Goal: Transaction & Acquisition: Book appointment/travel/reservation

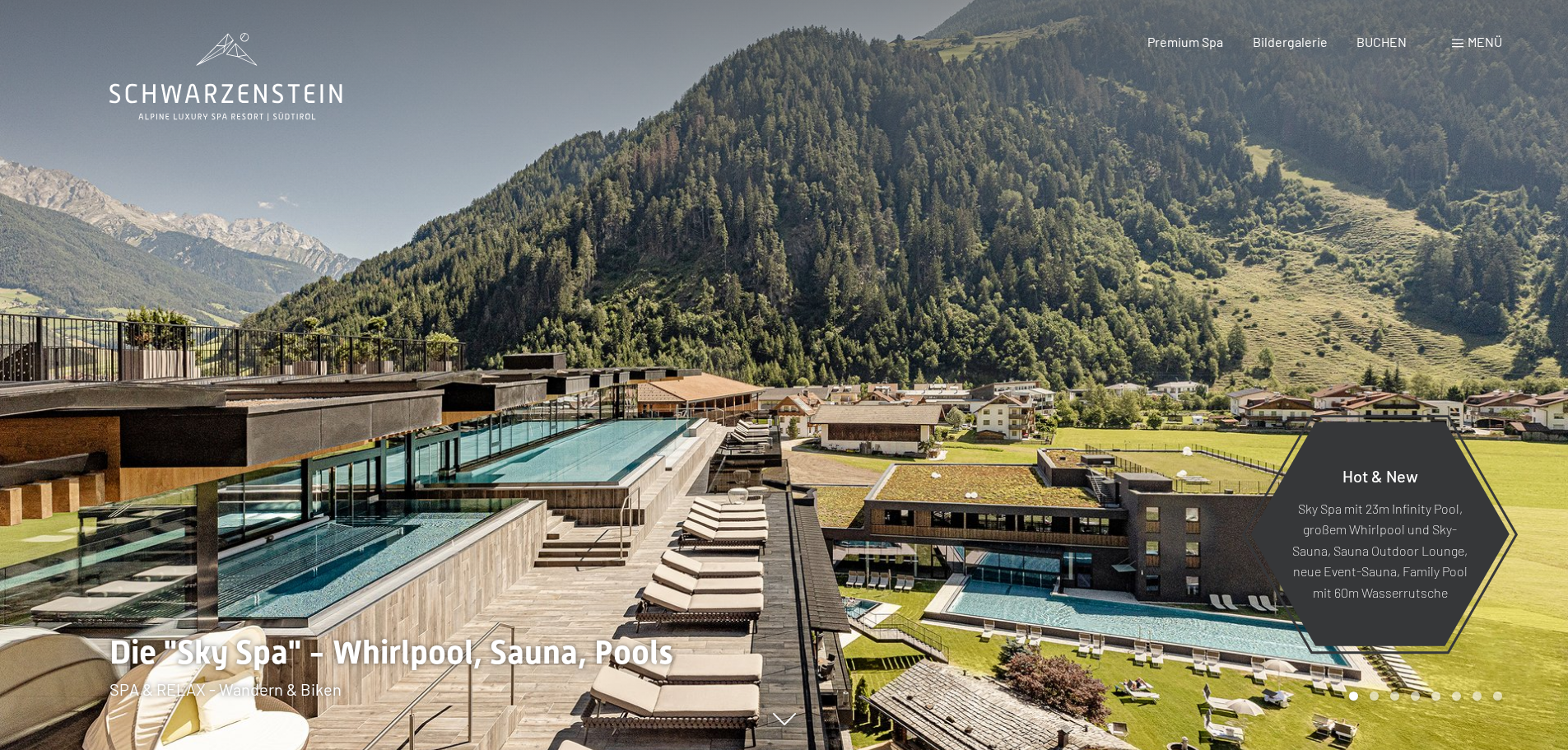
click at [1387, 51] on div "Buchen Anfragen Premium Spa Bildergalerie BUCHEN Menü DE IT EN Gutschein Bilder…" at bounding box center [1296, 42] width 413 height 18
click at [1384, 46] on span "BUCHEN" at bounding box center [1381, 39] width 50 height 16
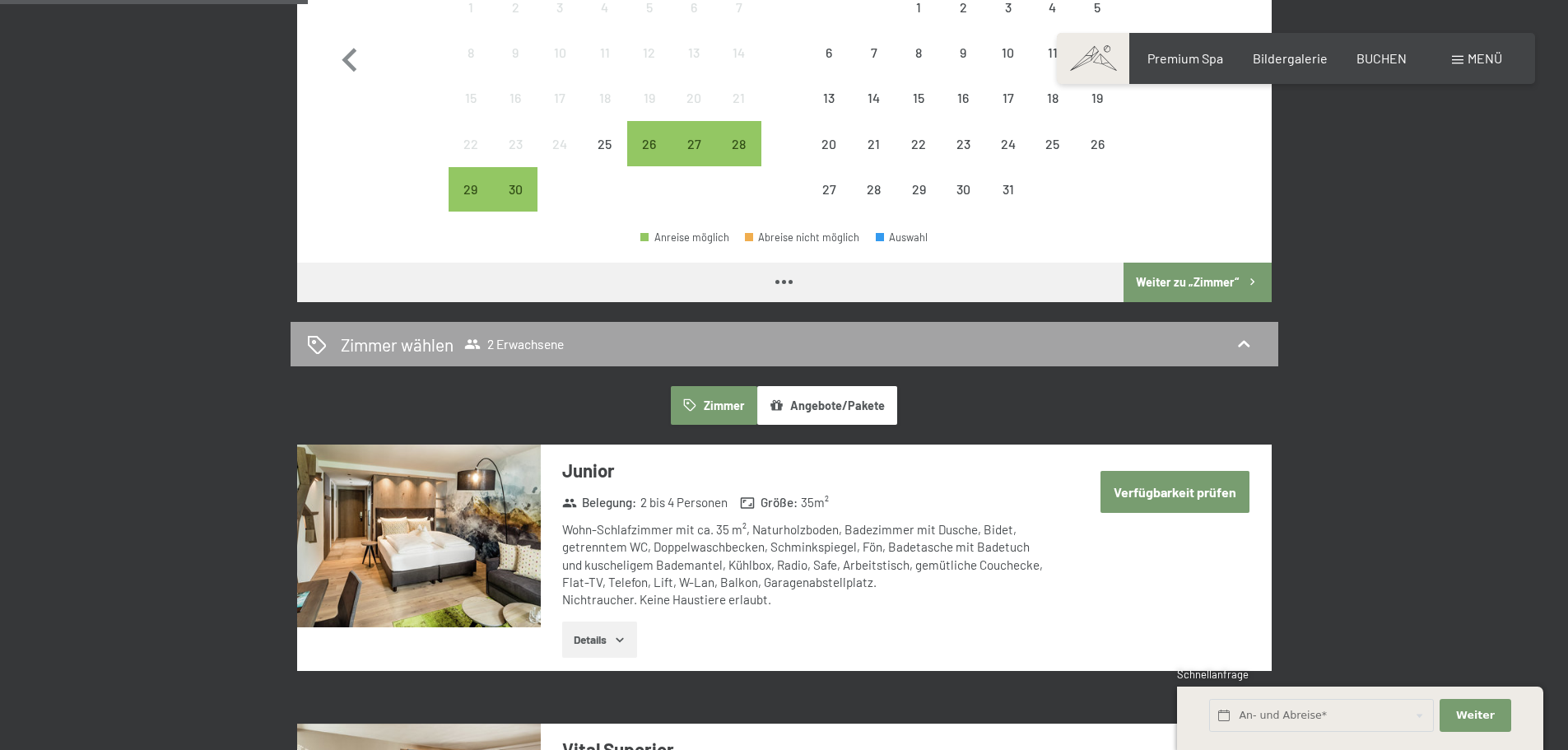
scroll to position [329, 0]
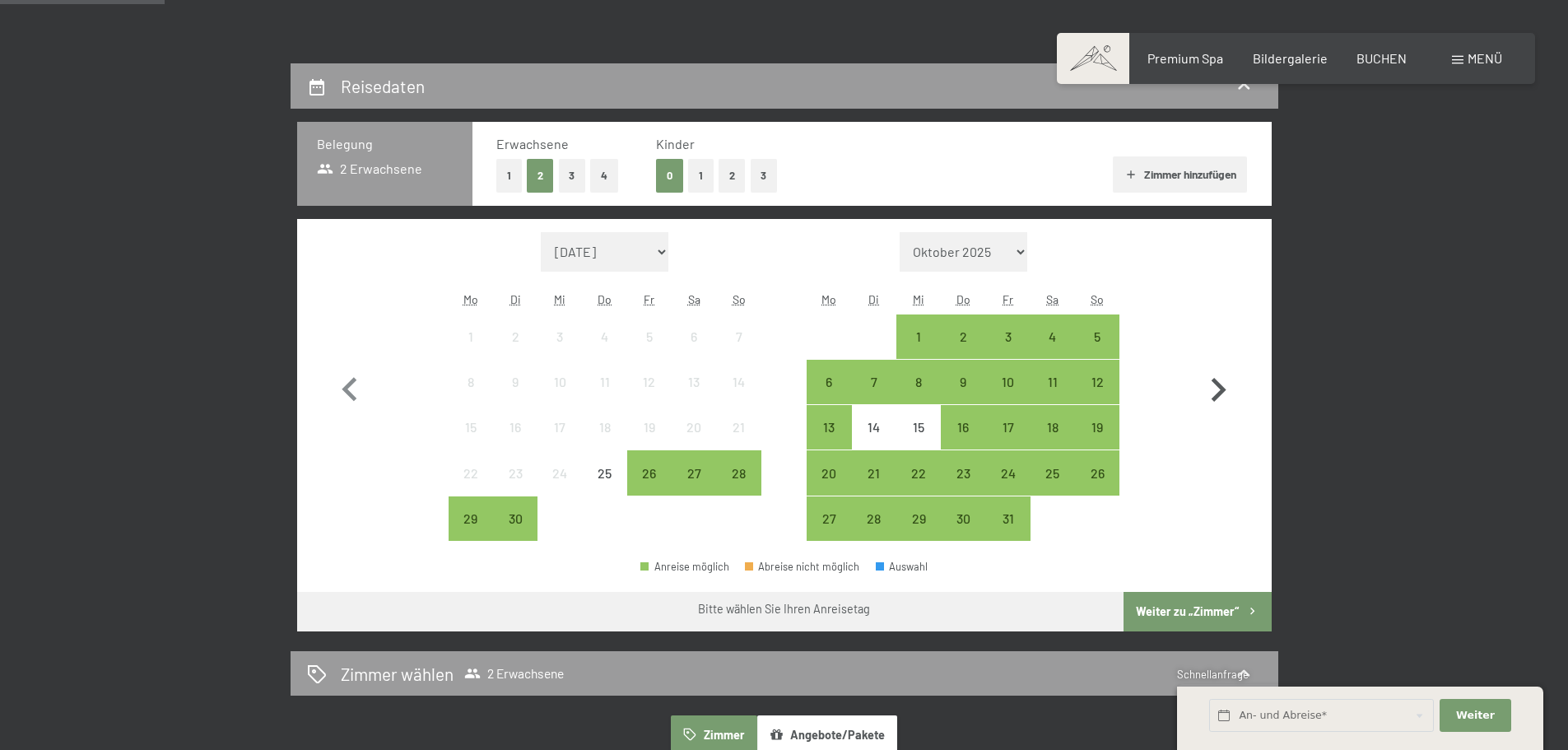
click at [1212, 388] on icon "button" at bounding box center [1218, 390] width 48 height 48
select select "[DATE]"
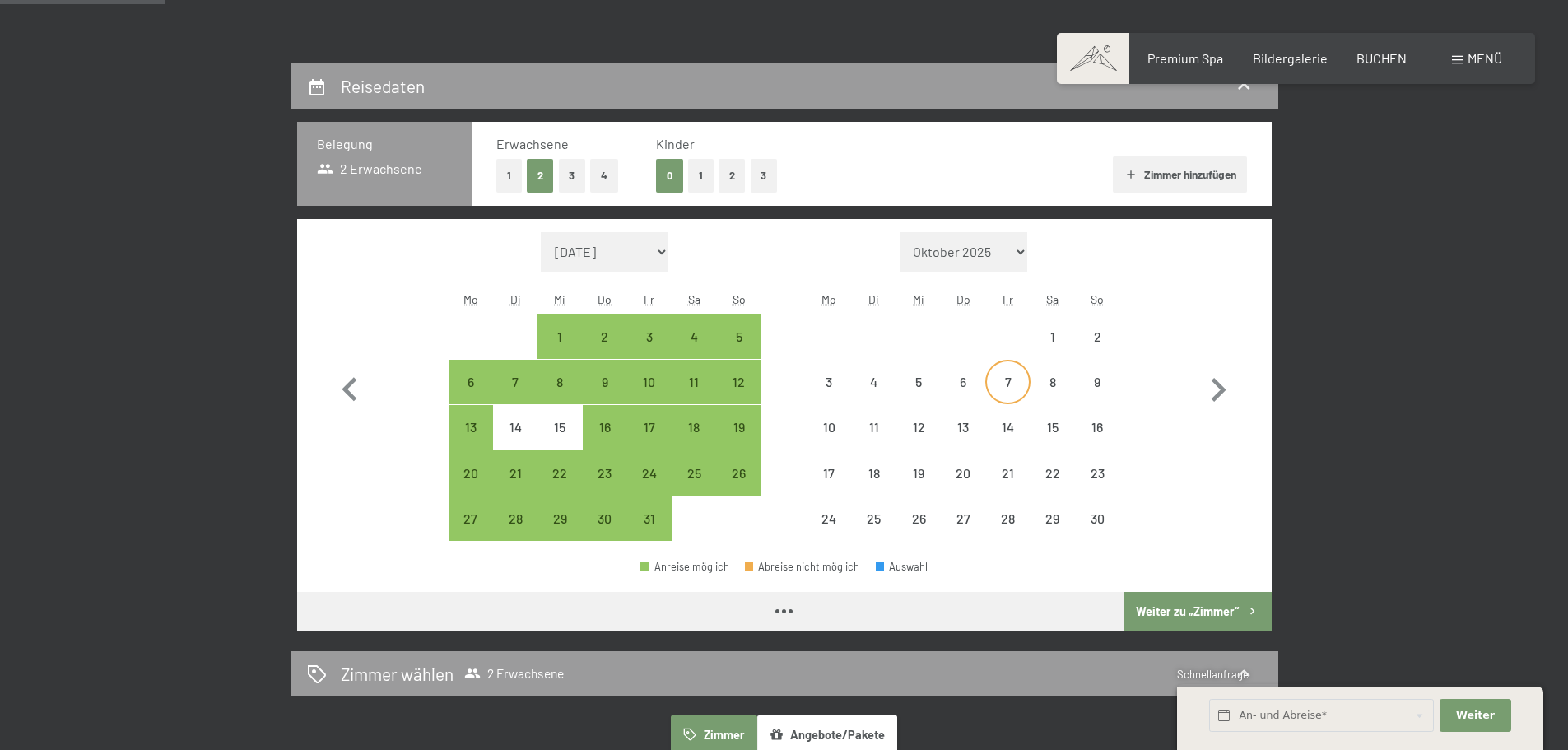
select select "[DATE]"
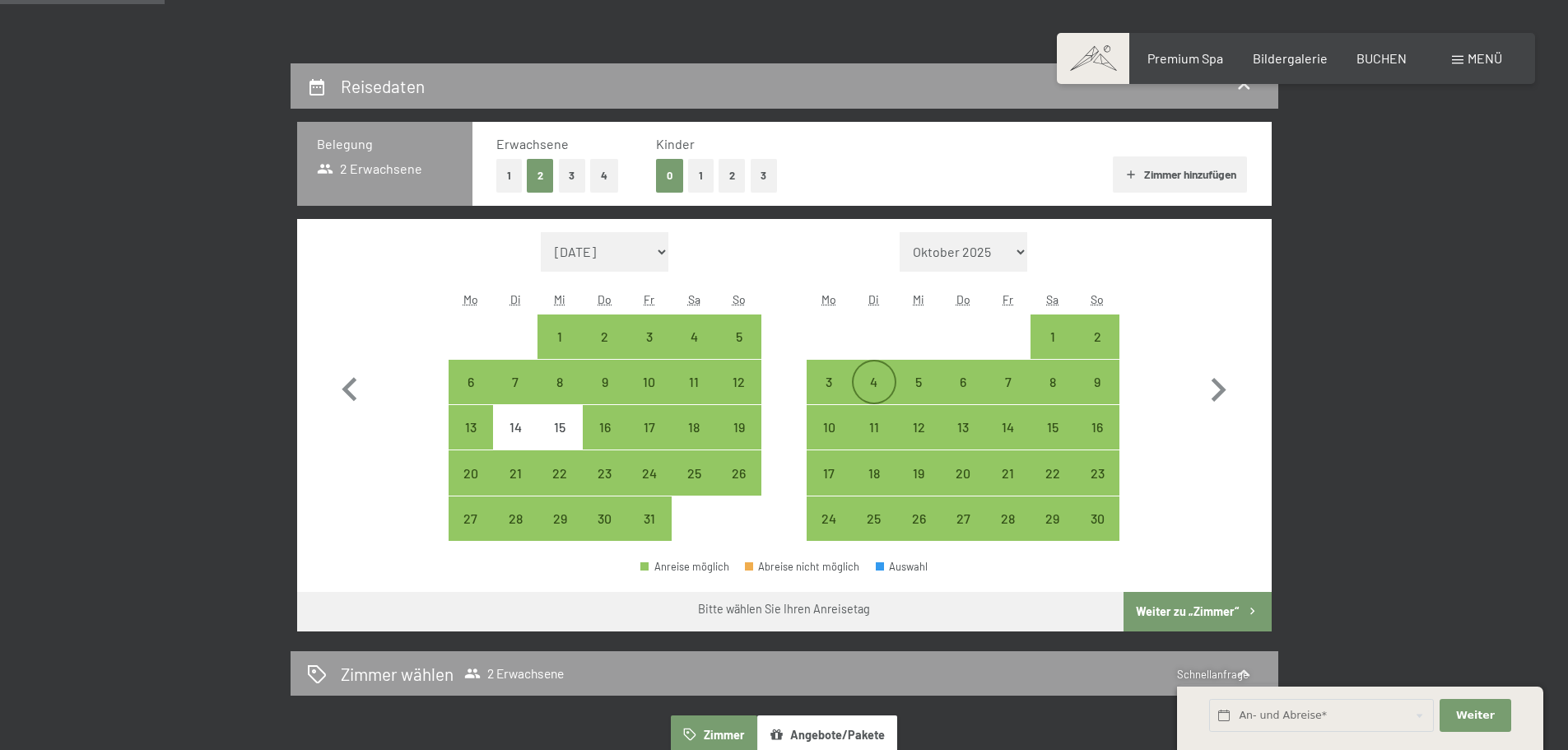
click at [887, 389] on div "4" at bounding box center [874, 396] width 41 height 41
select select "[DATE]"
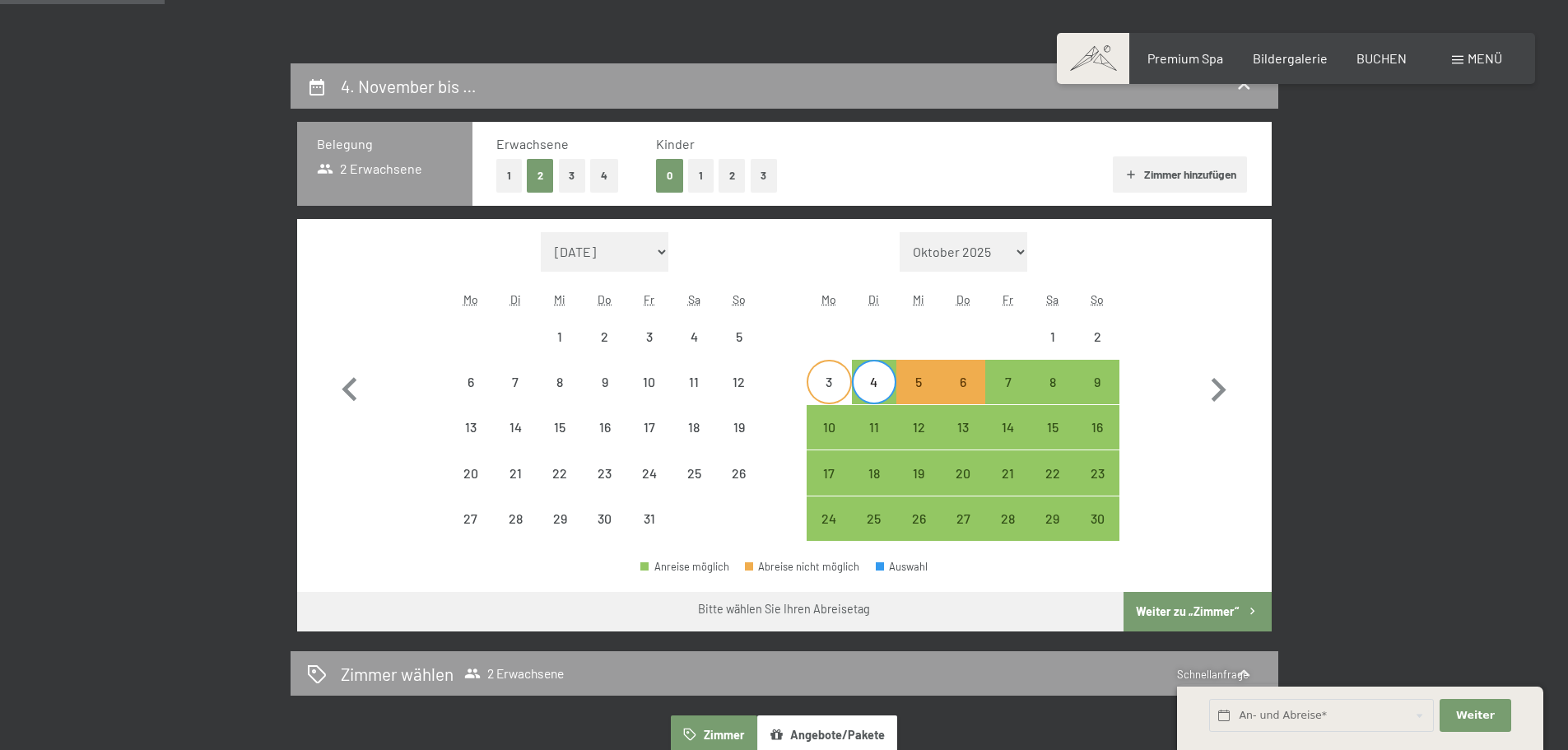
click at [825, 391] on div "3" at bounding box center [829, 396] width 41 height 41
select select "[DATE]"
click at [957, 385] on div "6" at bounding box center [963, 396] width 41 height 41
select select "[DATE]"
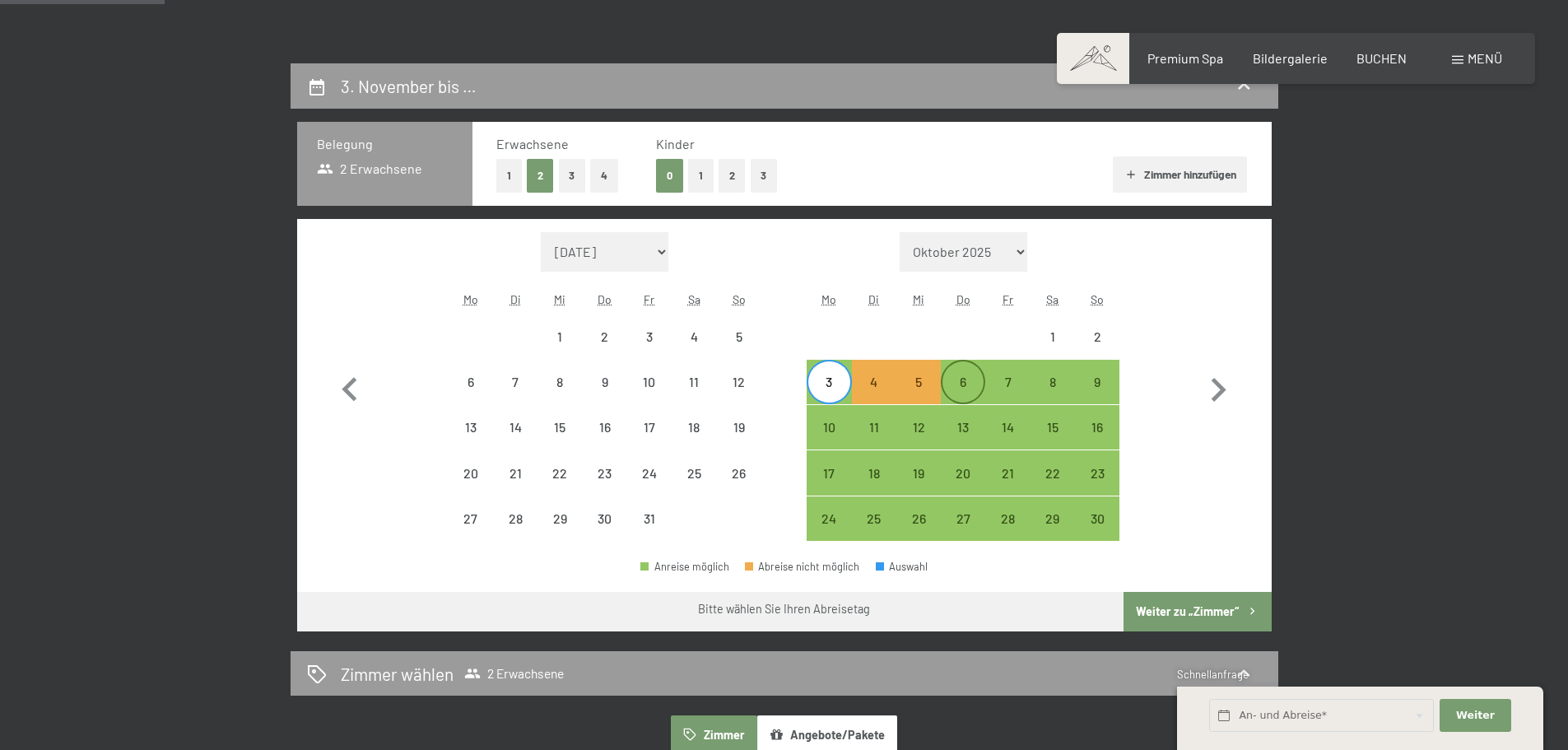
select select "[DATE]"
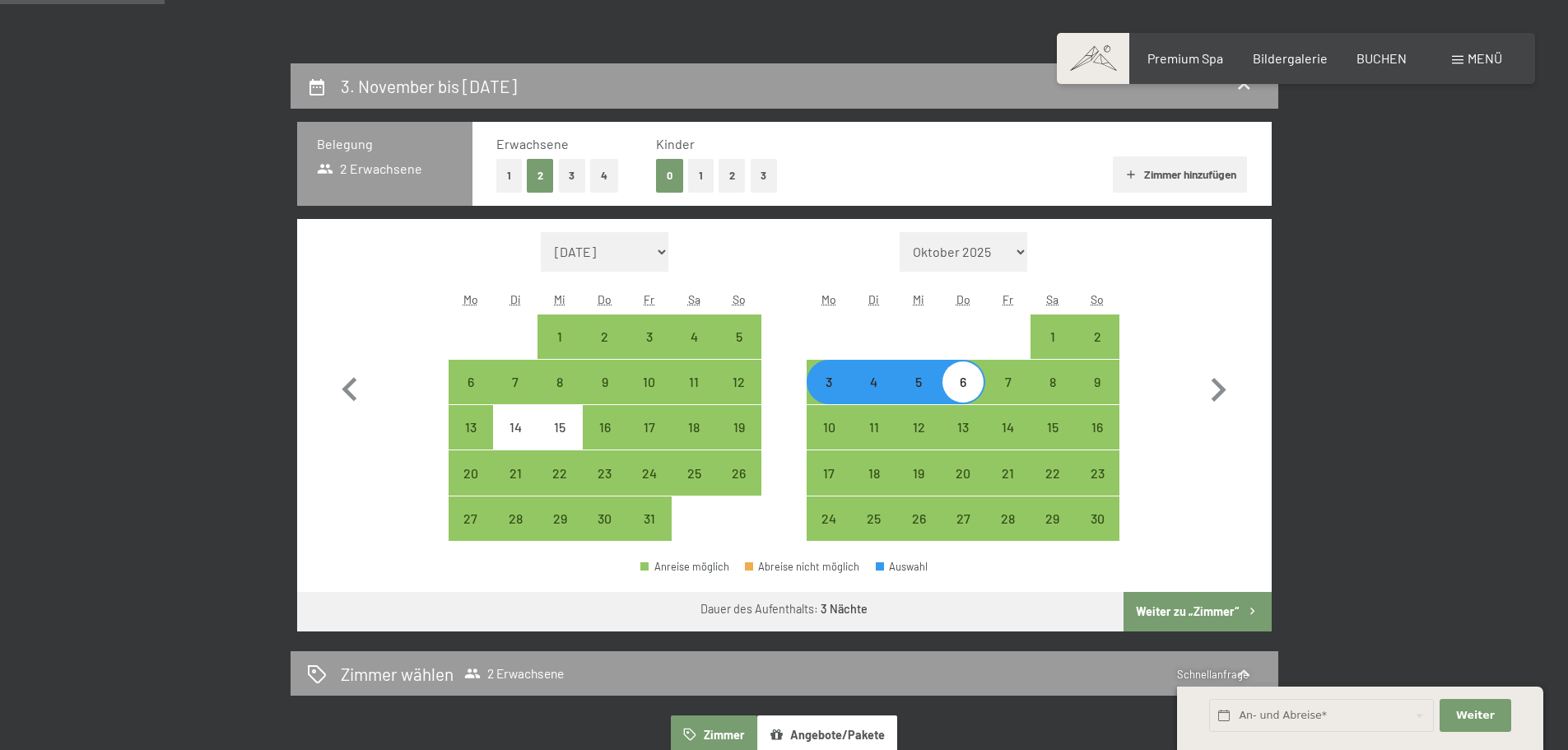
click at [1183, 608] on button "Weiter zu „Zimmer“" at bounding box center [1198, 611] width 147 height 39
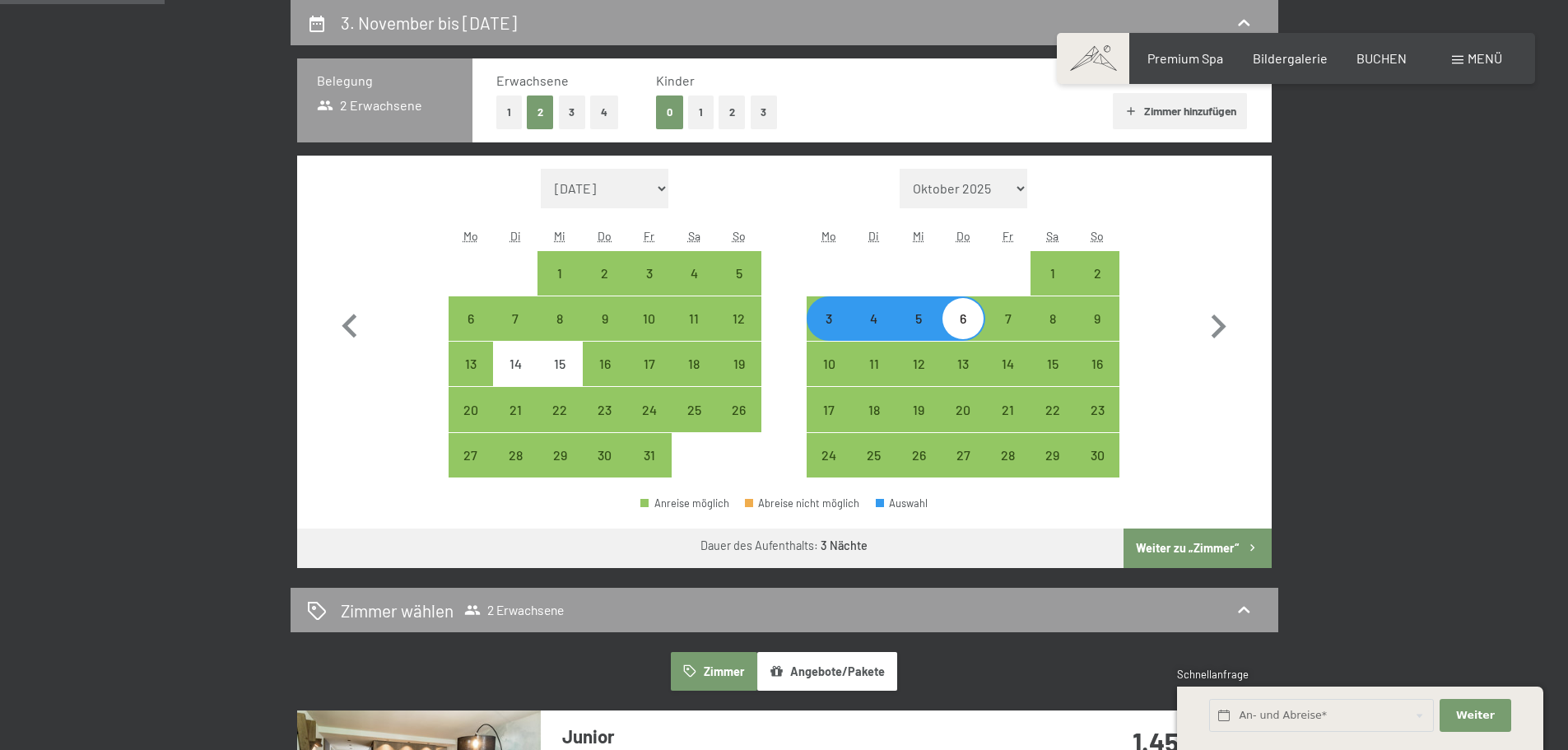
select select "[DATE]"
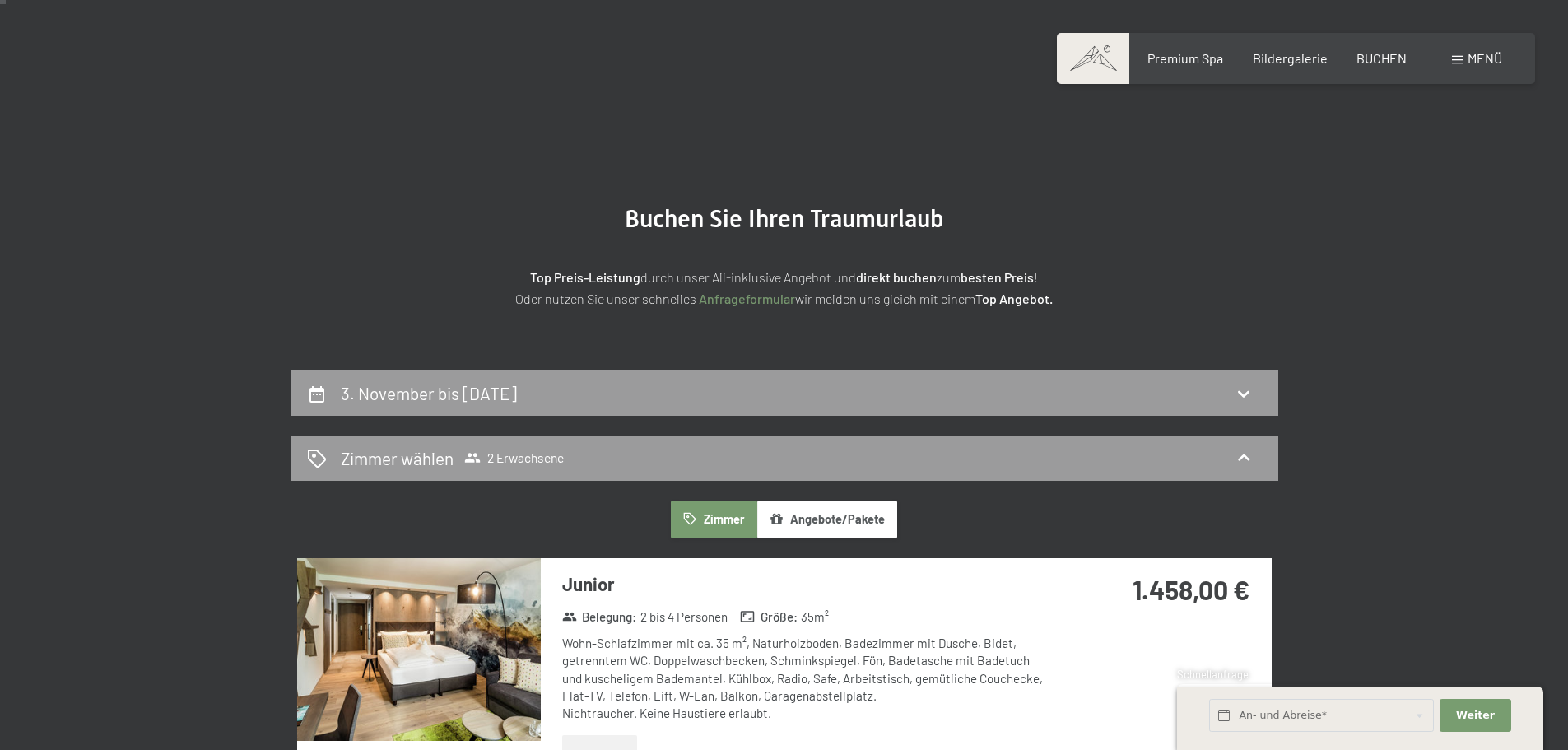
scroll to position [0, 0]
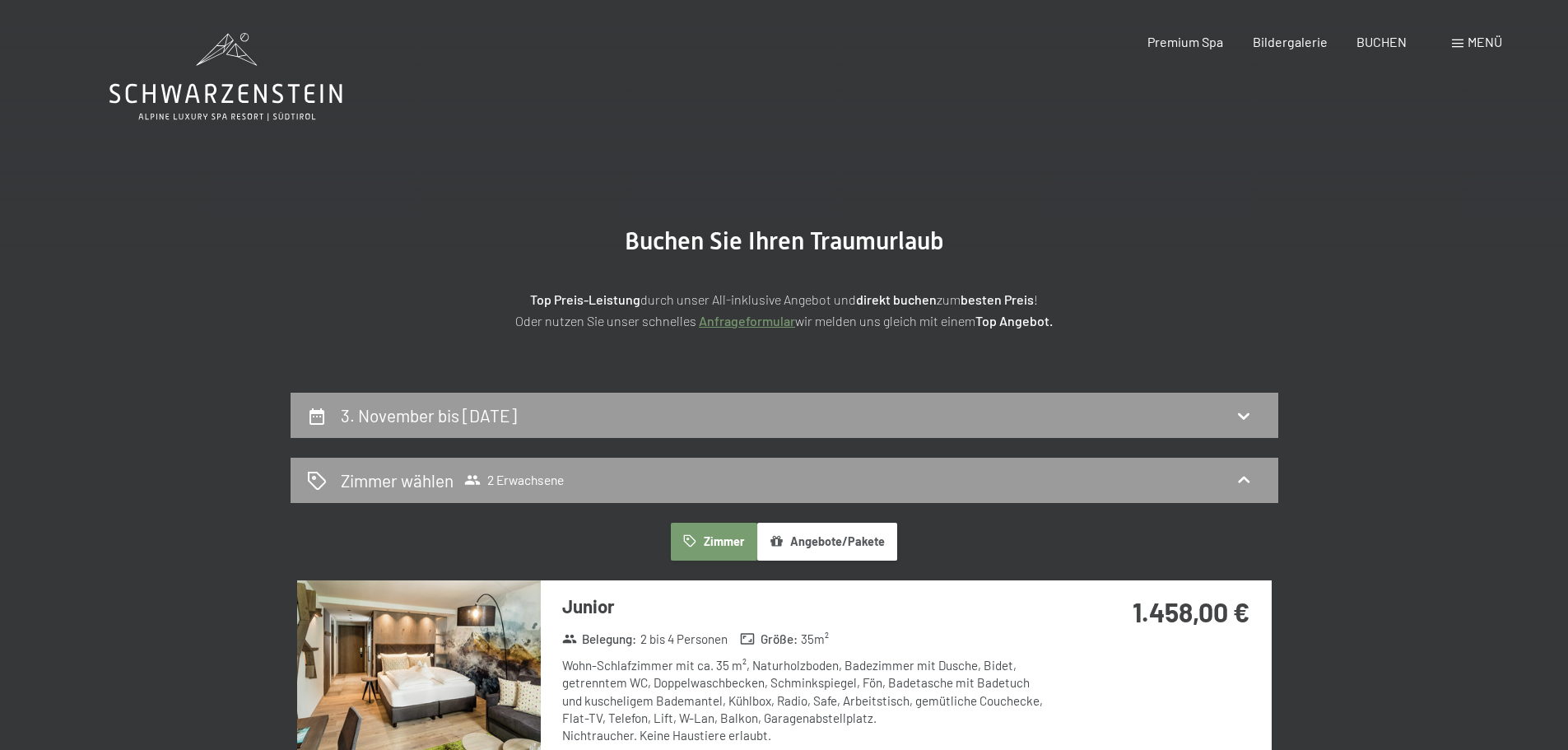
click at [517, 420] on h2 "3. November bis [DATE]" at bounding box center [428, 415] width 176 height 21
select select "[DATE]"
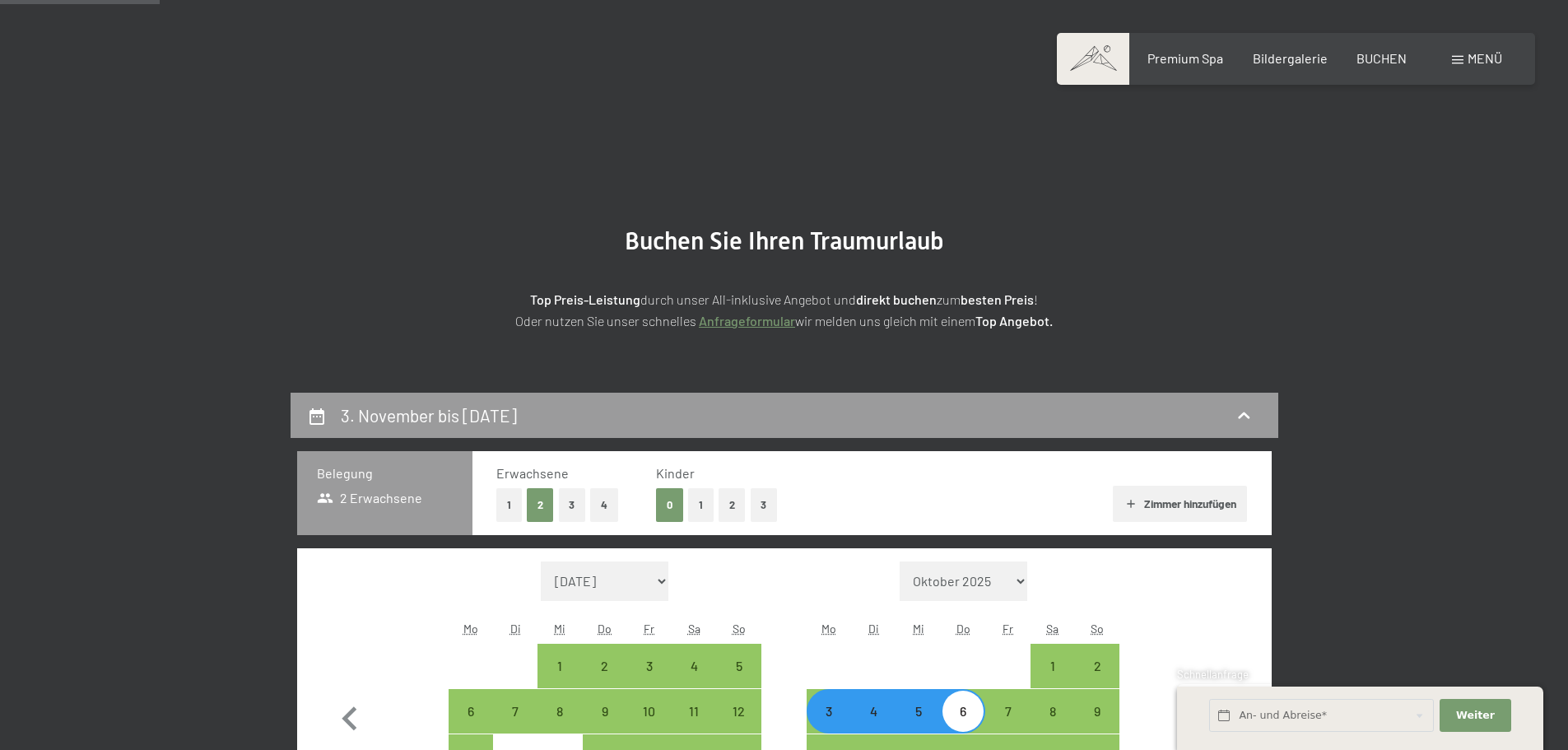
scroll to position [393, 0]
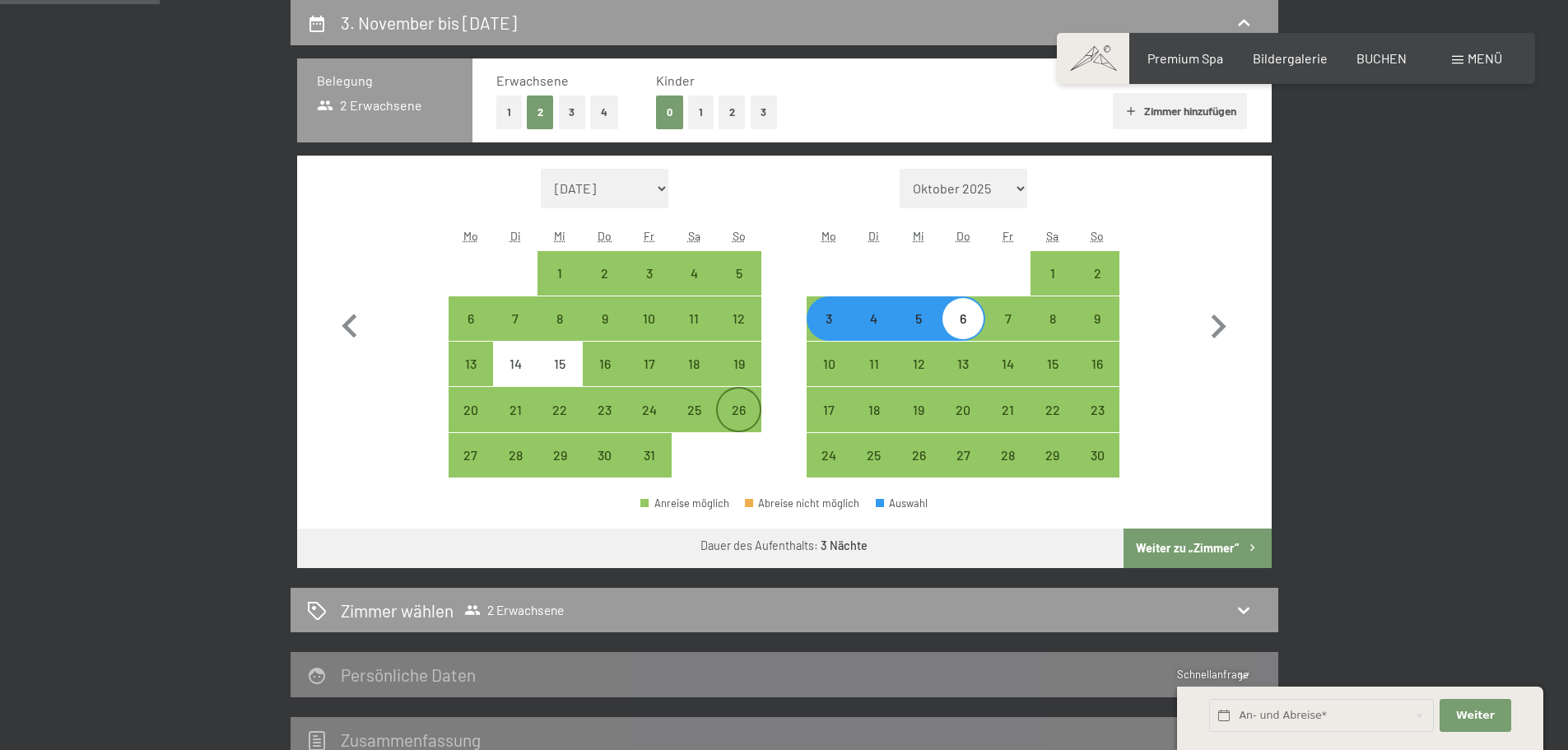
click at [744, 412] on div "26" at bounding box center [739, 425] width 41 height 41
select select "[DATE]"
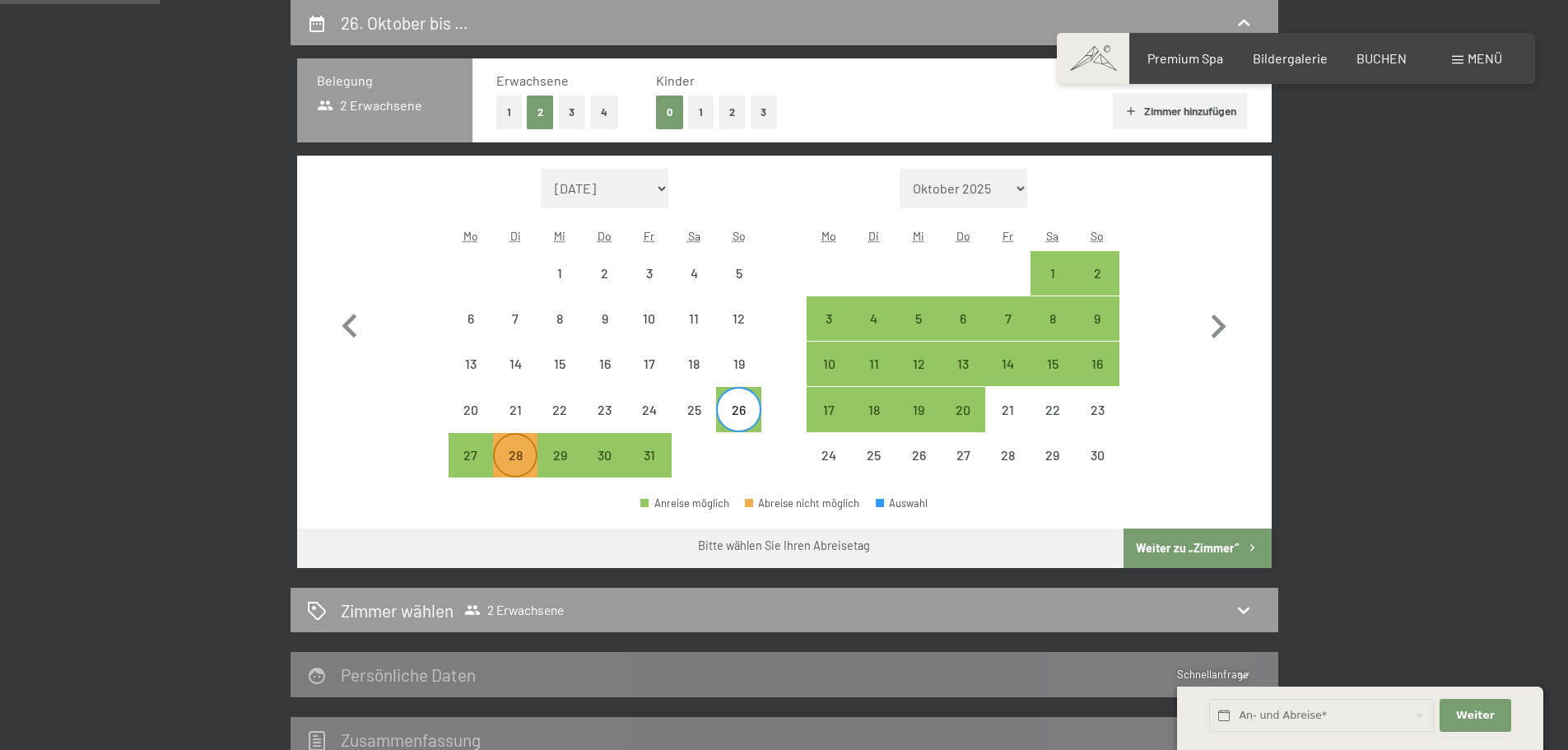
click at [516, 455] on div "28" at bounding box center [516, 470] width 41 height 41
select select "[DATE]"
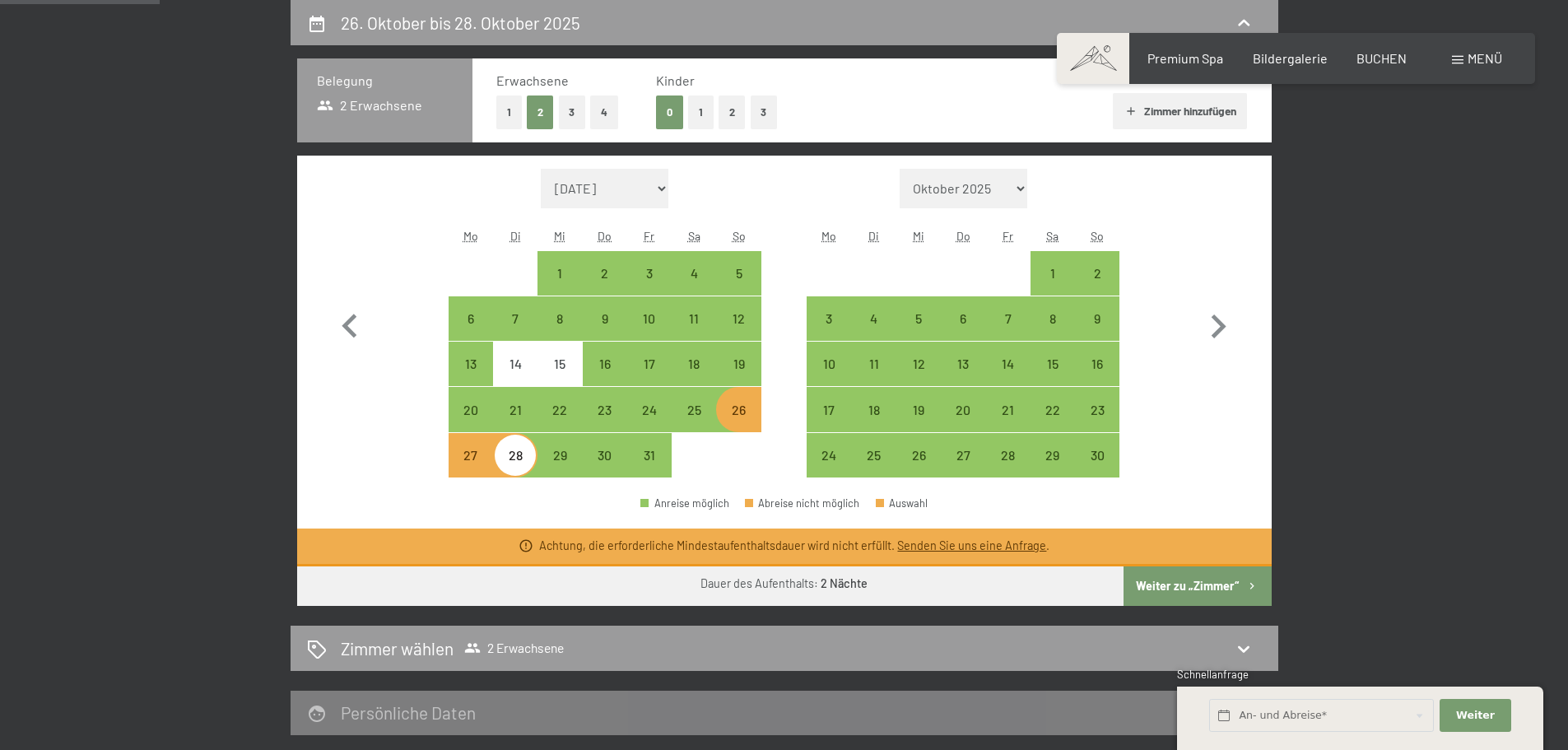
click at [537, 467] on div "29" at bounding box center [559, 455] width 44 height 44
select select "[DATE]"
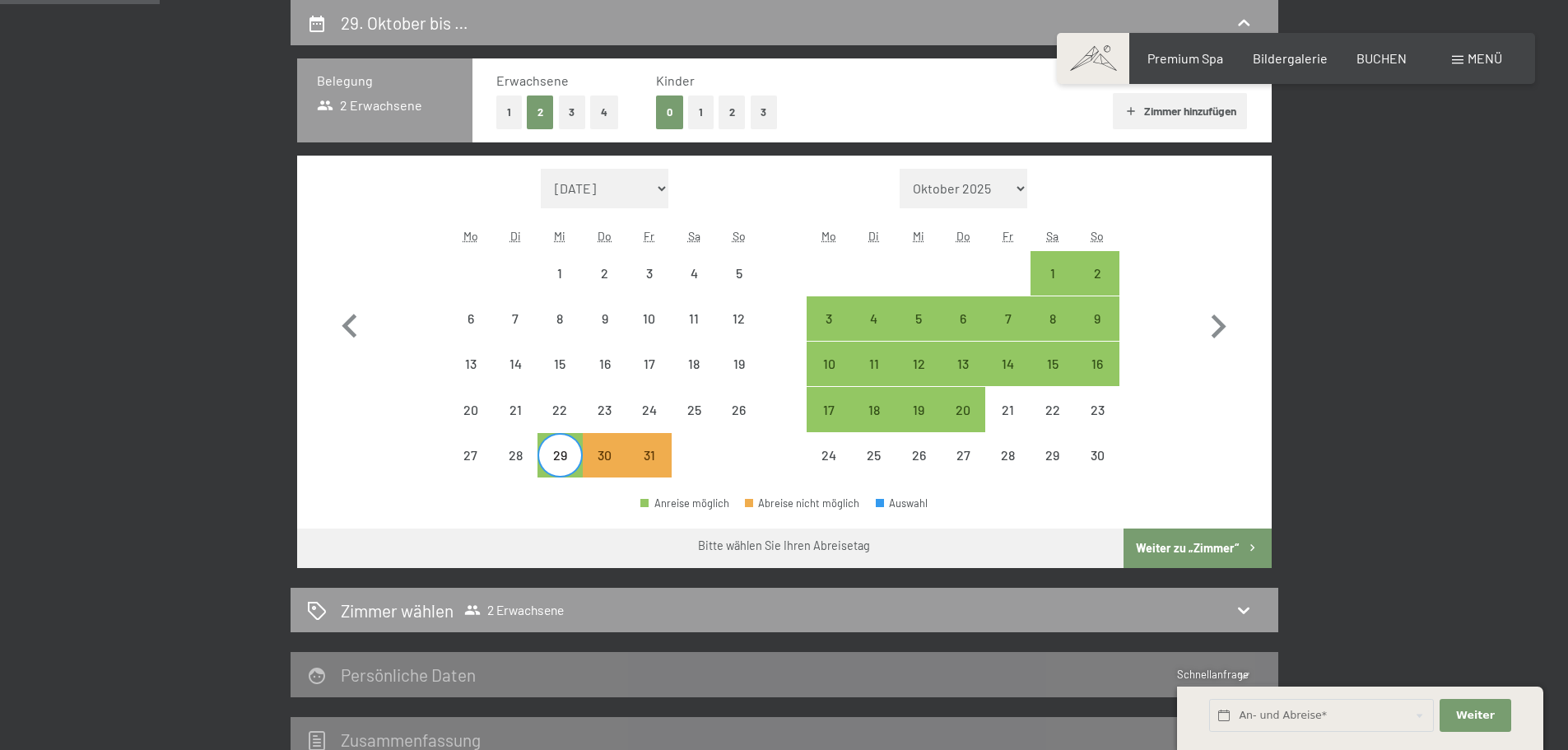
drag, startPoint x: 717, startPoint y: 426, endPoint x: 729, endPoint y: 420, distance: 13.4
click at [718, 426] on span "Einwilligung Marketing*" at bounding box center [695, 423] width 136 height 17
click at [618, 426] on input "Einwilligung Marketing*" at bounding box center [610, 423] width 17 height 17
click at [729, 420] on span "Einwilligung Marketing*" at bounding box center [695, 423] width 136 height 17
click at [618, 420] on input "Einwilligung Marketing*" at bounding box center [610, 423] width 17 height 17
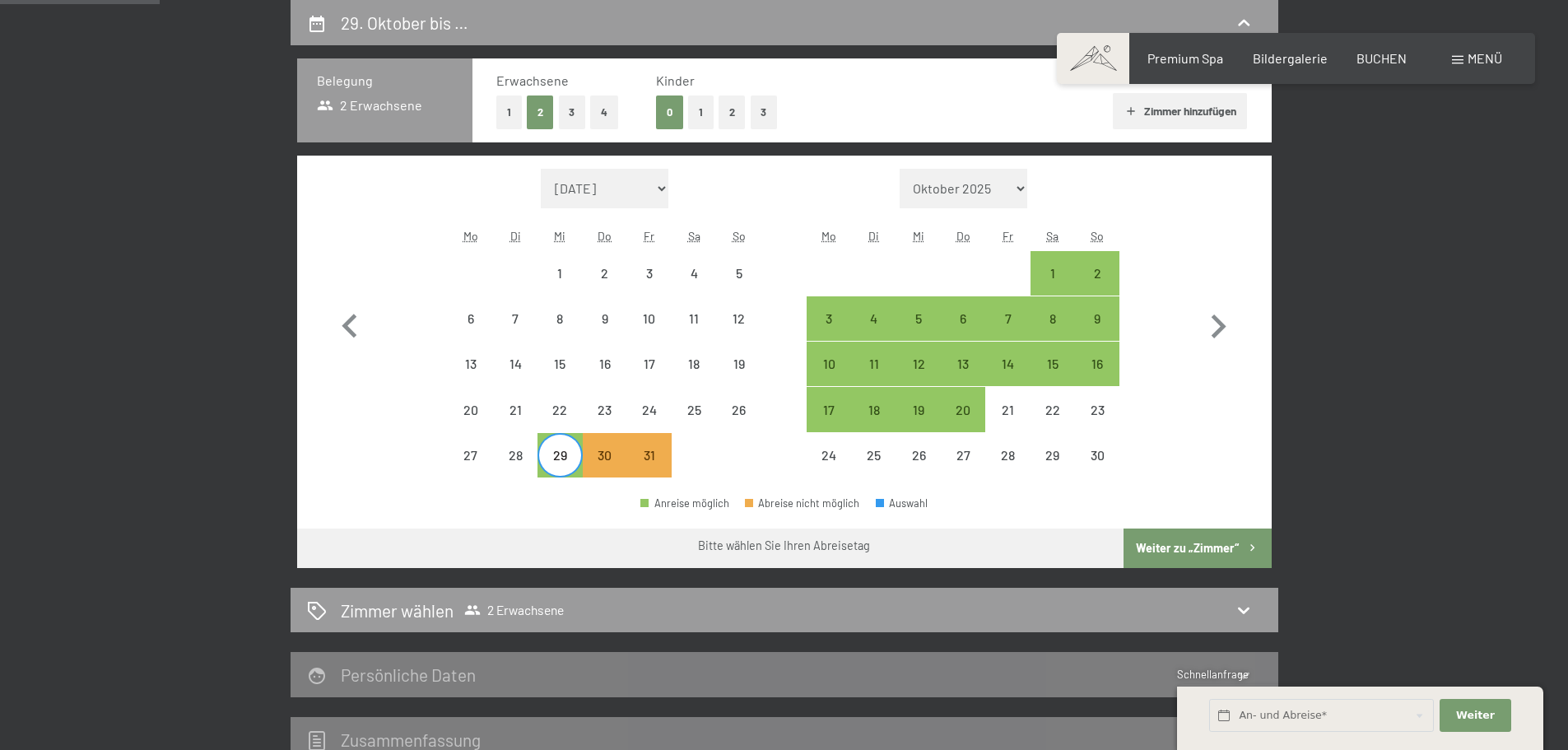
checkbox input "false"
click at [756, 404] on div "26" at bounding box center [739, 425] width 41 height 41
select select "[DATE]"
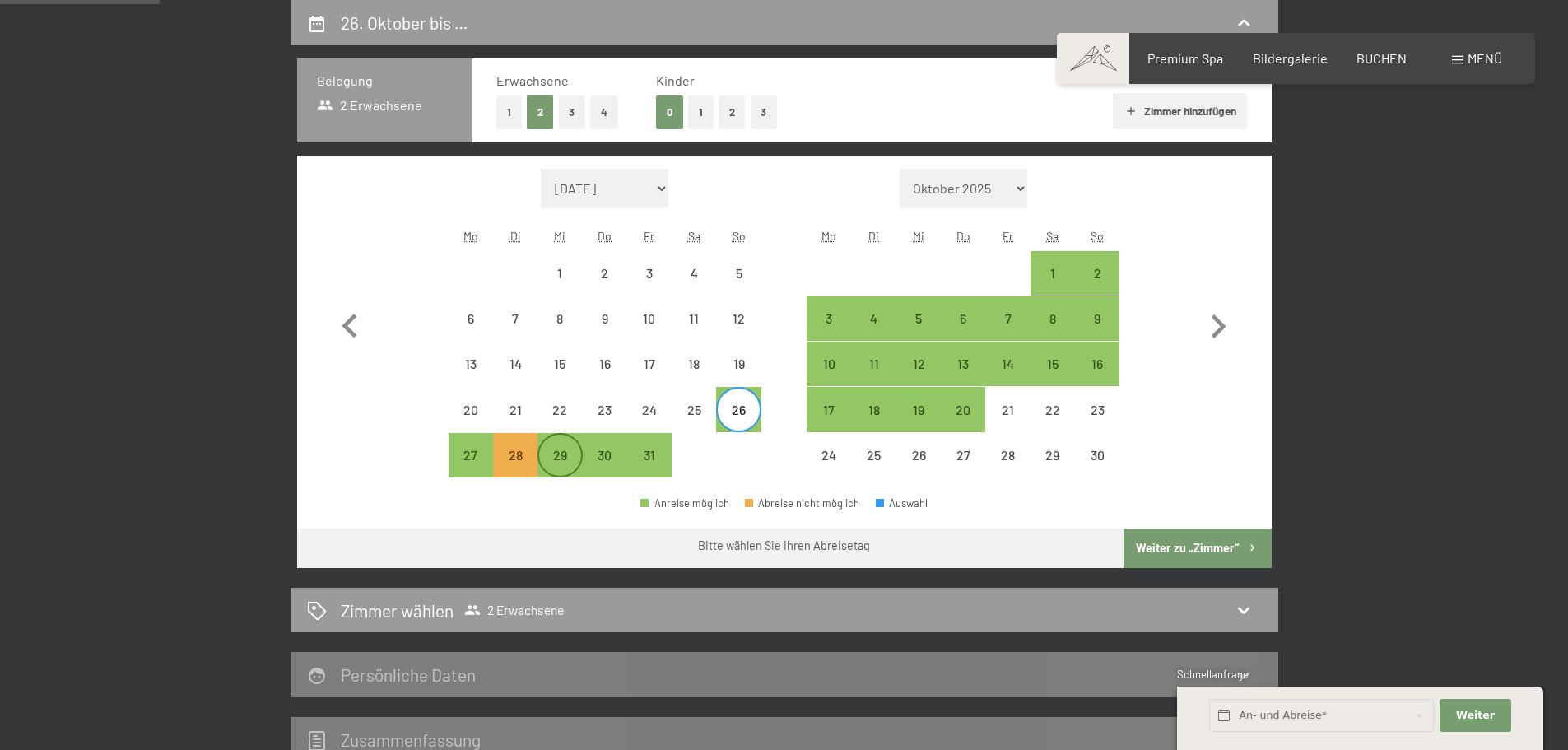
click at [571, 456] on div "29" at bounding box center [560, 470] width 41 height 41
select select "[DATE]"
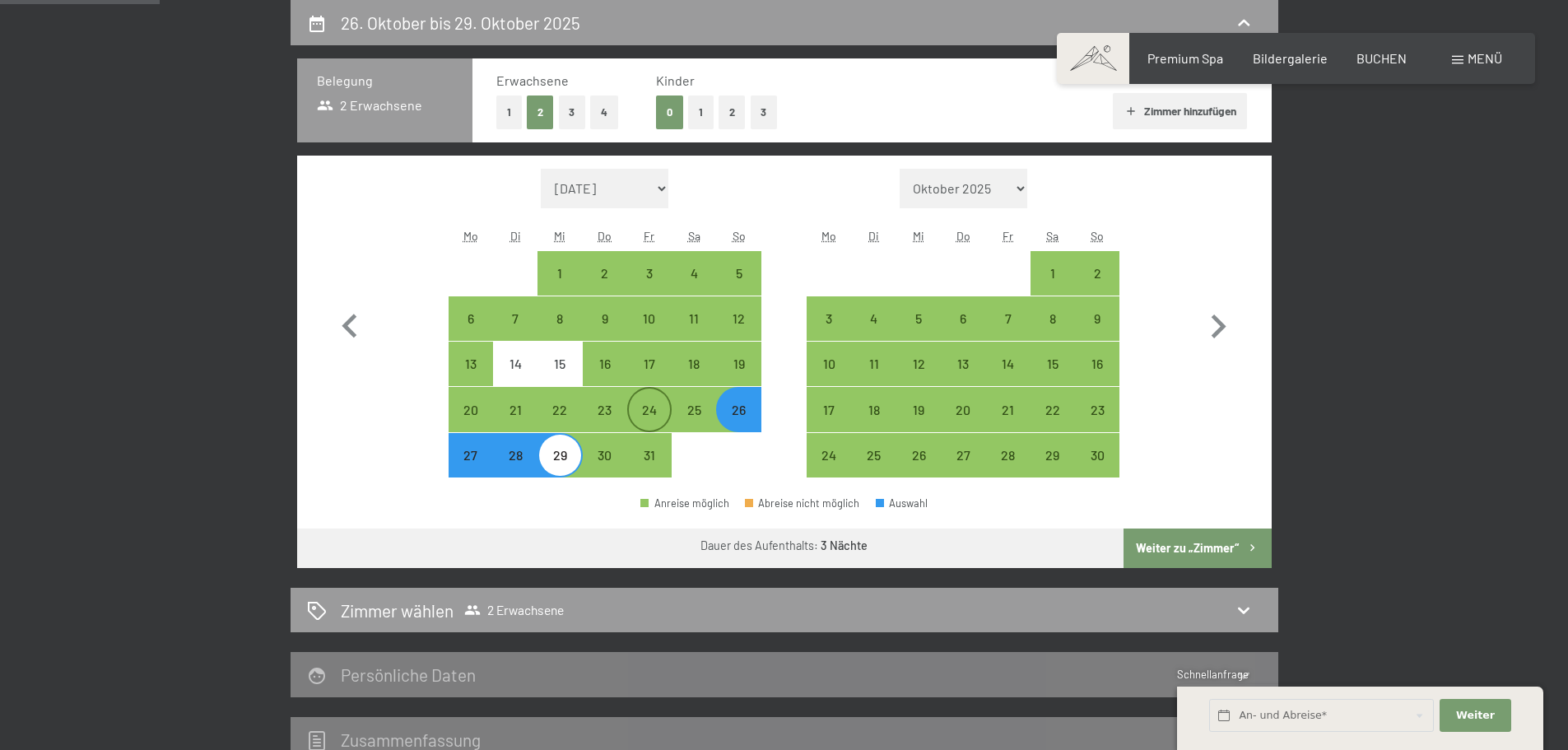
click at [656, 404] on div "24" at bounding box center [649, 425] width 41 height 41
select select "[DATE]"
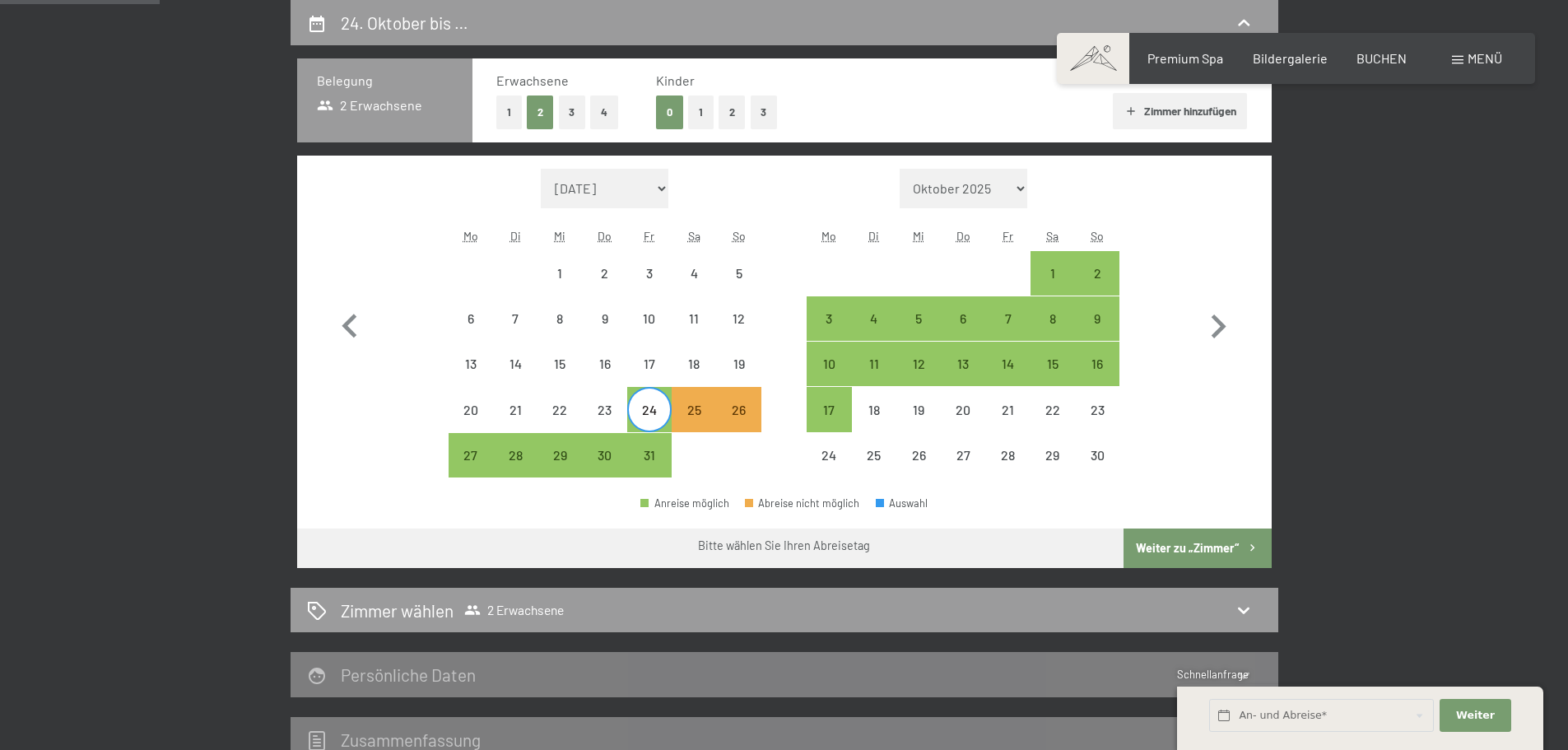
click at [495, 459] on div "28" at bounding box center [516, 470] width 41 height 41
select select "[DATE]"
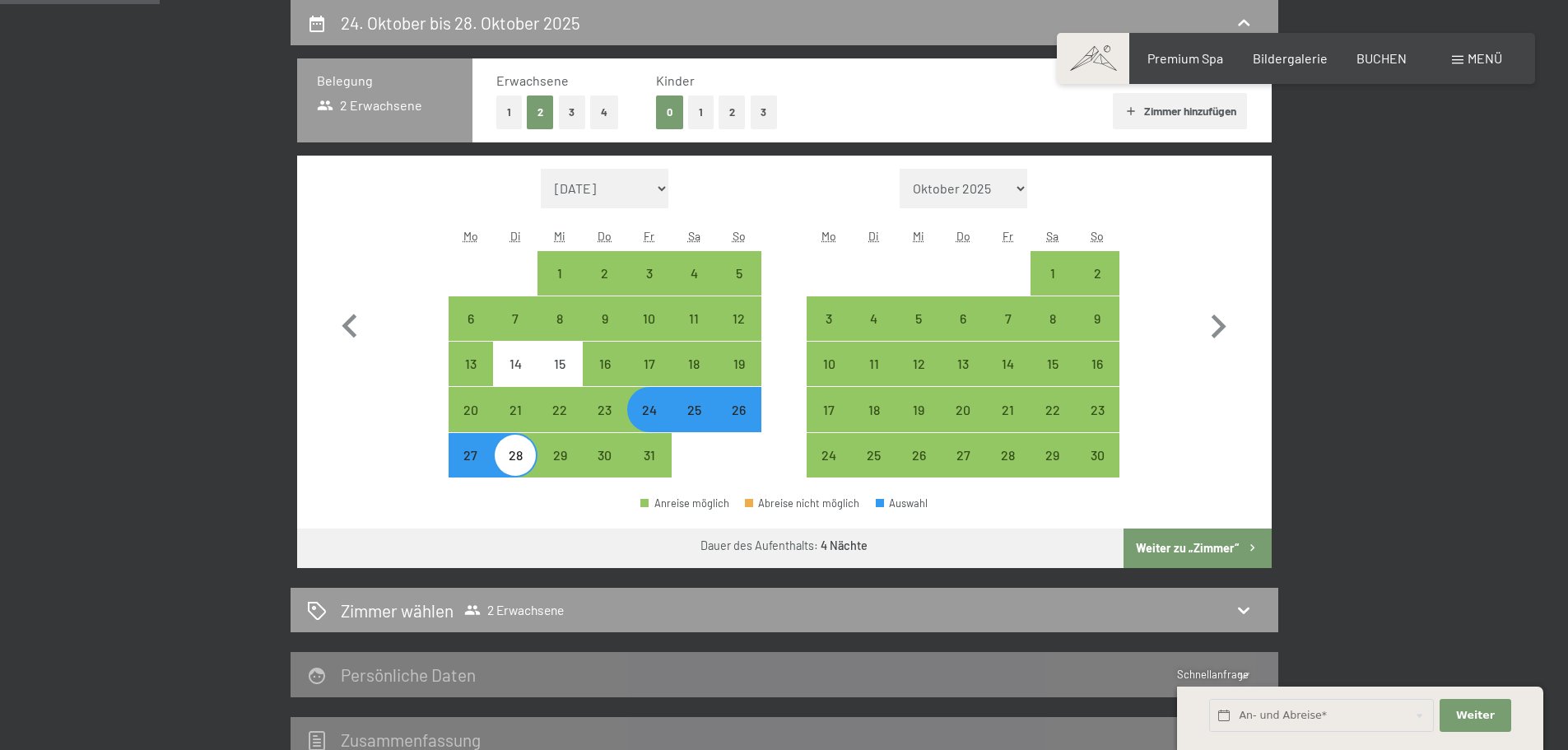
click at [445, 487] on div "Monat/Jahr [DATE] Oktober 2025 [DATE] Dezember 2025 Januar 2026 Februar 2026 Mä…" at bounding box center [784, 323] width 975 height 336
click at [695, 404] on div "25" at bounding box center [694, 425] width 41 height 41
select select "[DATE]"
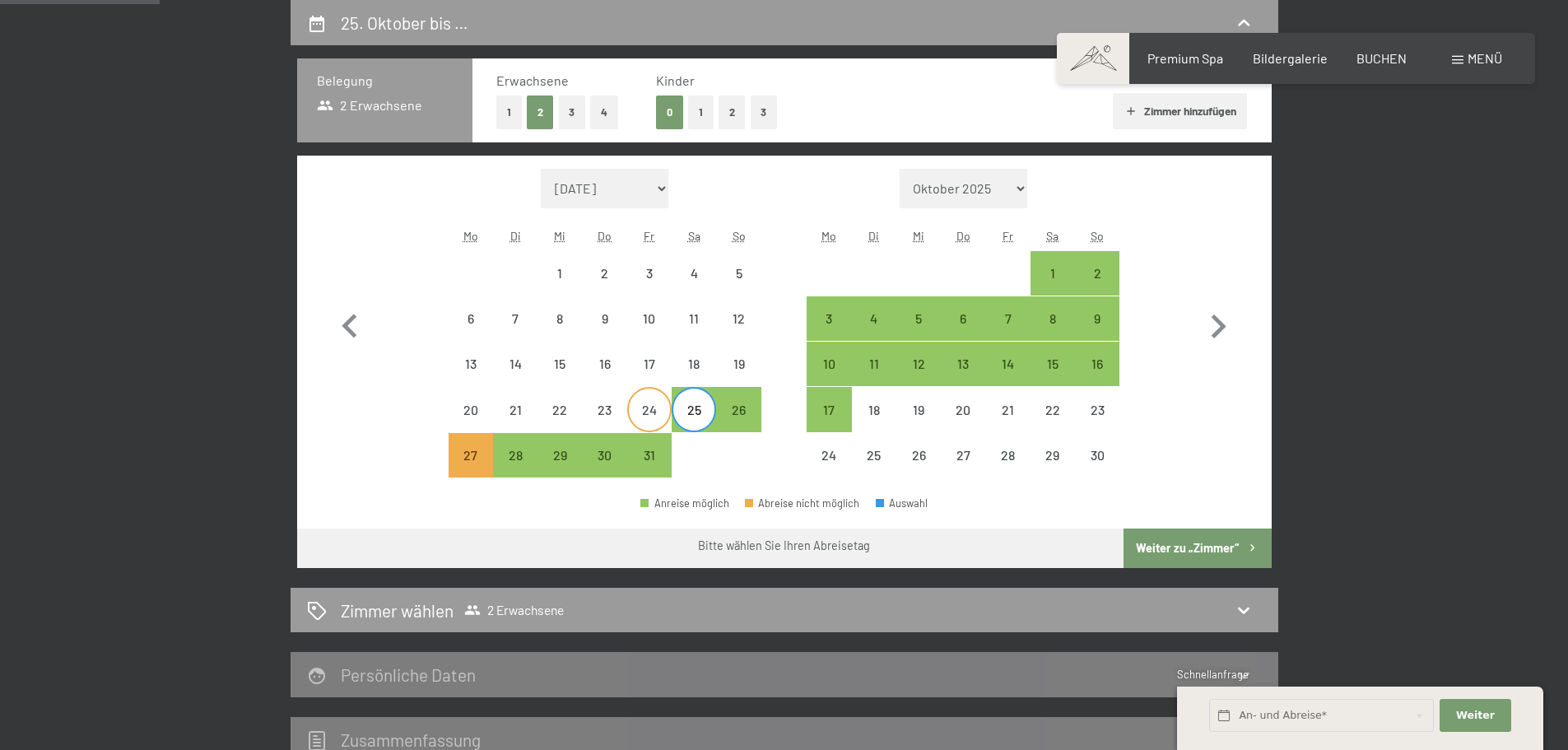
click at [664, 412] on div "24" at bounding box center [649, 425] width 41 height 41
select select "[DATE]"
click at [690, 412] on div "25" at bounding box center [694, 425] width 41 height 41
select select "[DATE]"
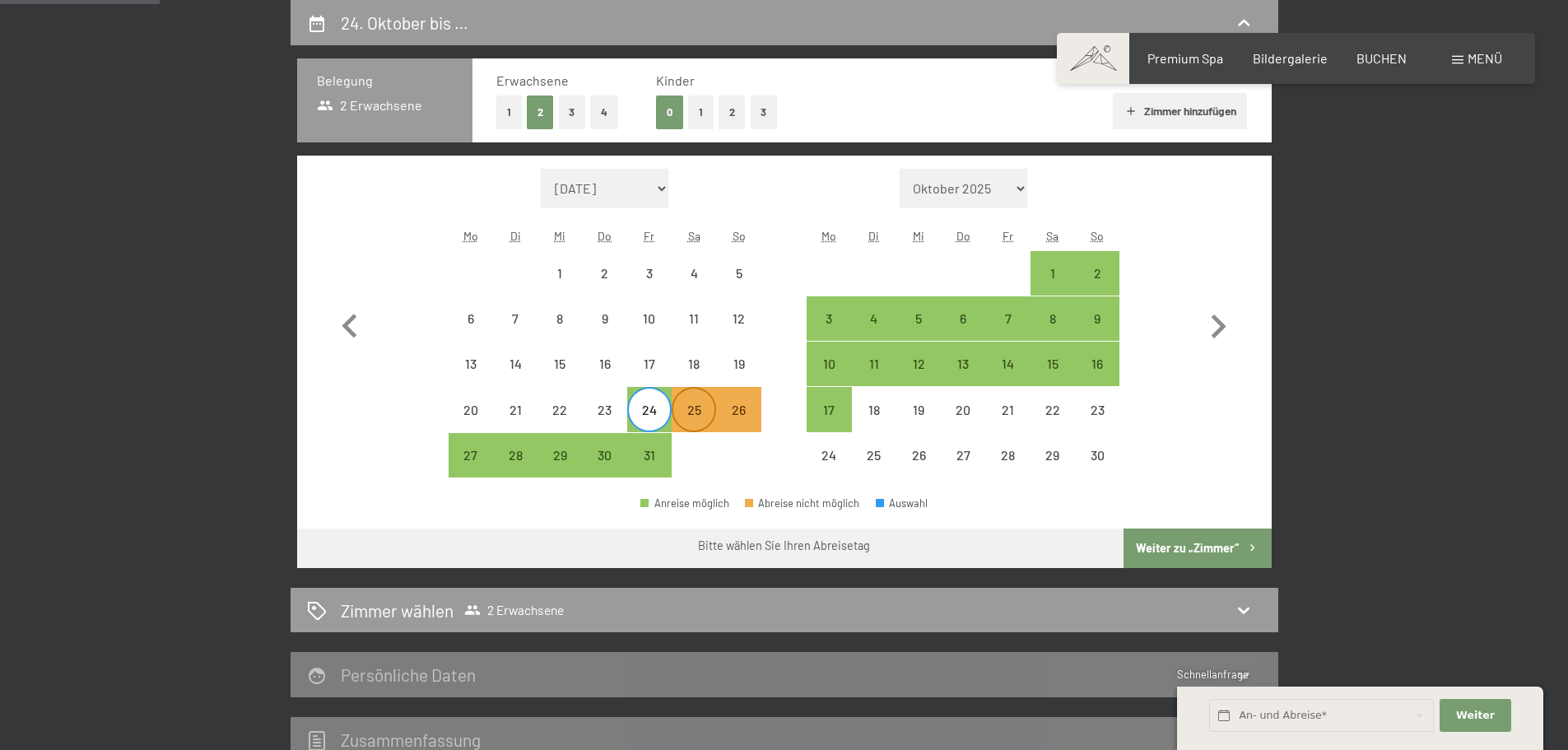
select select "[DATE]"
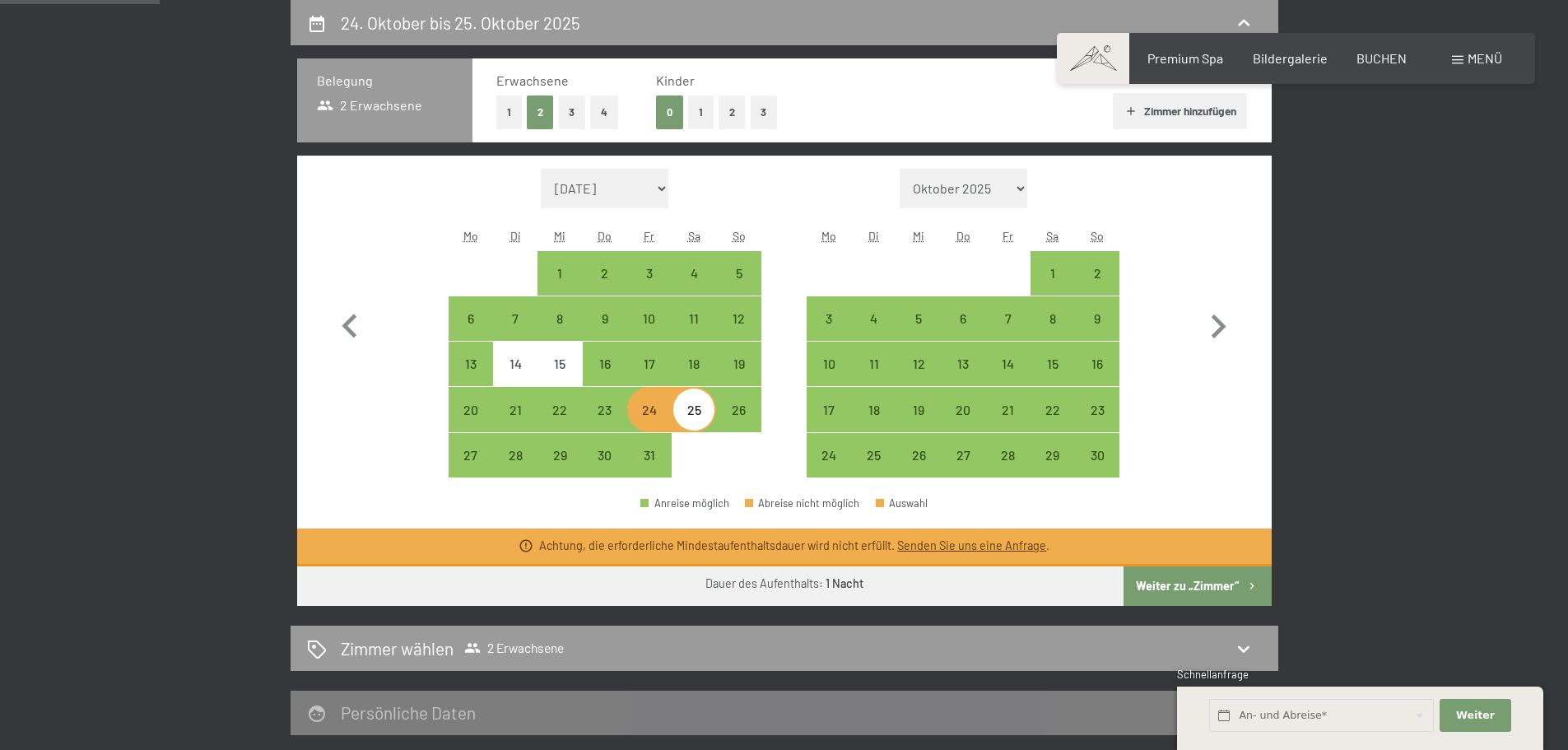
click at [655, 412] on div "24" at bounding box center [649, 425] width 41 height 41
select select "[DATE]"
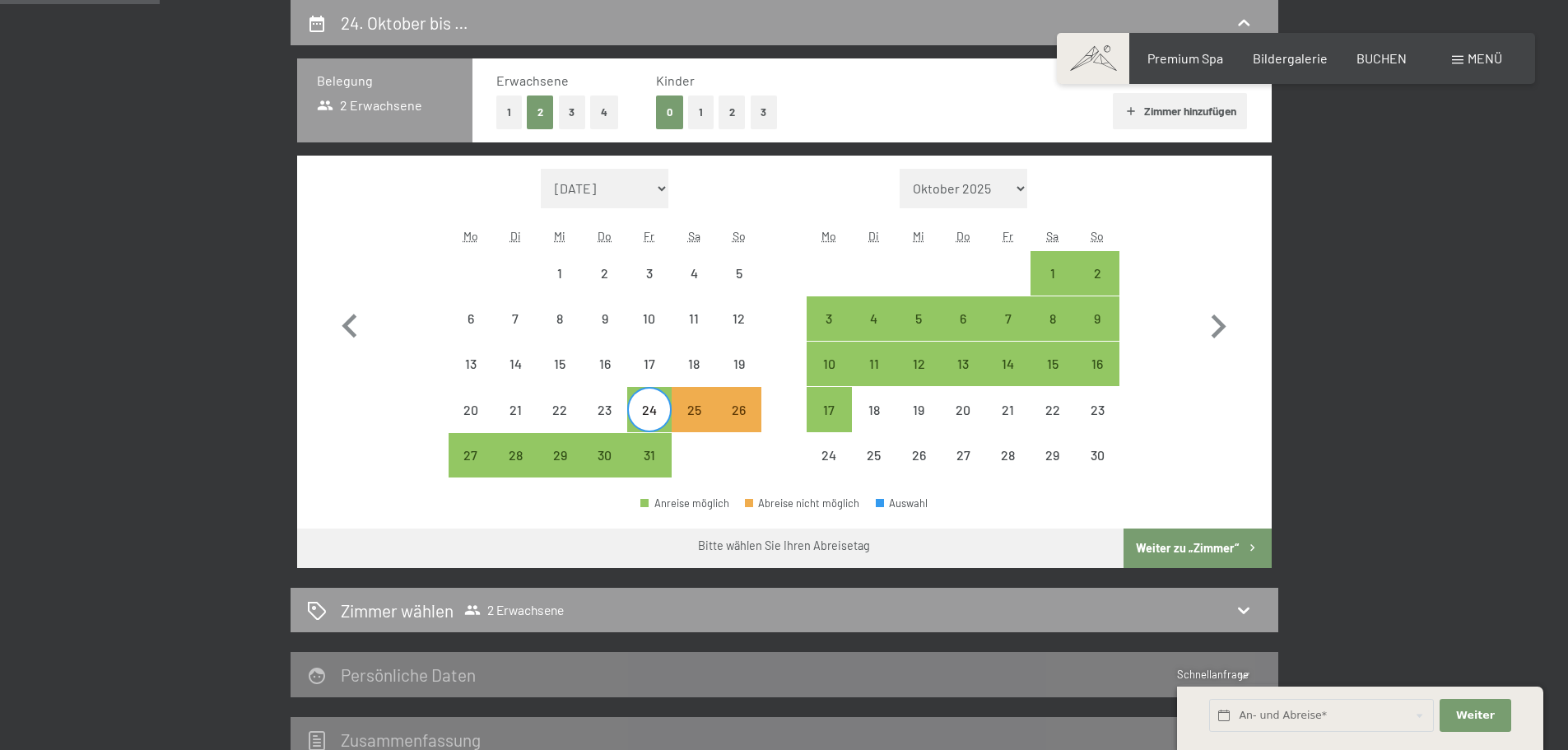
drag, startPoint x: 700, startPoint y: 421, endPoint x: 722, endPoint y: 419, distance: 22.1
click at [701, 422] on span "Einwilligung Marketing*" at bounding box center [695, 423] width 136 height 17
click at [618, 422] on input "Einwilligung Marketing*" at bounding box center [610, 423] width 17 height 17
click at [742, 417] on span "Einwilligung Marketing*" at bounding box center [695, 423] width 136 height 17
click at [618, 417] on input "Einwilligung Marketing*" at bounding box center [610, 423] width 17 height 17
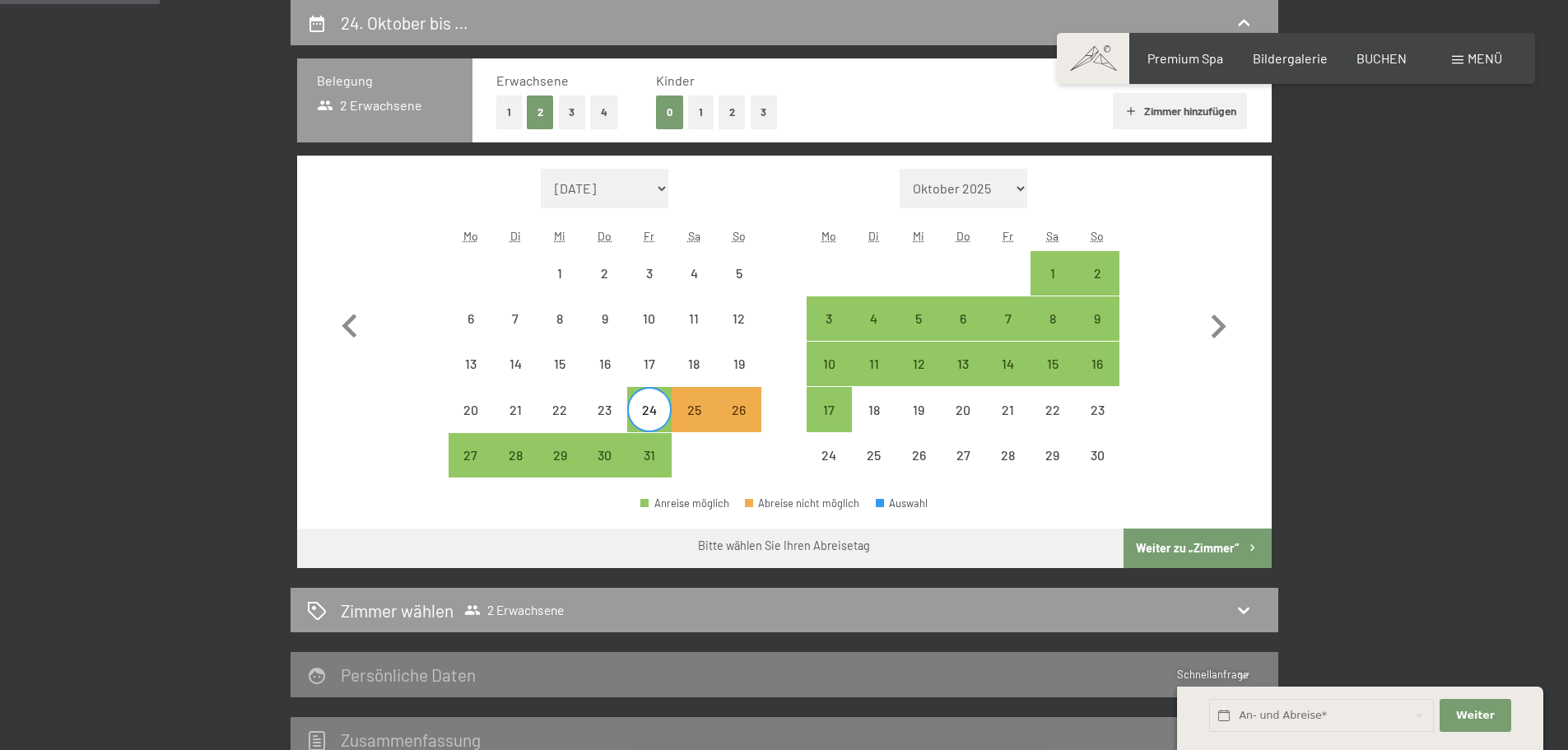
checkbox input "false"
click at [476, 449] on div "27" at bounding box center [471, 470] width 41 height 41
select select "[DATE]"
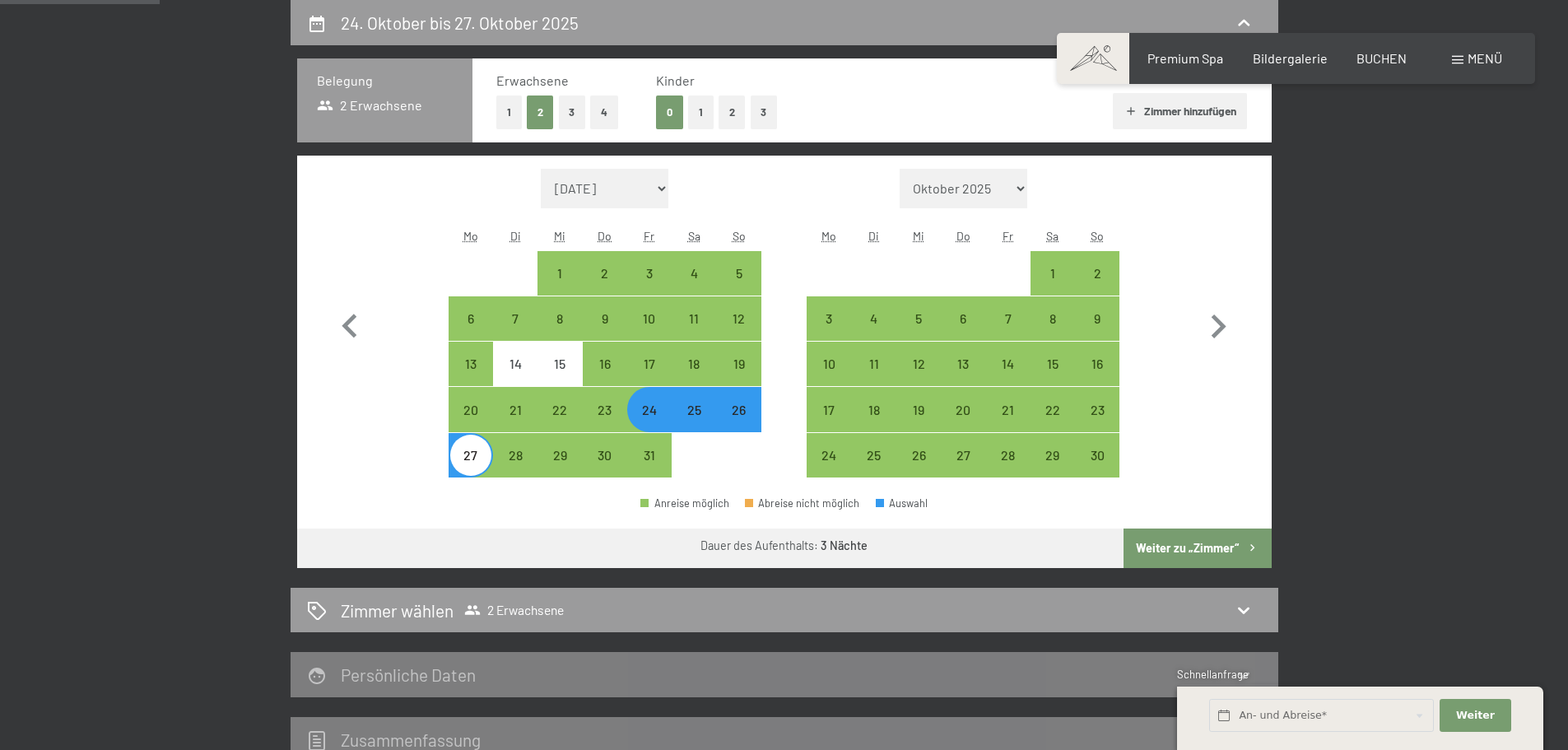
click at [674, 418] on span "Einwilligung Marketing*" at bounding box center [695, 423] width 136 height 17
click at [618, 418] on input "Einwilligung Marketing*" at bounding box center [610, 423] width 17 height 17
checkbox input "false"
click at [509, 373] on div "14" at bounding box center [516, 378] width 41 height 41
select select "[DATE]"
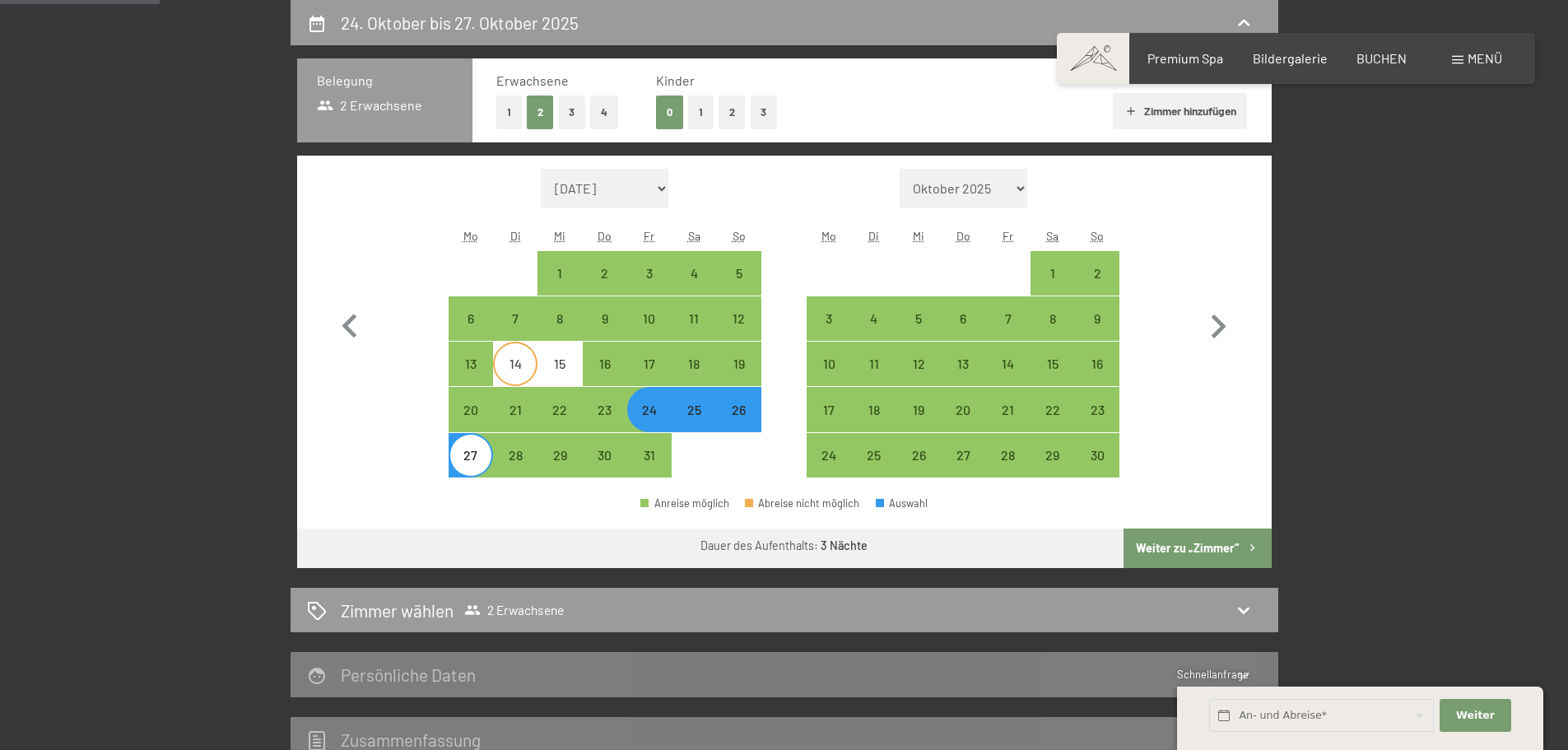
select select "[DATE]"
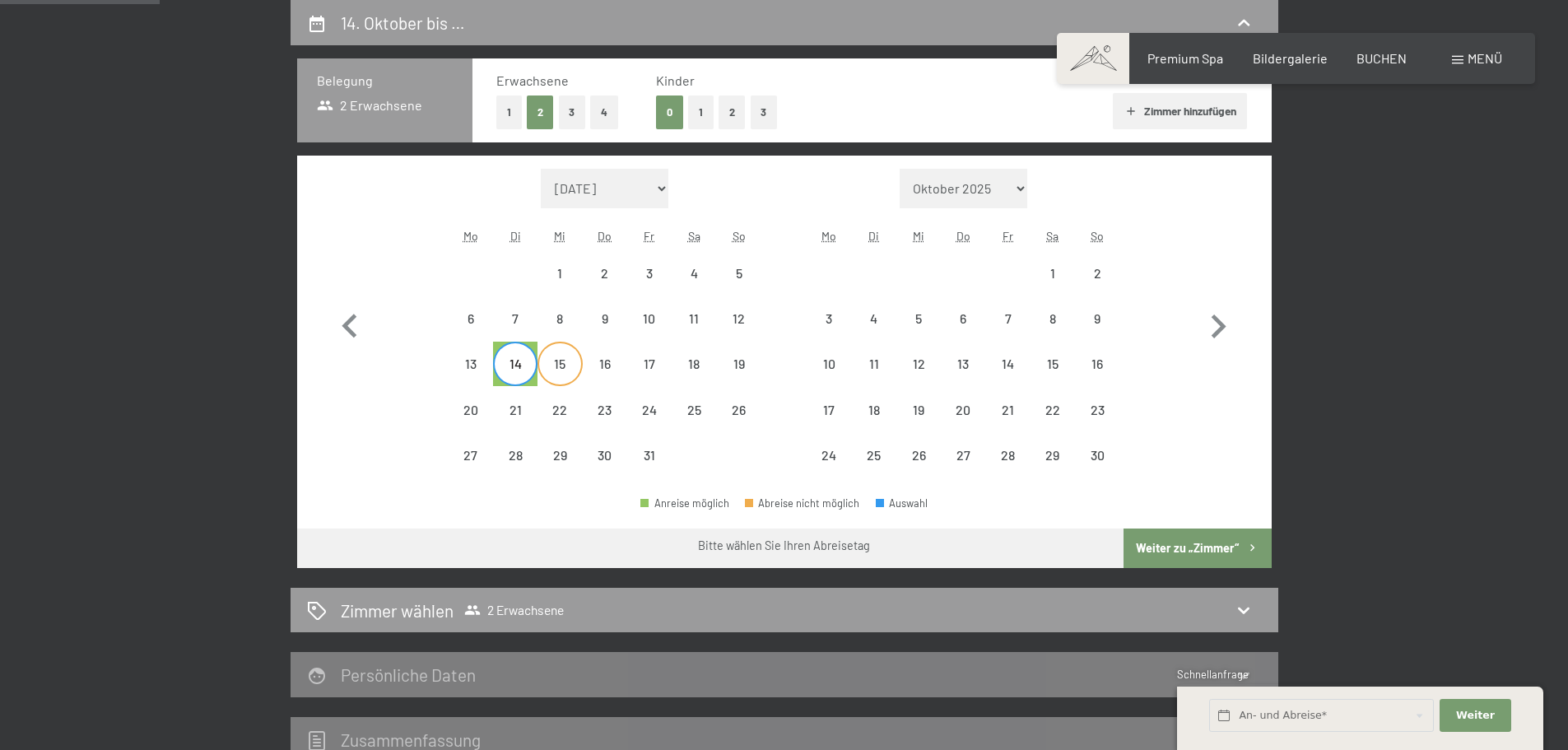
click at [560, 371] on div "15" at bounding box center [560, 378] width 41 height 41
select select "[DATE]"
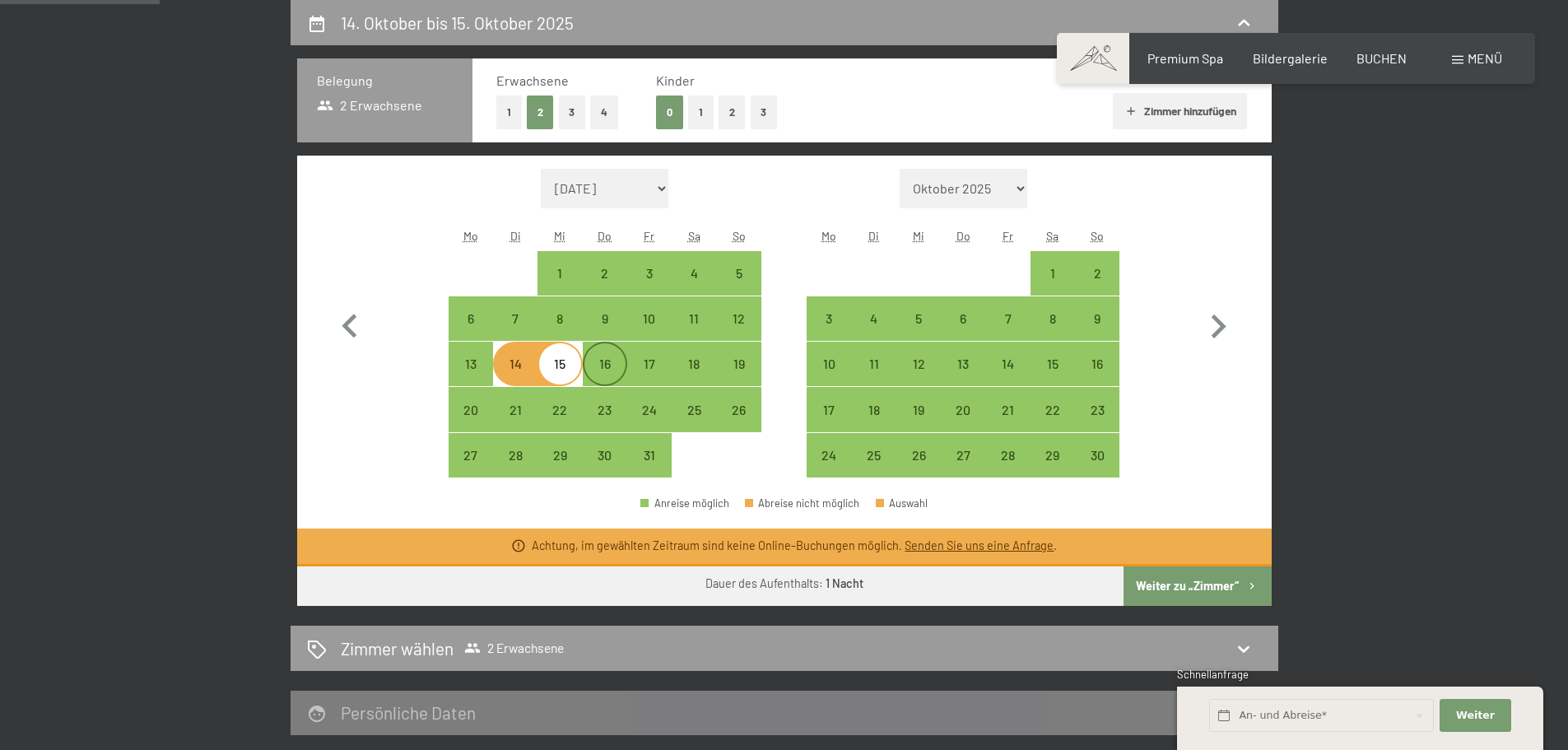
click at [595, 377] on div "16" at bounding box center [605, 378] width 41 height 41
select select "[DATE]"
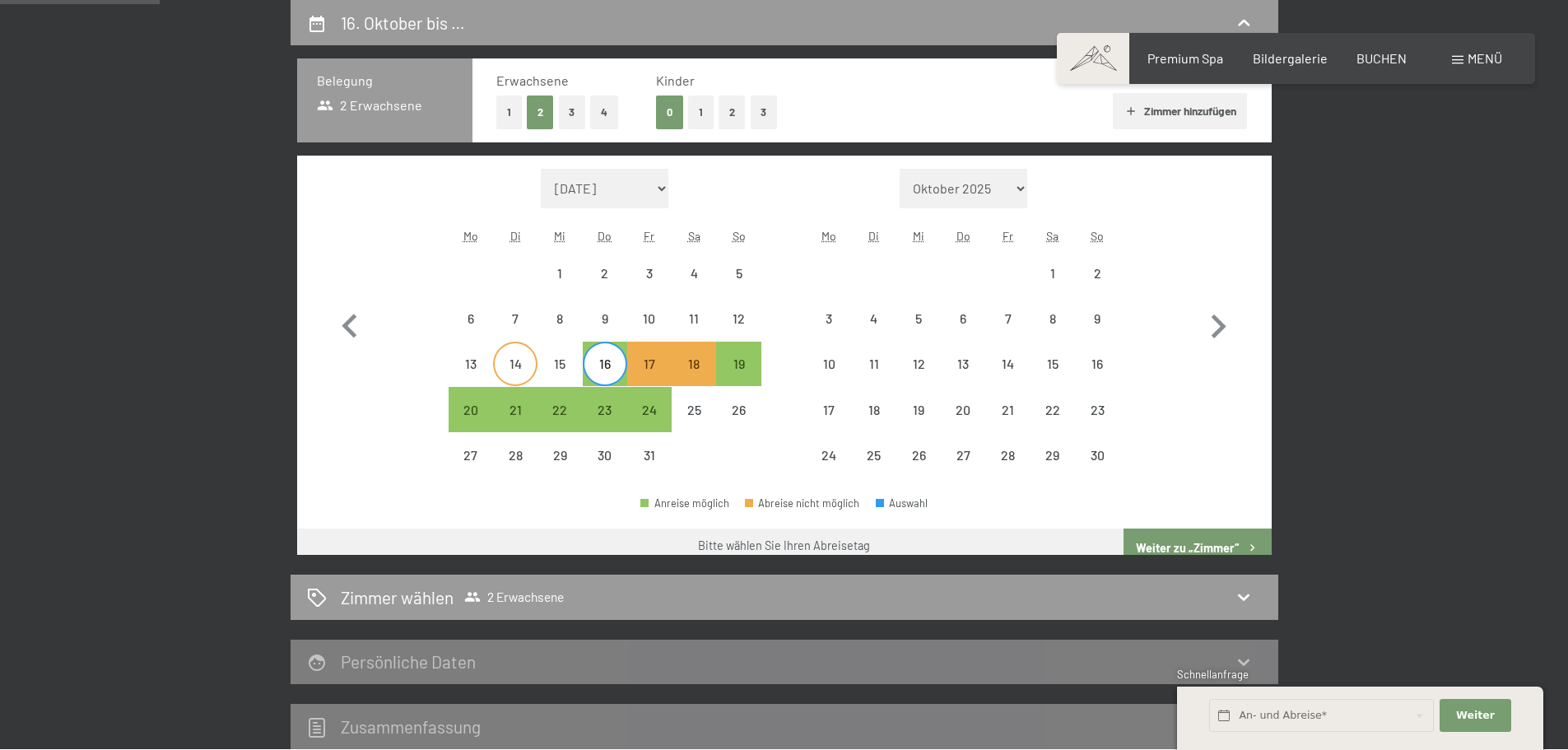
click at [514, 376] on div "14" at bounding box center [516, 378] width 41 height 41
select select "[DATE]"
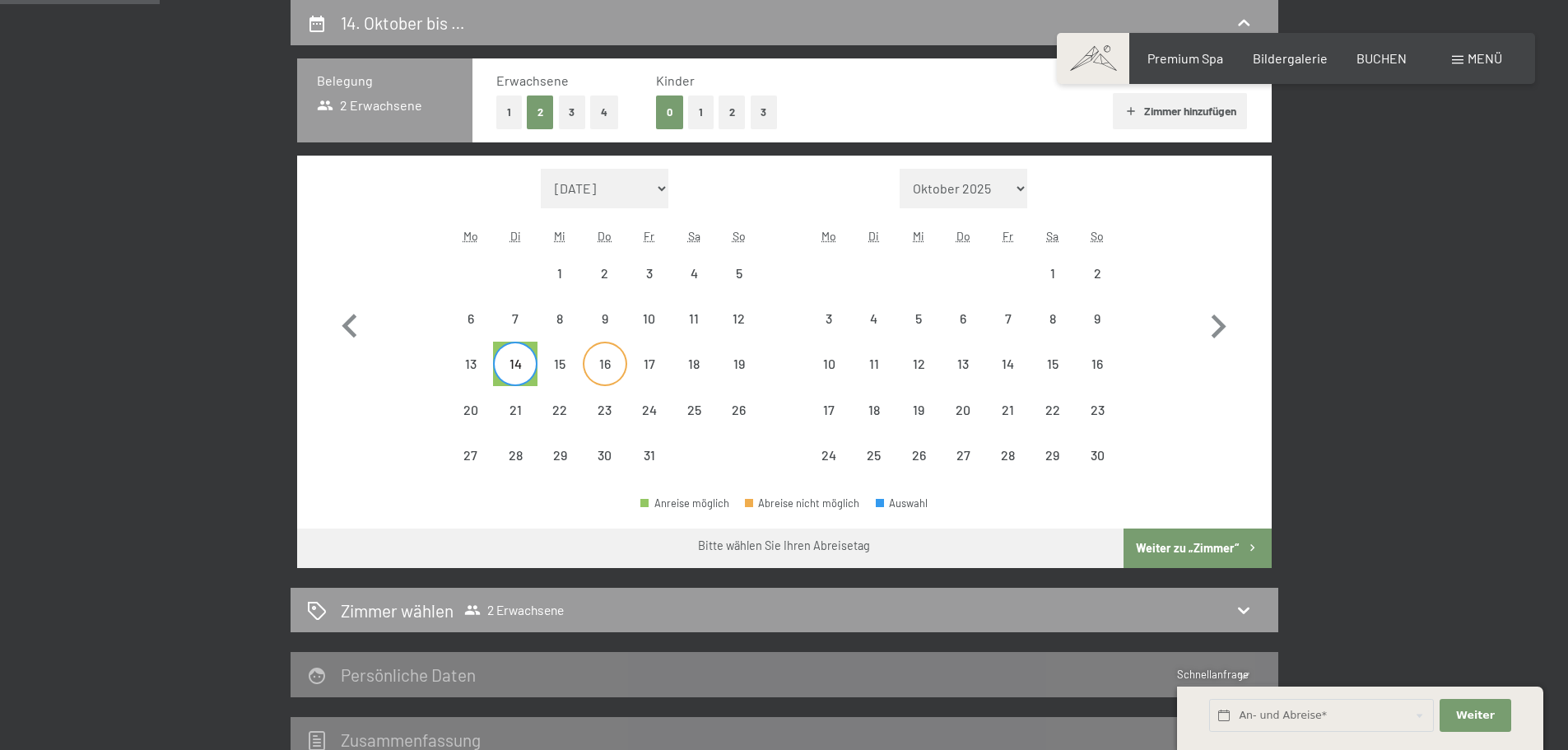
click at [598, 376] on div "16" at bounding box center [605, 378] width 41 height 41
select select "[DATE]"
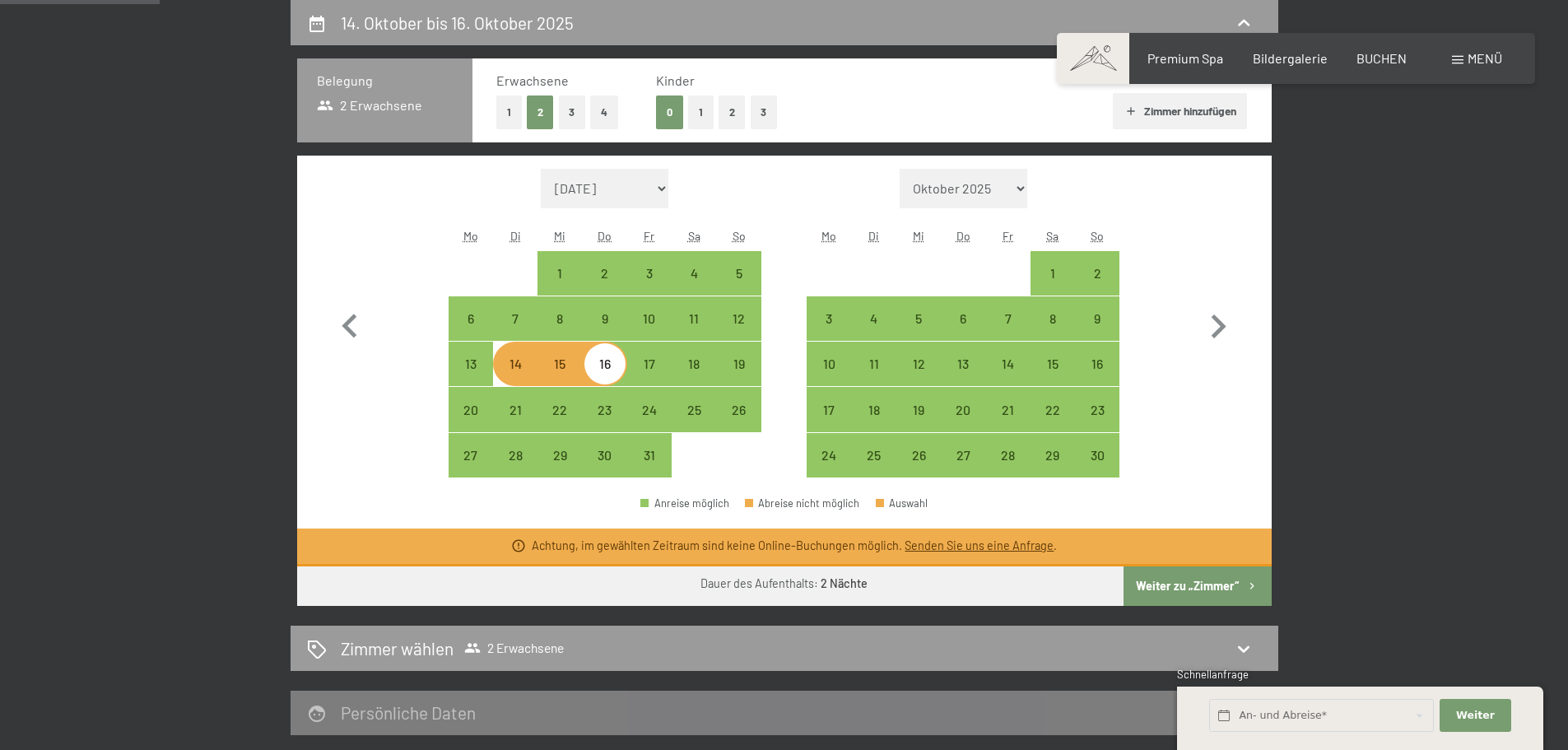
click at [522, 375] on div "14" at bounding box center [516, 378] width 41 height 41
select select "[DATE]"
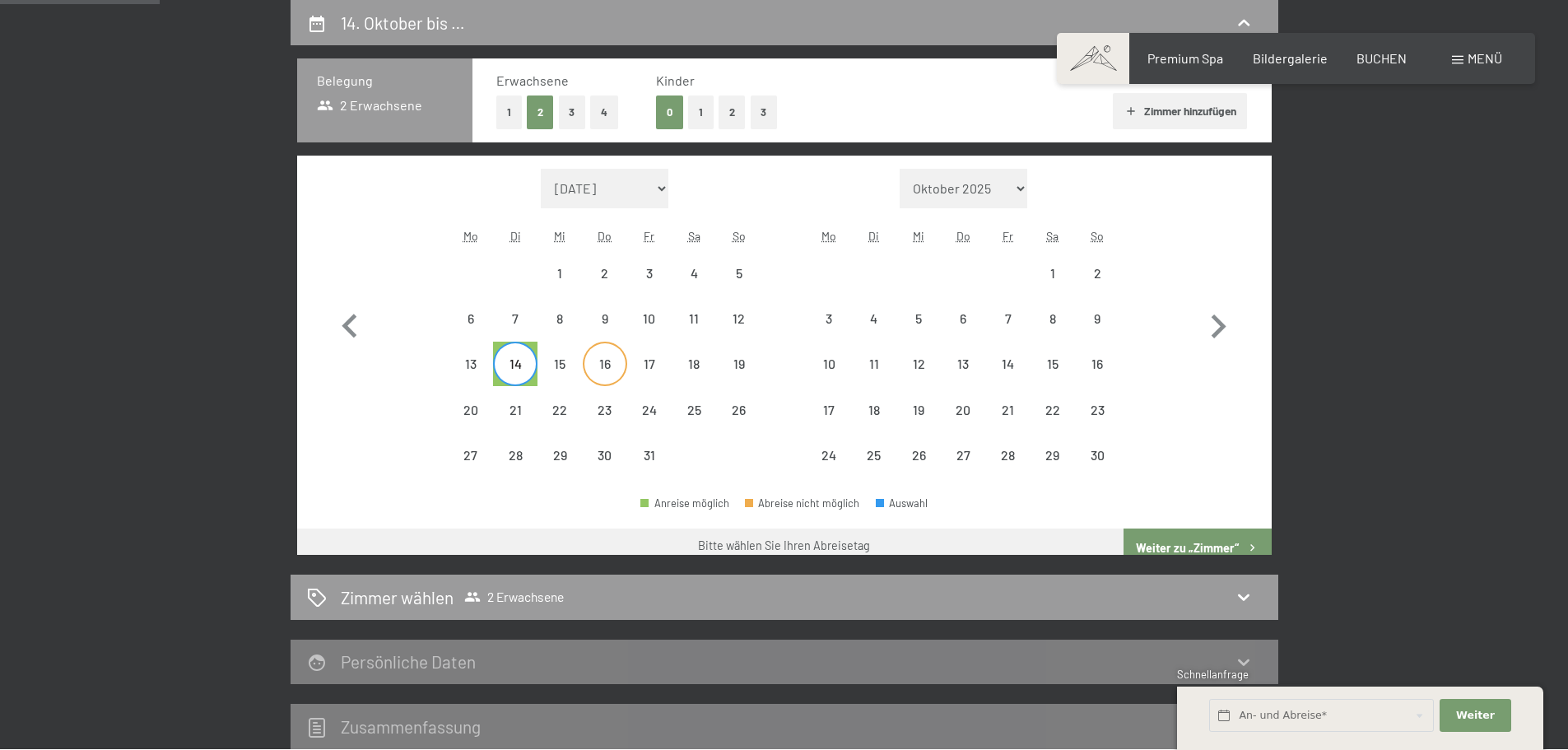
click at [622, 378] on div "16" at bounding box center [605, 378] width 41 height 41
select select "[DATE]"
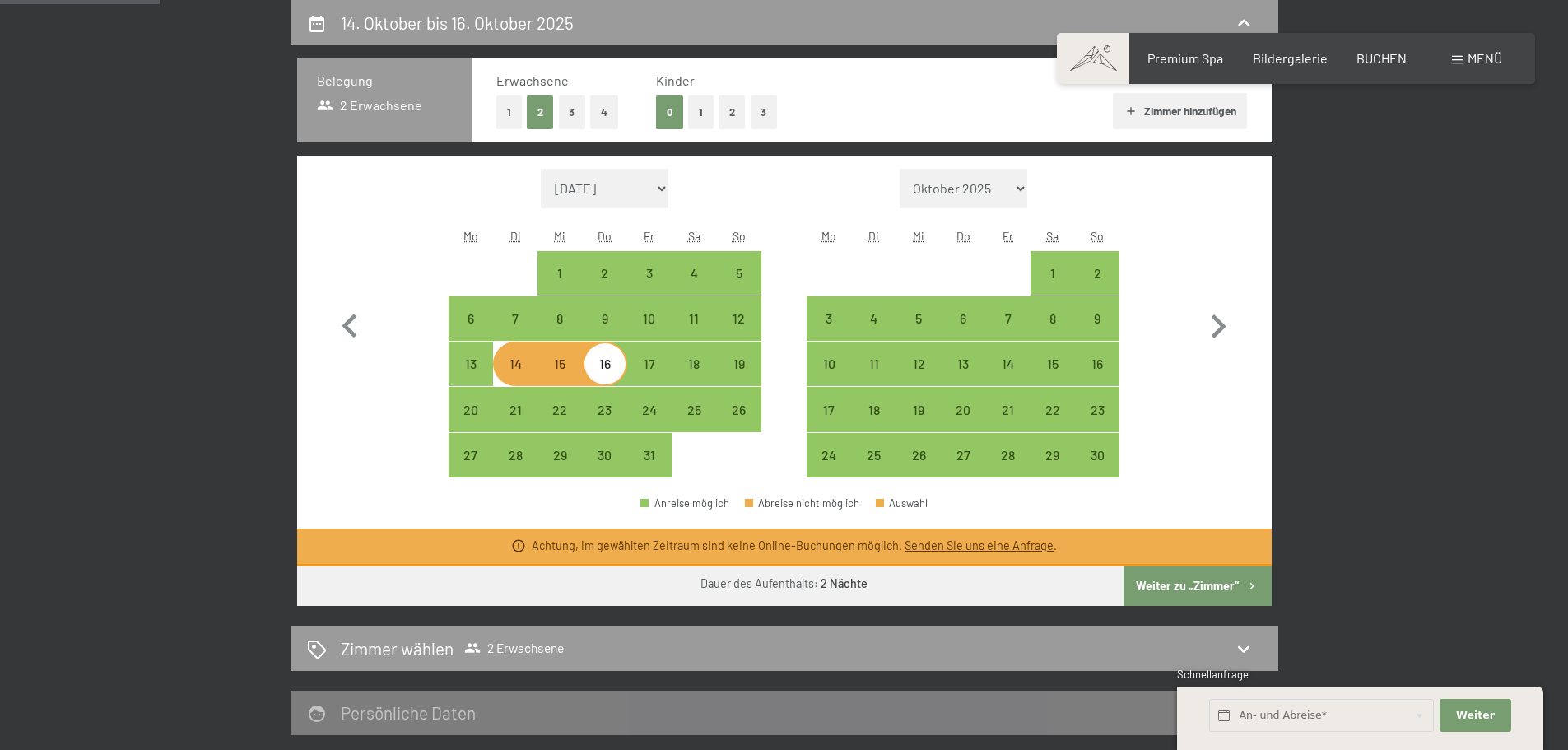
click at [495, 377] on div "14" at bounding box center [516, 378] width 41 height 41
select select "[DATE]"
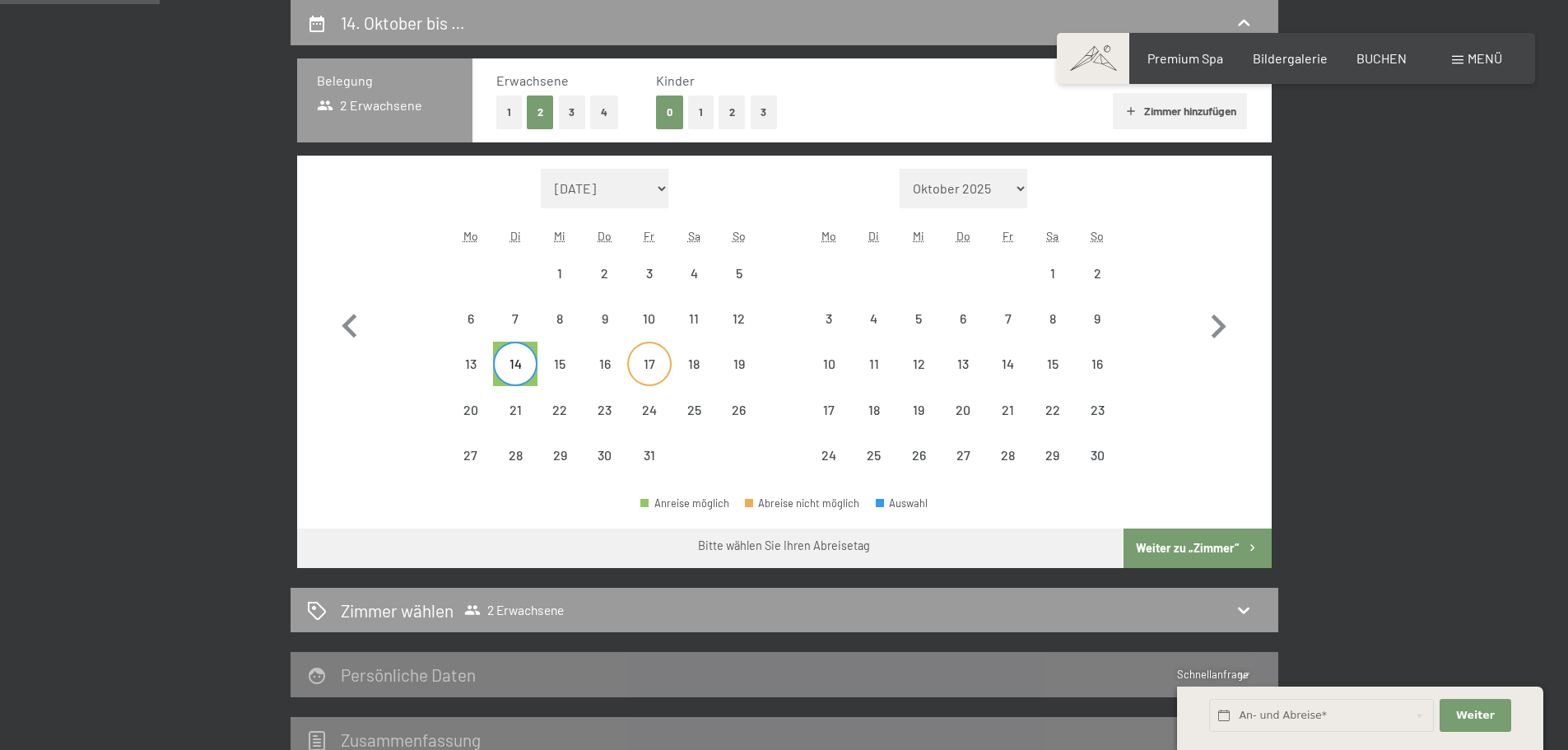
click at [658, 374] on div "17" at bounding box center [649, 378] width 41 height 41
select select "[DATE]"
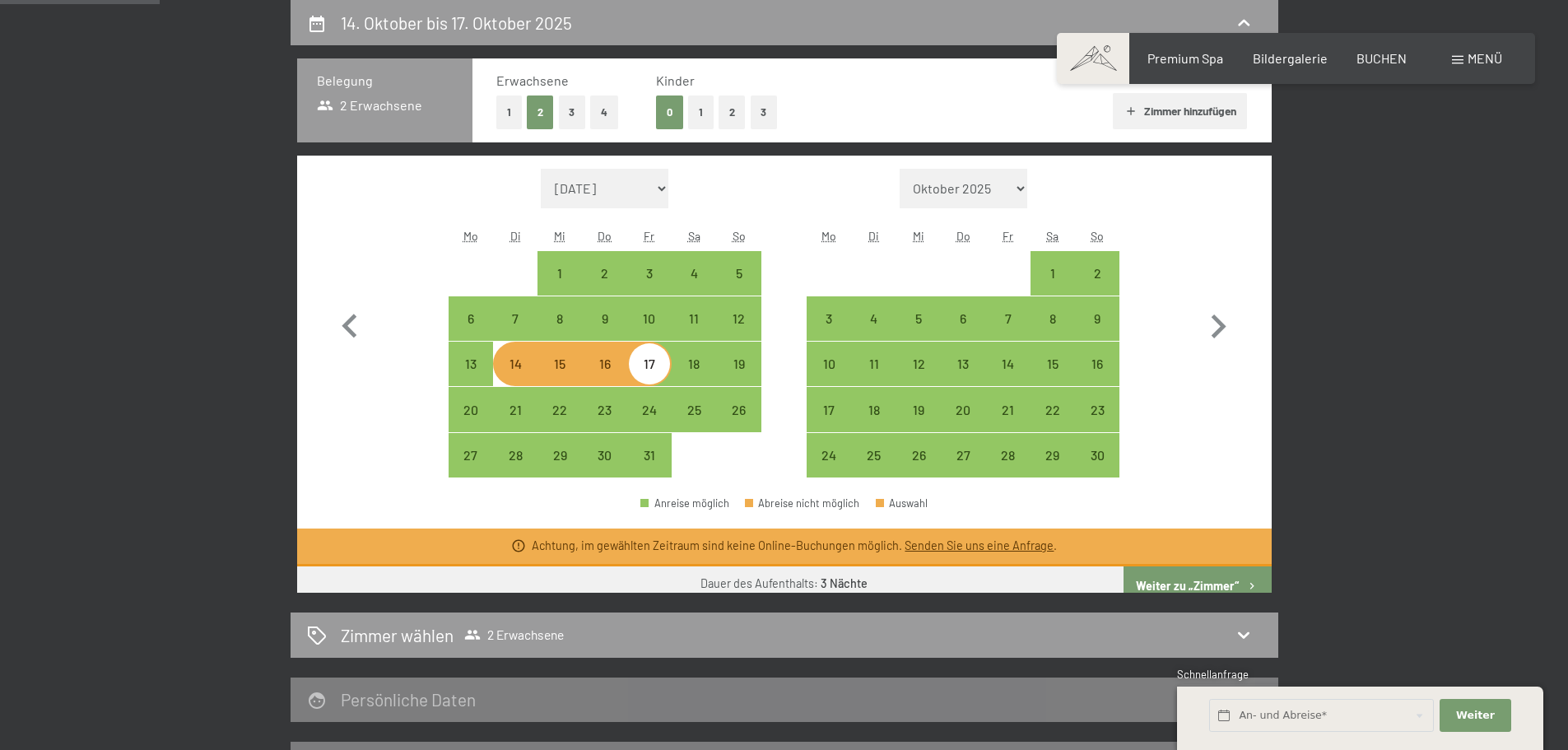
click at [533, 368] on div "14" at bounding box center [516, 378] width 41 height 41
select select "[DATE]"
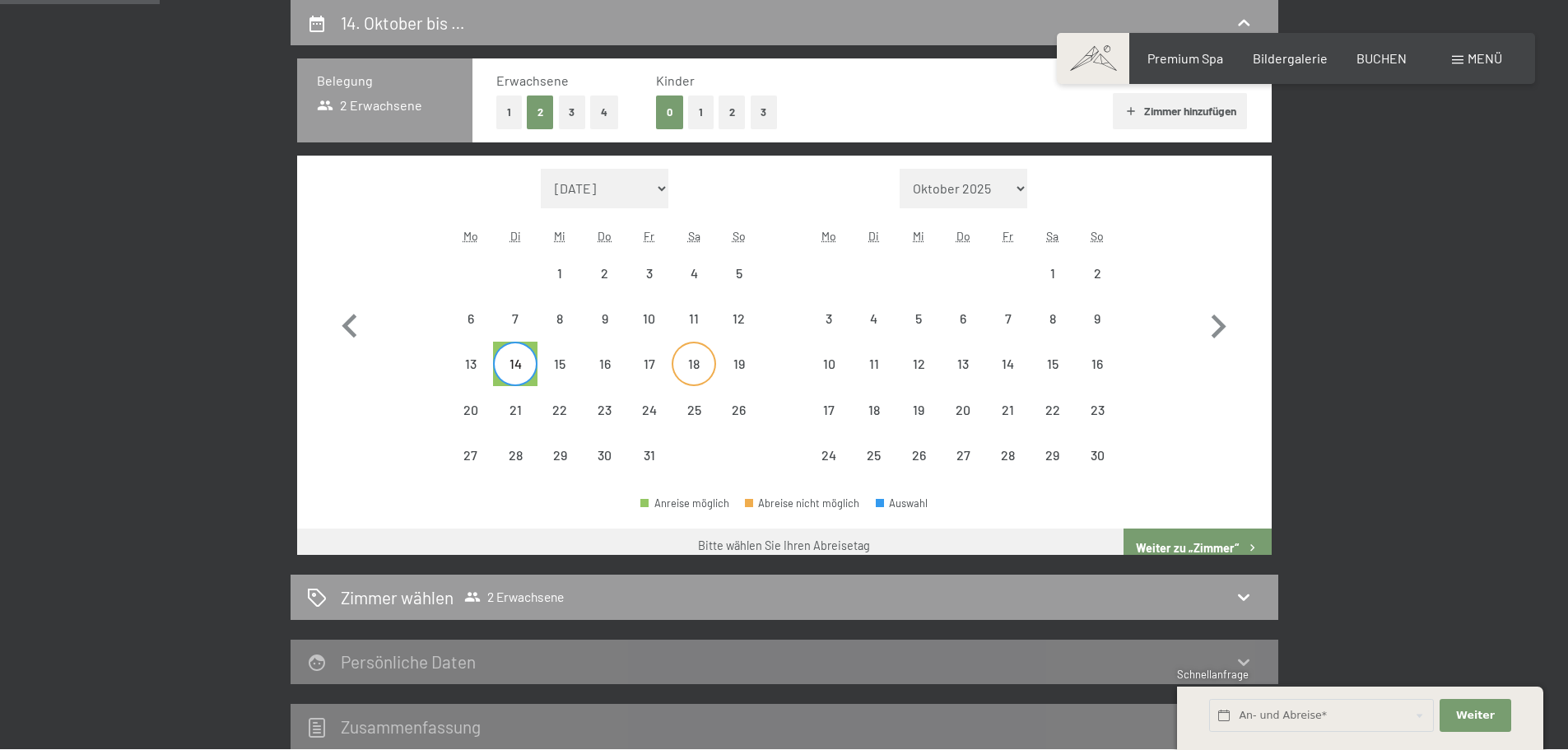
click at [697, 373] on div "18" at bounding box center [694, 378] width 41 height 41
select select "[DATE]"
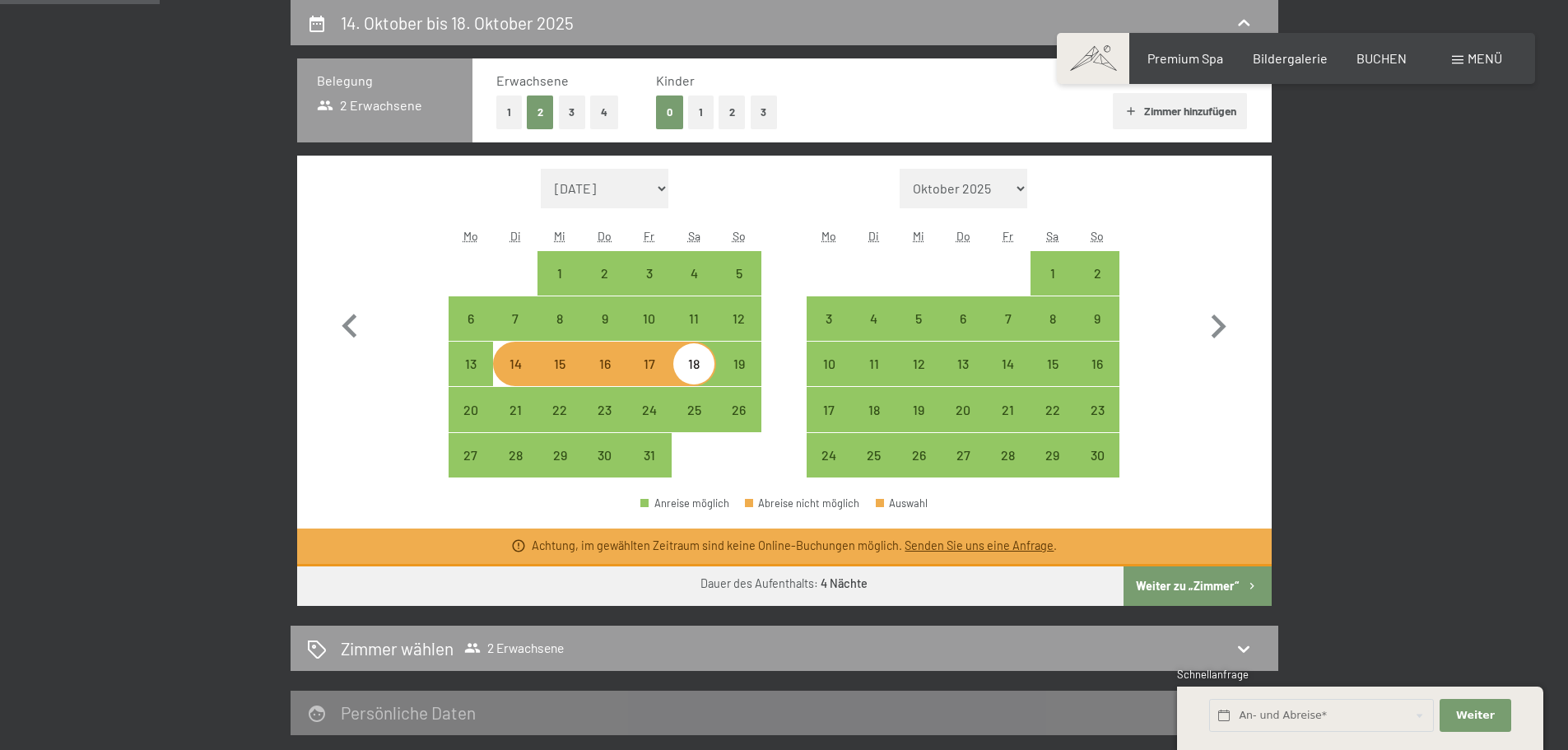
click at [505, 378] on div "14" at bounding box center [516, 378] width 41 height 41
select select "[DATE]"
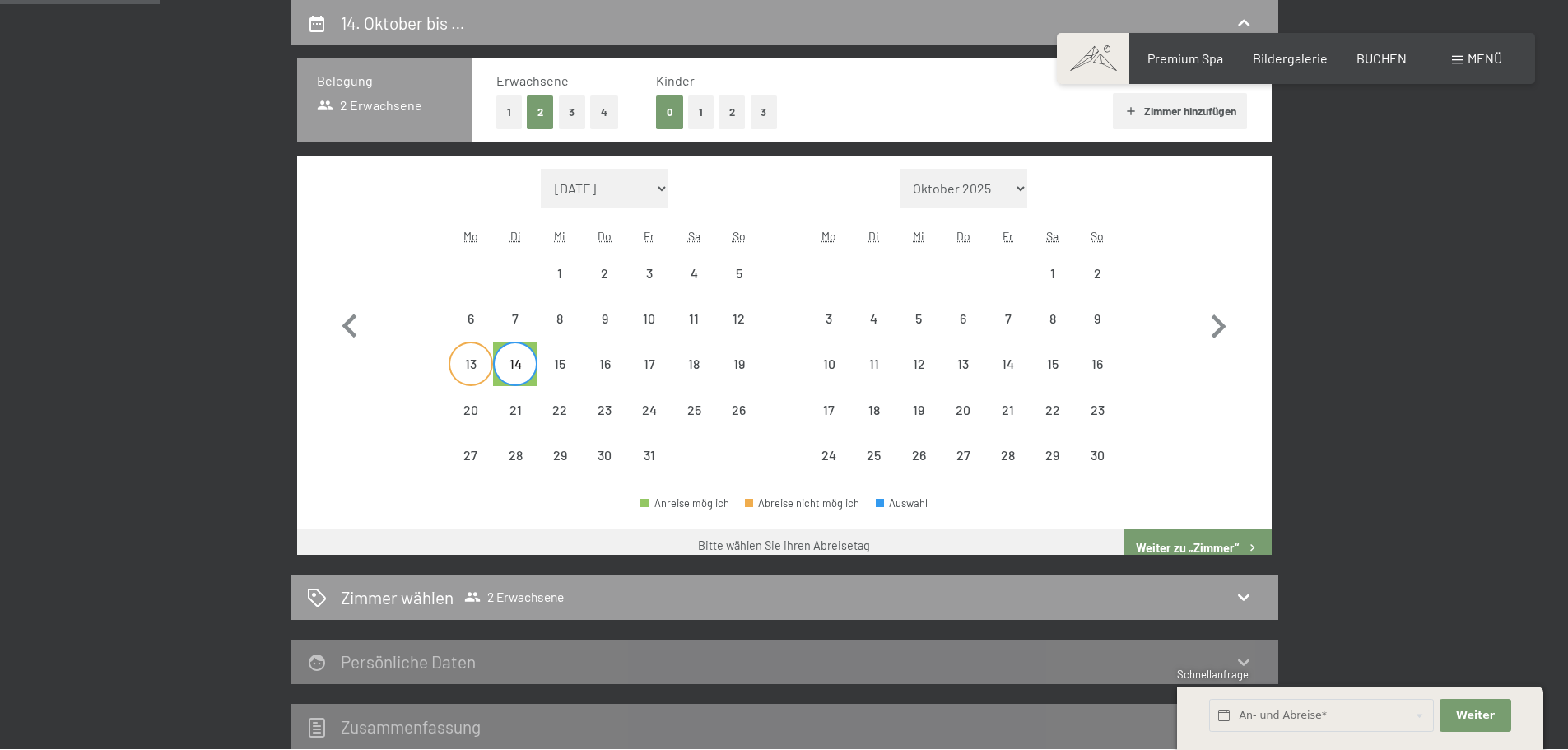
click at [480, 353] on div "13" at bounding box center [471, 364] width 41 height 41
select select "[DATE]"
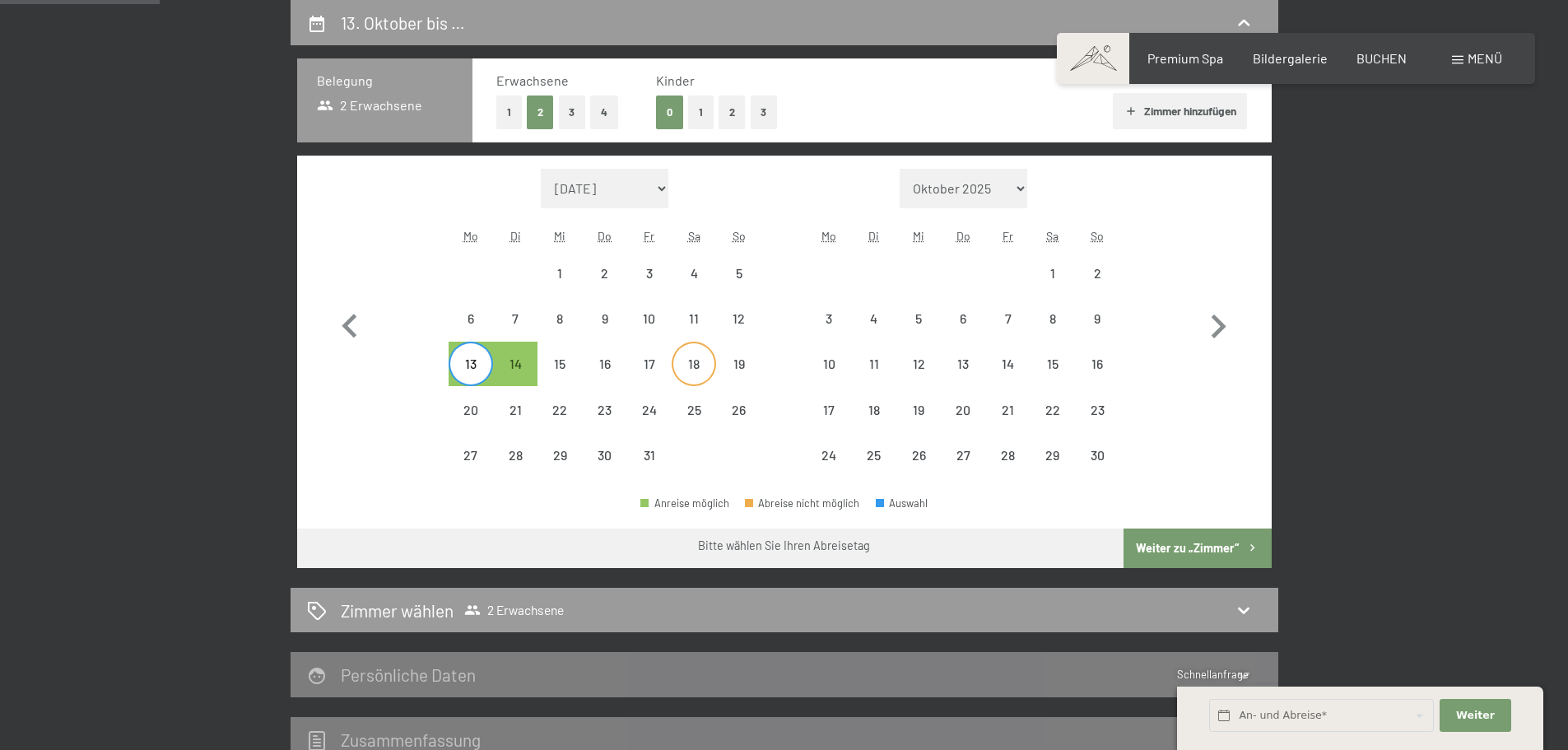
click at [713, 366] on div "18" at bounding box center [694, 378] width 41 height 41
select select "[DATE]"
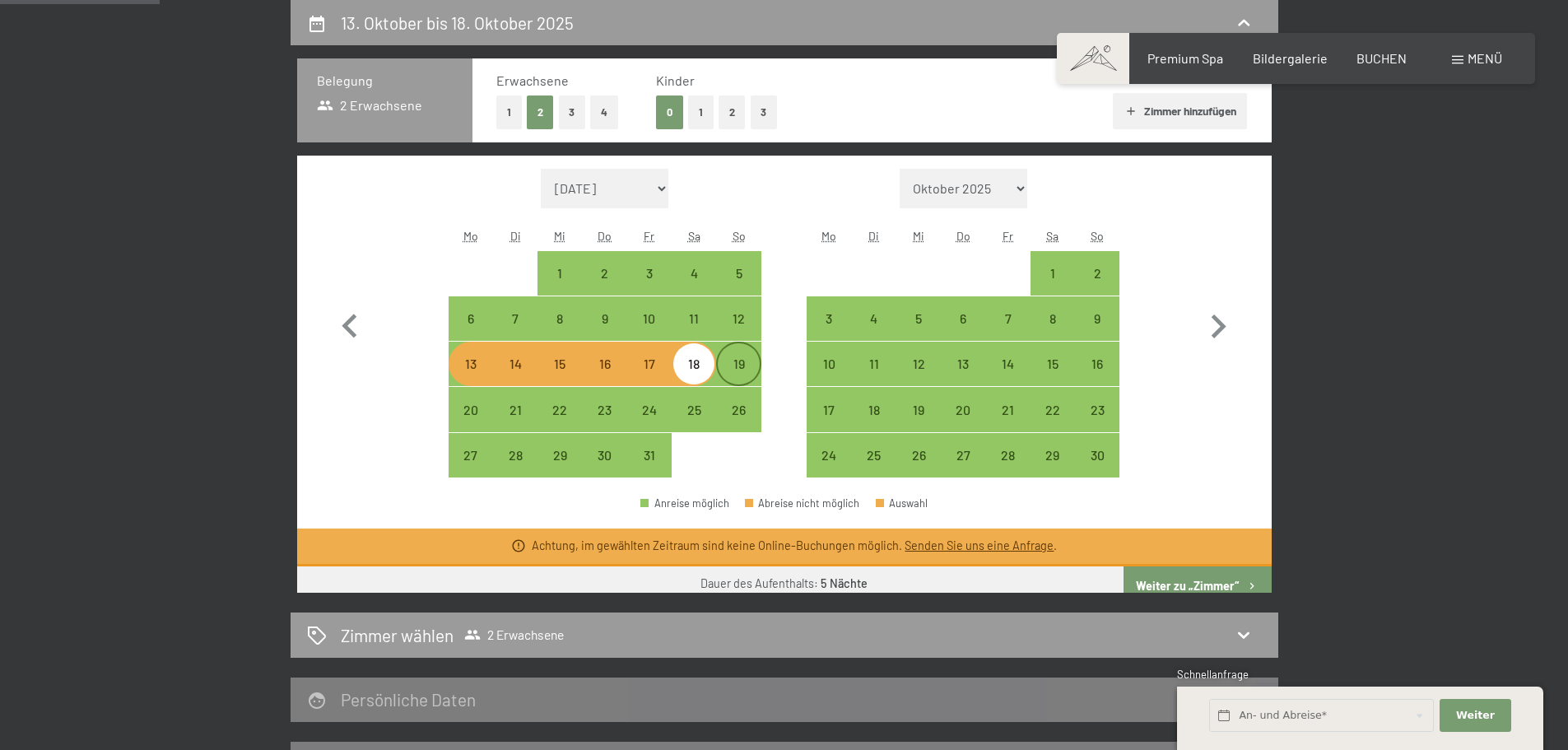
click at [729, 366] on div "19" at bounding box center [739, 378] width 41 height 41
select select "[DATE]"
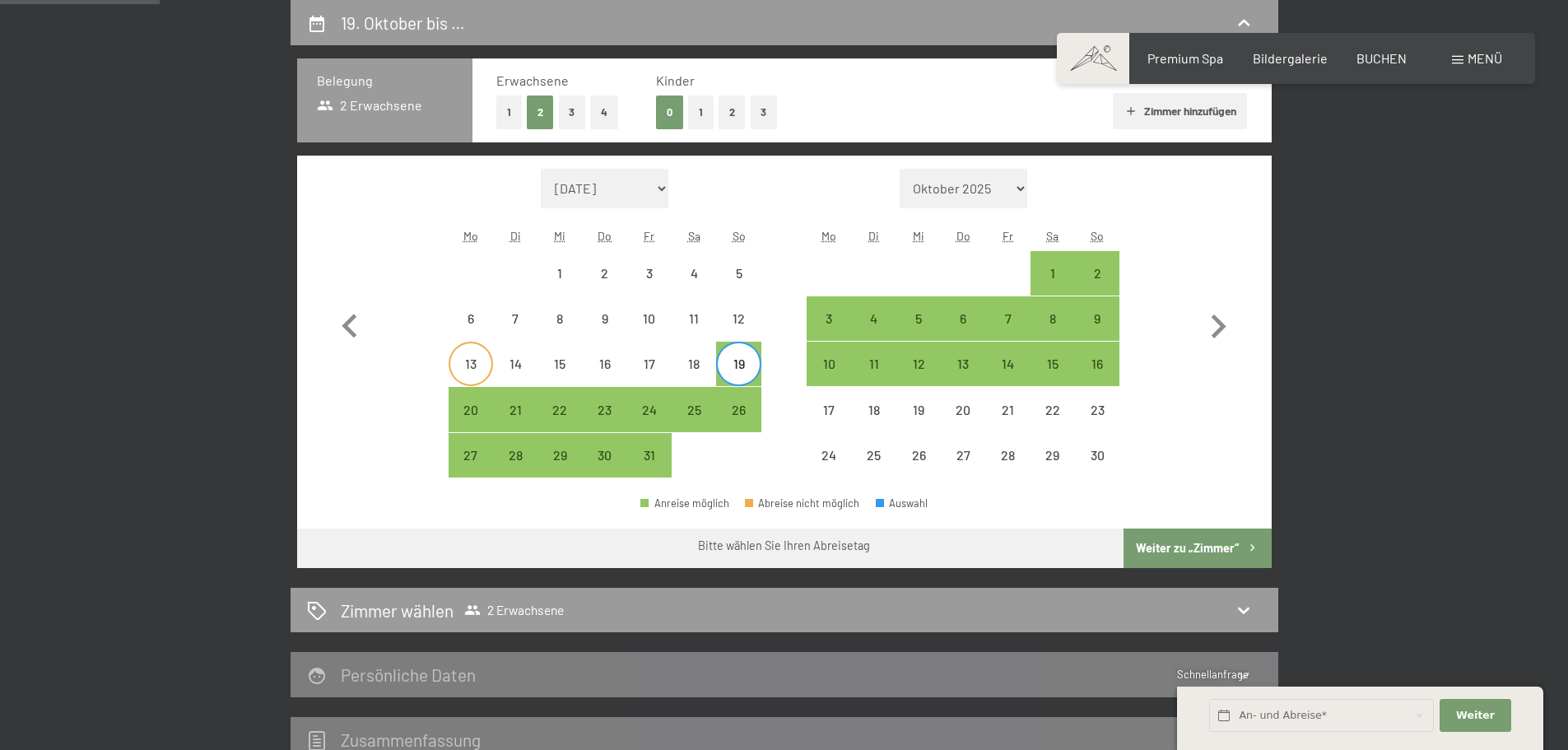
click at [457, 361] on div "13" at bounding box center [471, 378] width 41 height 41
select select "[DATE]"
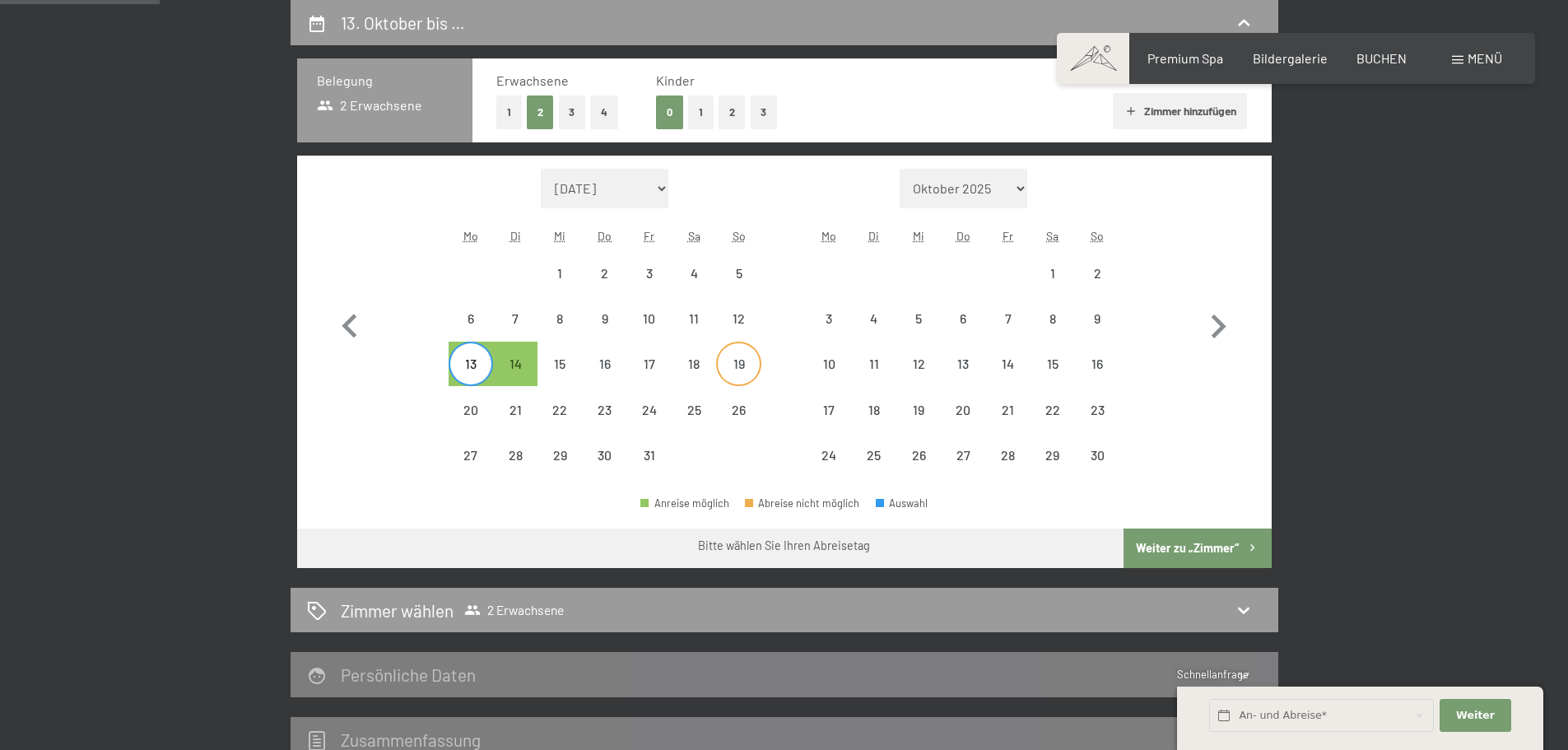
click at [737, 371] on div "19" at bounding box center [739, 378] width 41 height 41
select select "[DATE]"
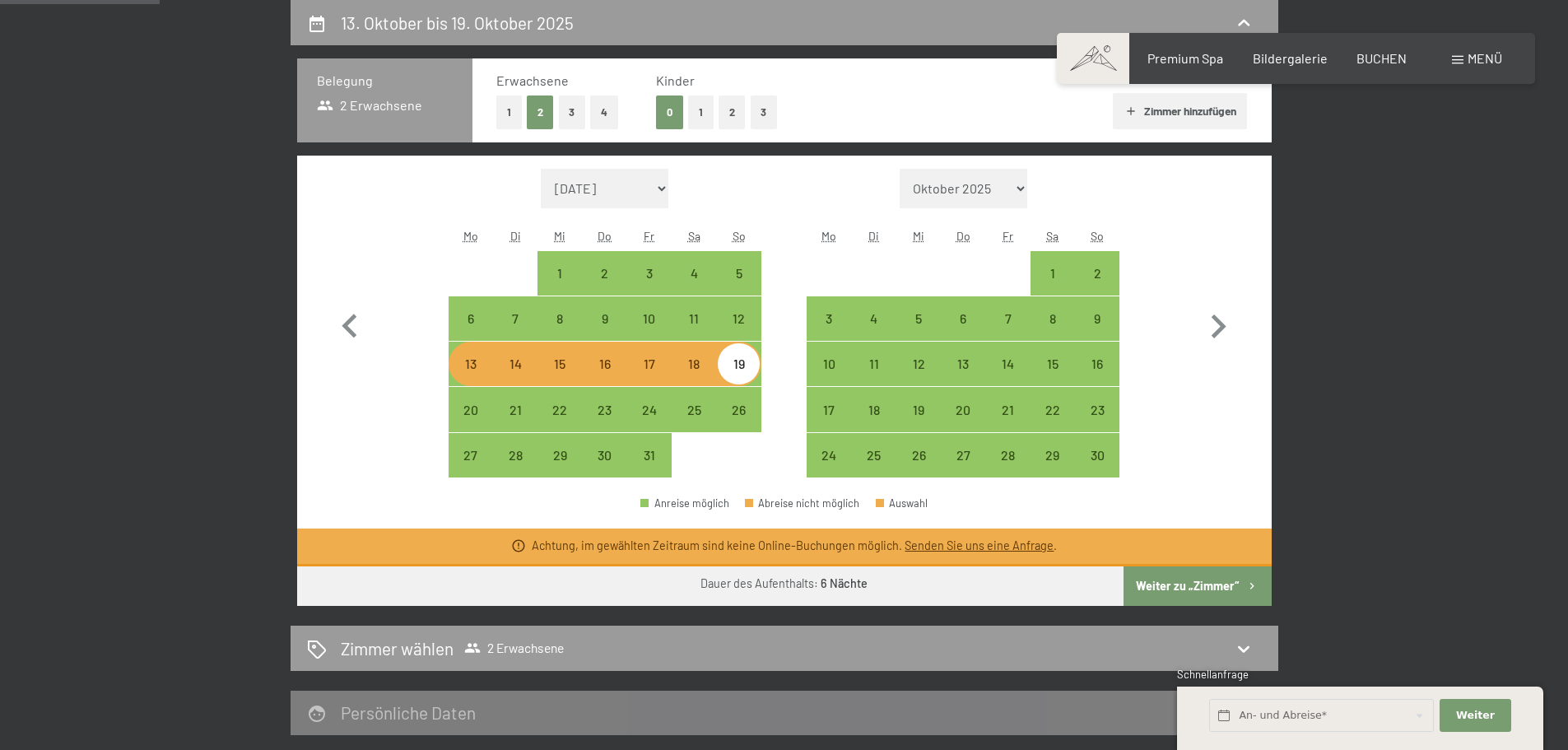
click at [438, 409] on div "Monat/Jahr [DATE] Oktober 2025 [DATE] Dezember 2025 Januar 2026 Februar 2026 Mä…" at bounding box center [784, 323] width 917 height 310
drag, startPoint x: 471, startPoint y: 407, endPoint x: 494, endPoint y: 403, distance: 23.3
click at [480, 404] on div "20" at bounding box center [471, 425] width 41 height 41
select select "[DATE]"
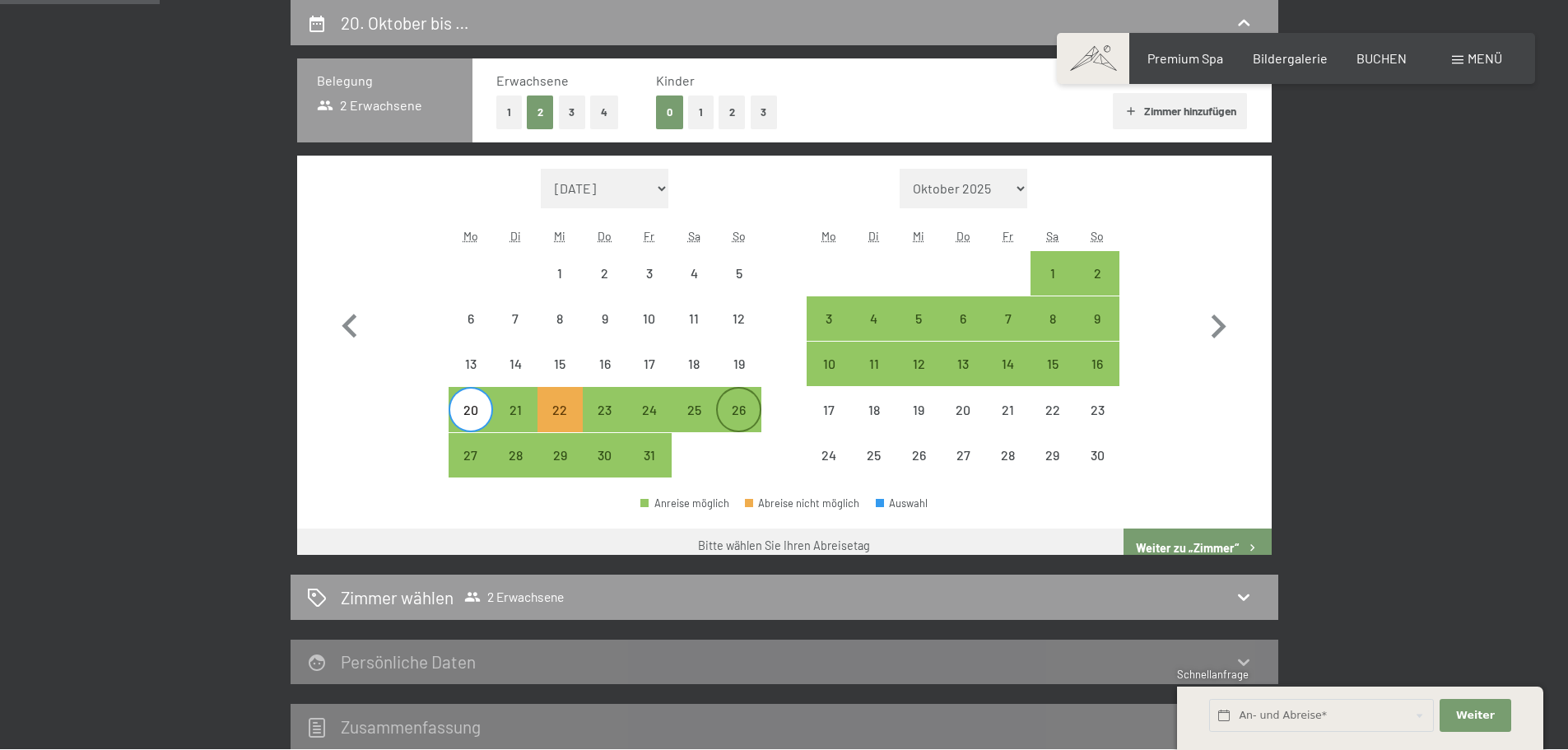
click at [738, 394] on div "26" at bounding box center [739, 410] width 41 height 41
select select "[DATE]"
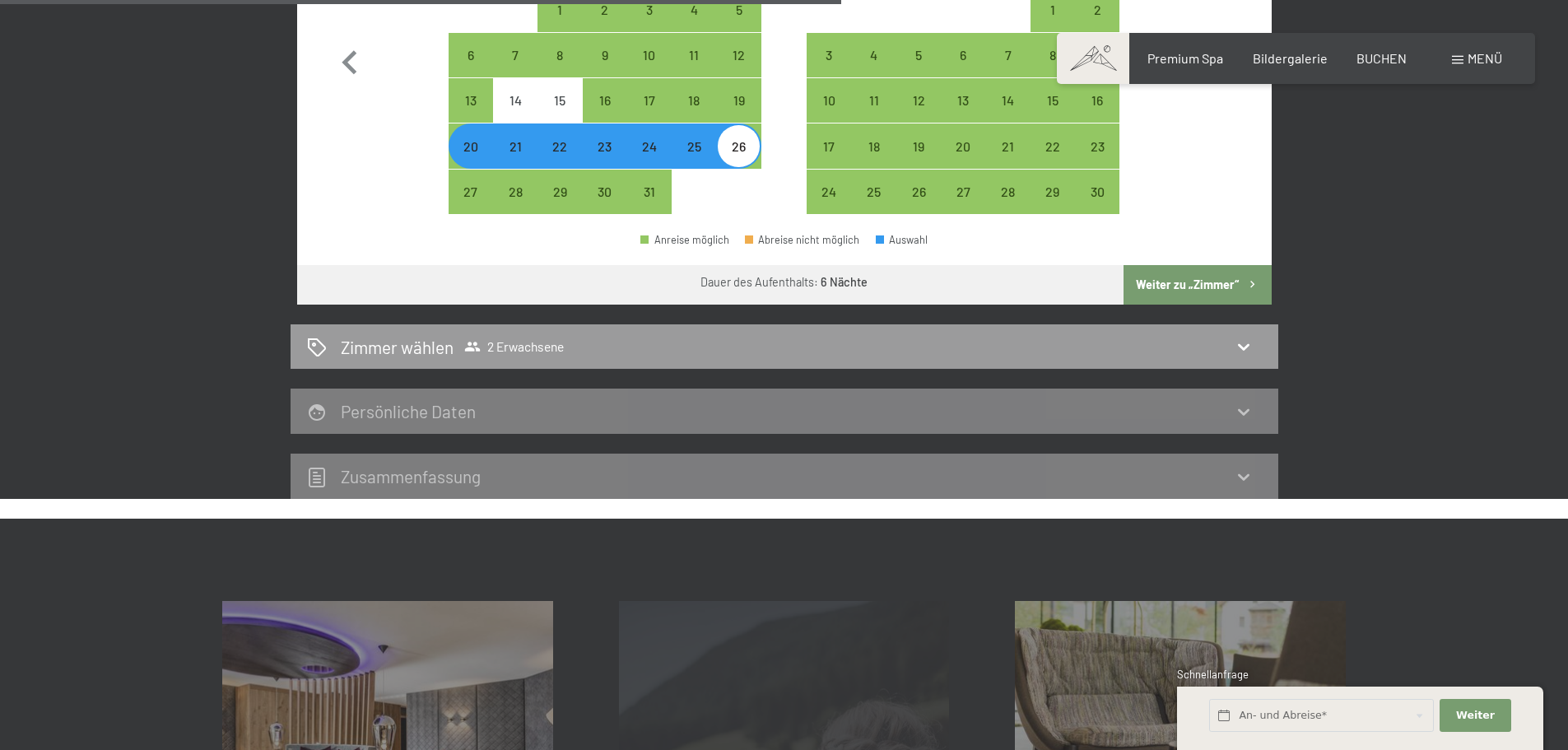
scroll to position [887, 0]
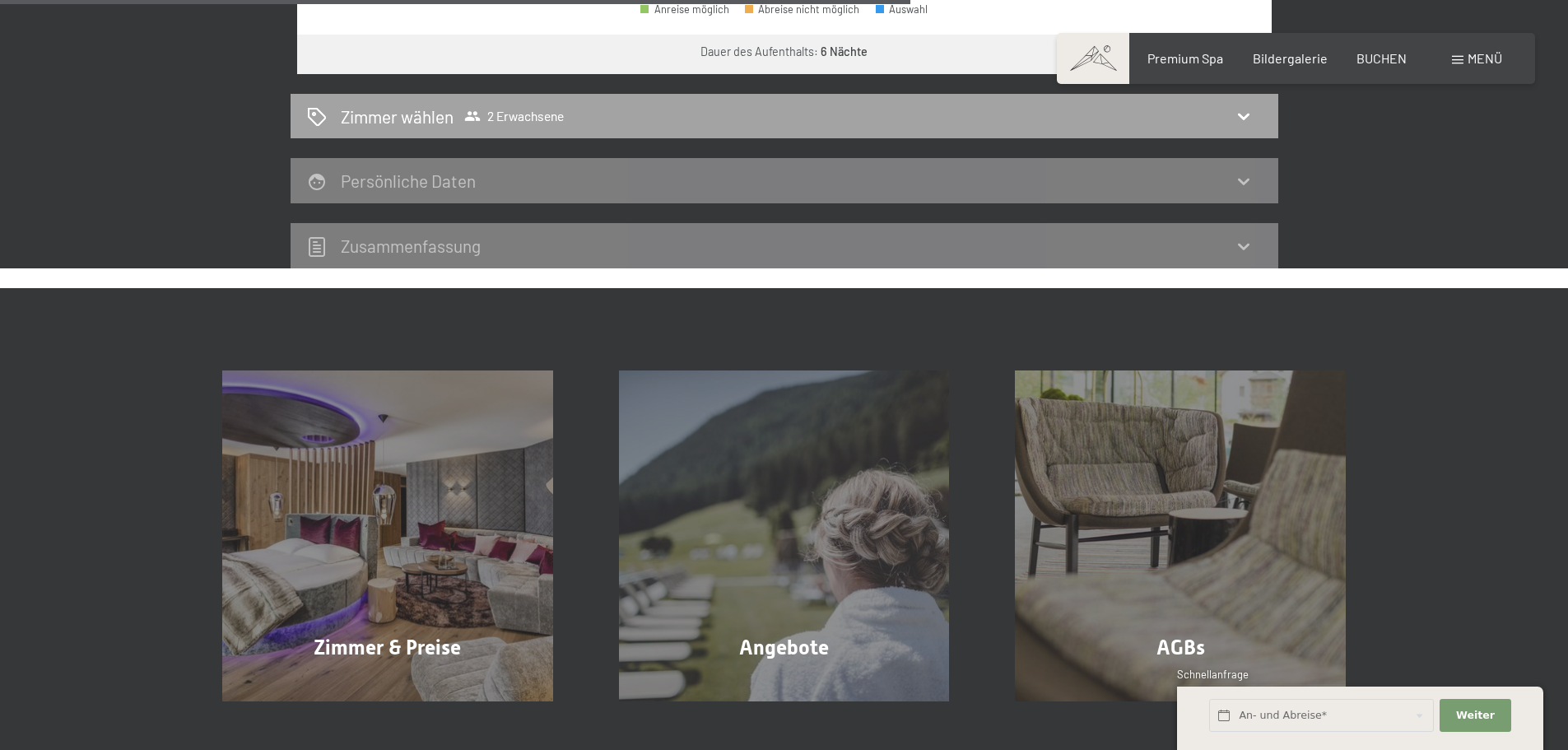
click at [574, 106] on div "Zimmer wählen 2 Erwachsene" at bounding box center [785, 116] width 955 height 24
select select "[DATE]"
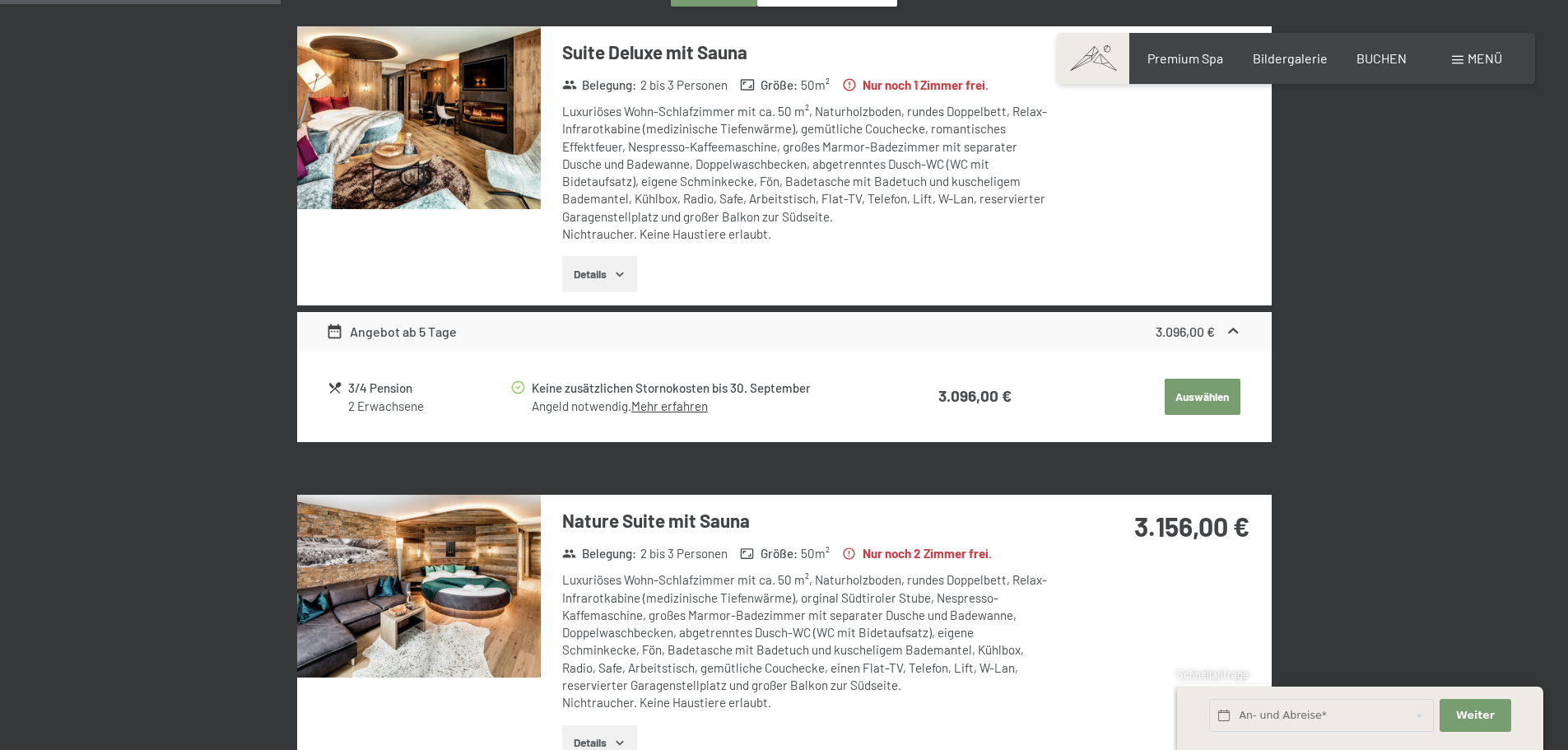
scroll to position [0, 0]
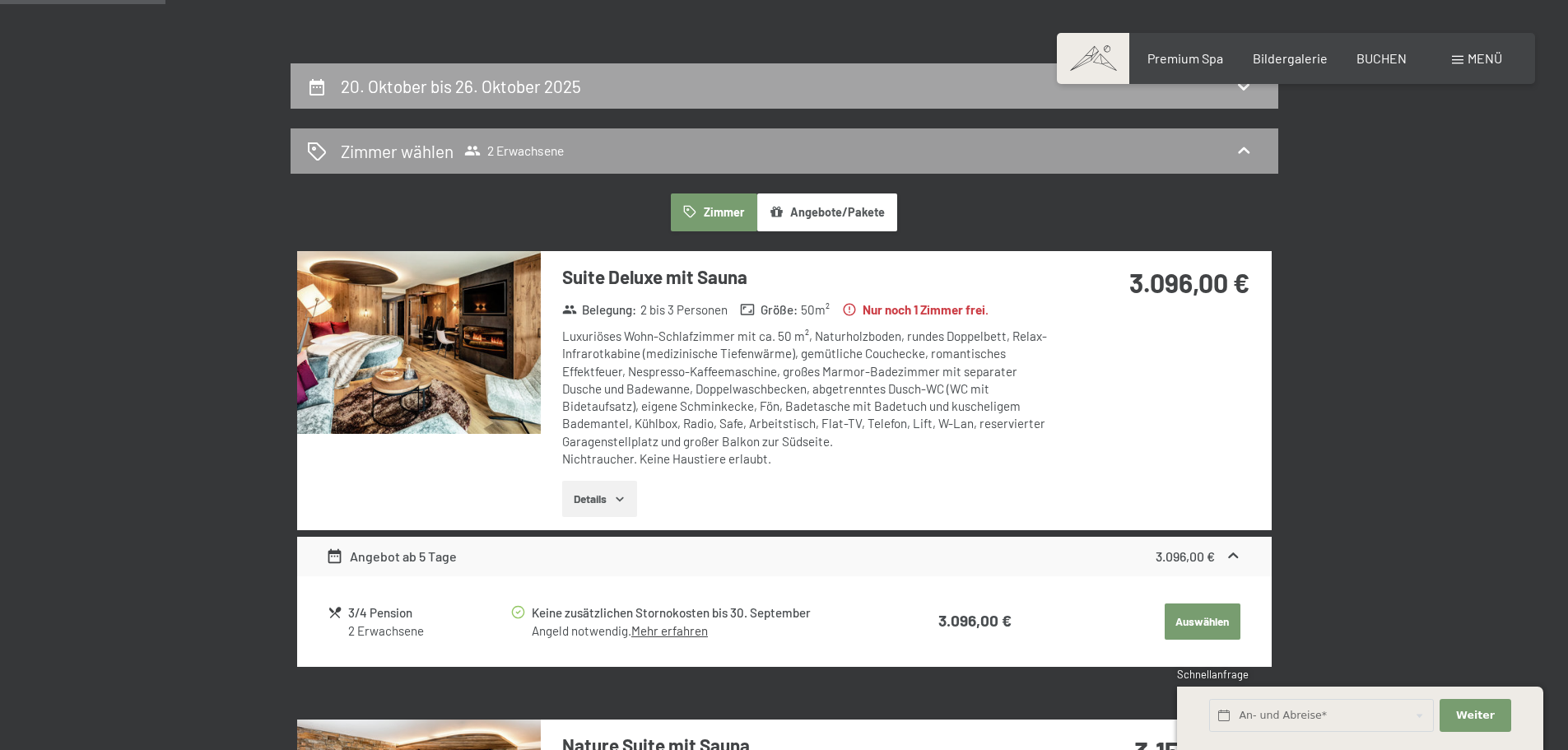
click at [558, 85] on h2 "20. Oktober bis 26. Oktober 2025" at bounding box center [461, 86] width 241 height 21
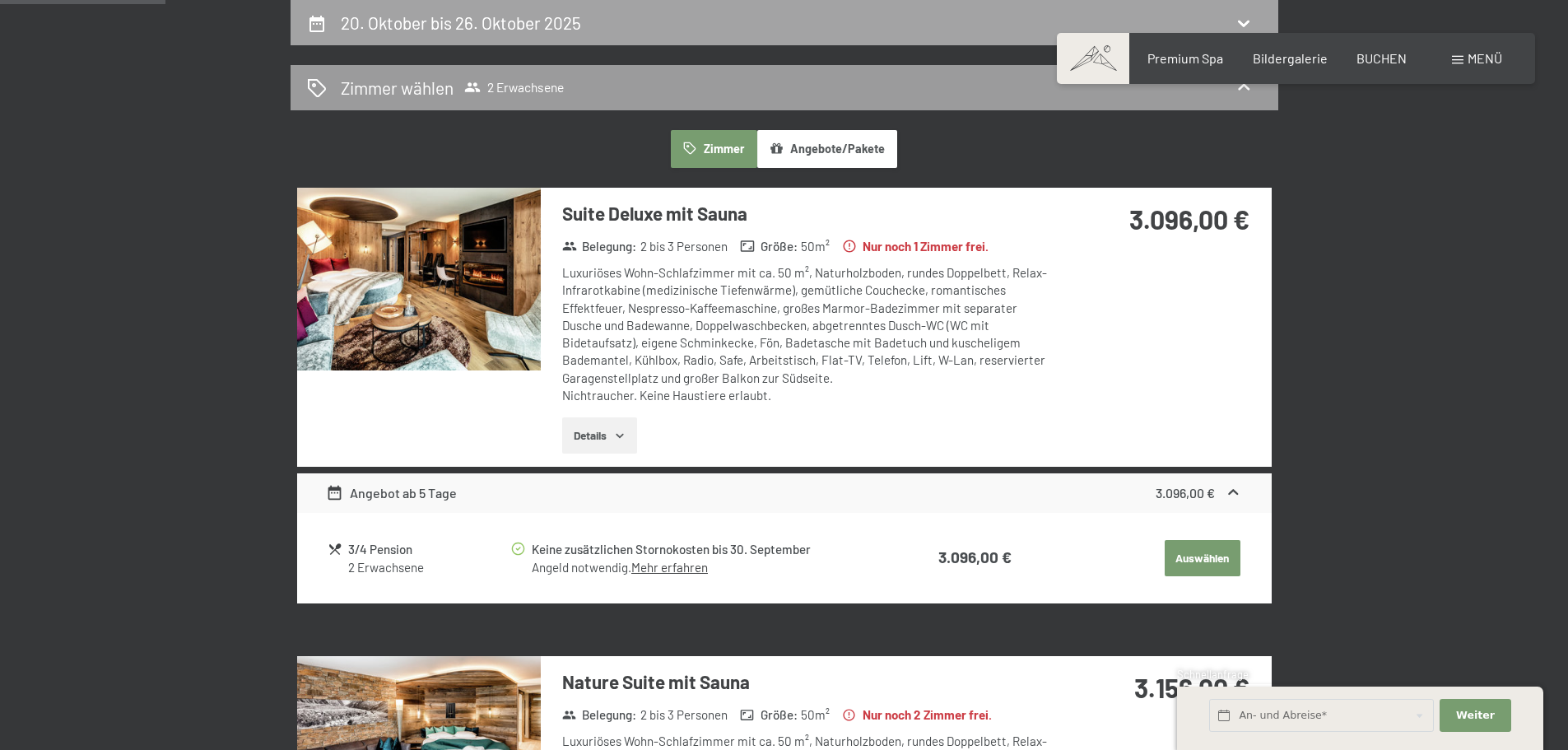
select select "[DATE]"
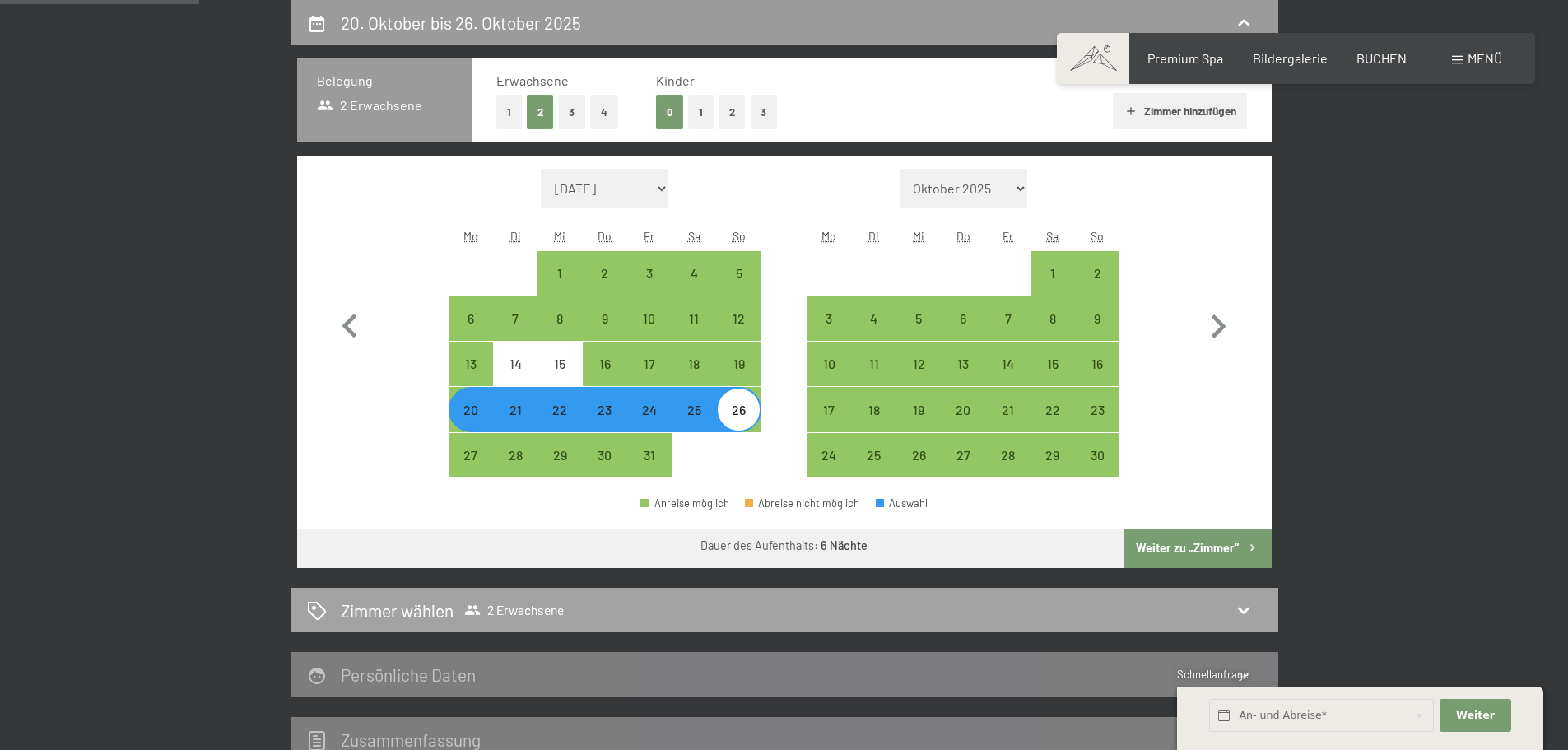
click at [581, 626] on div "Zimmer wählen 2 Erwachsene" at bounding box center [785, 610] width 988 height 45
select select "[DATE]"
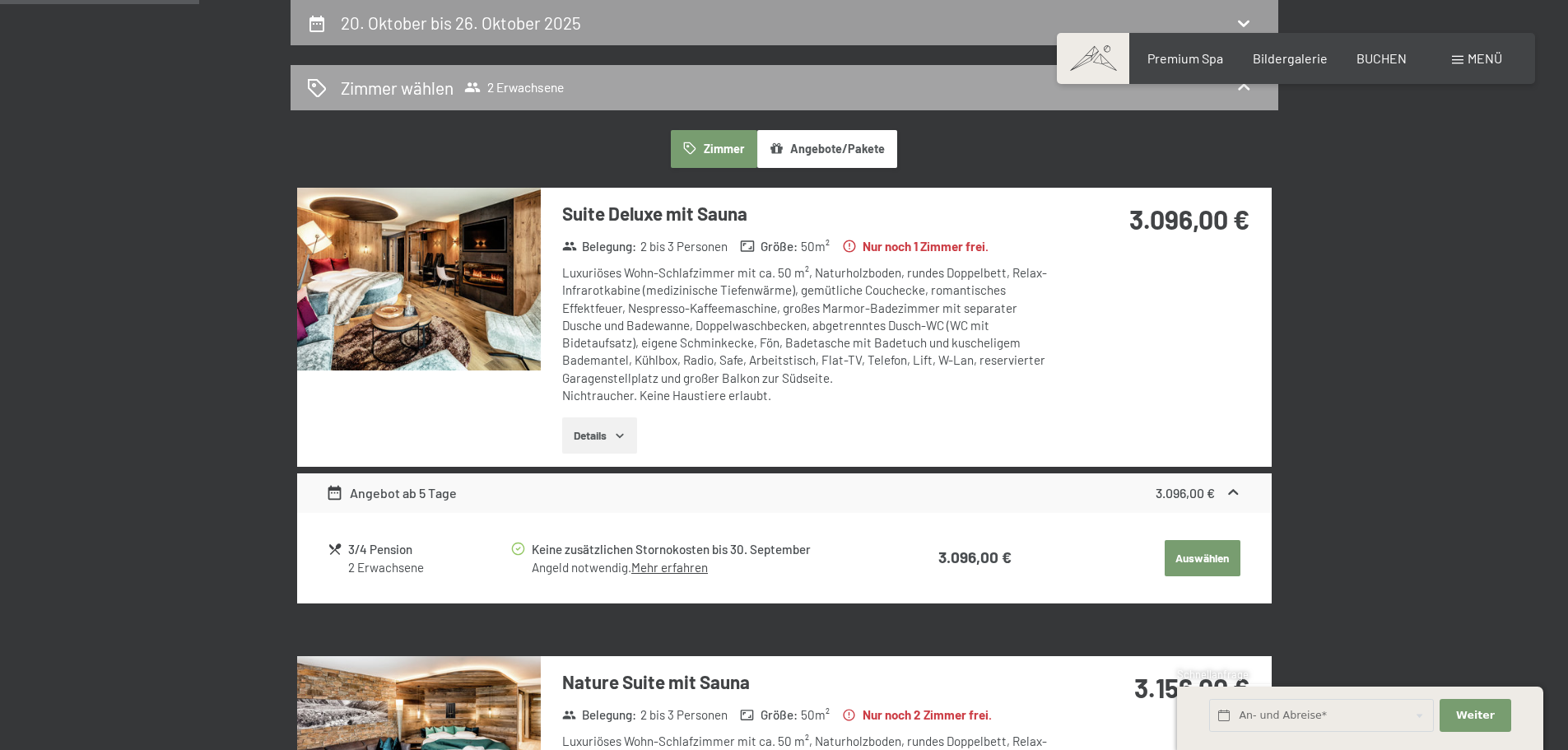
click at [603, 80] on div "Zimmer wählen 2 Erwachsene" at bounding box center [785, 87] width 955 height 24
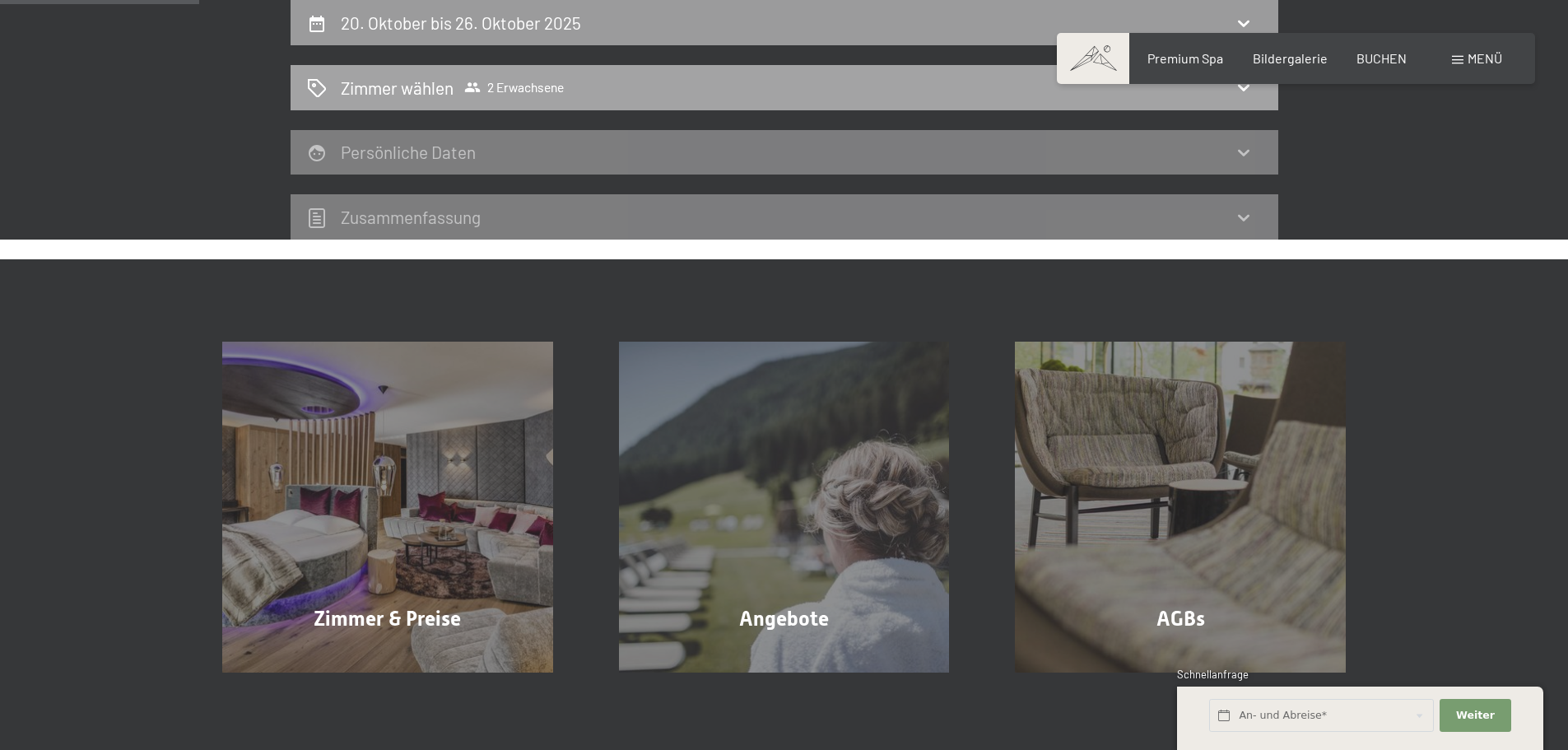
click at [495, 86] on span "2 Erwachsene" at bounding box center [514, 87] width 99 height 17
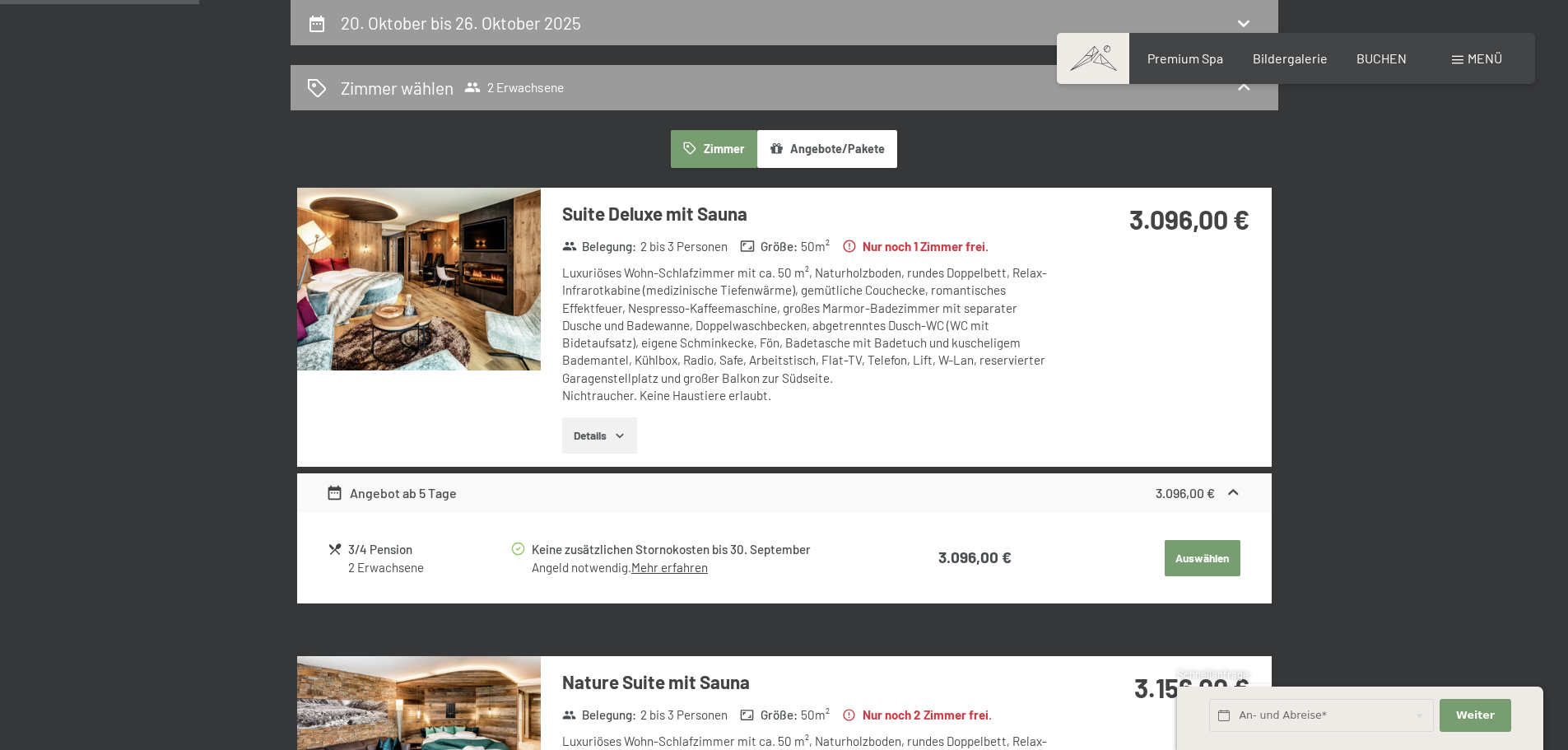
click at [1142, 495] on div "Angebot ab 5 Tage 3.096,00 €" at bounding box center [784, 493] width 975 height 39
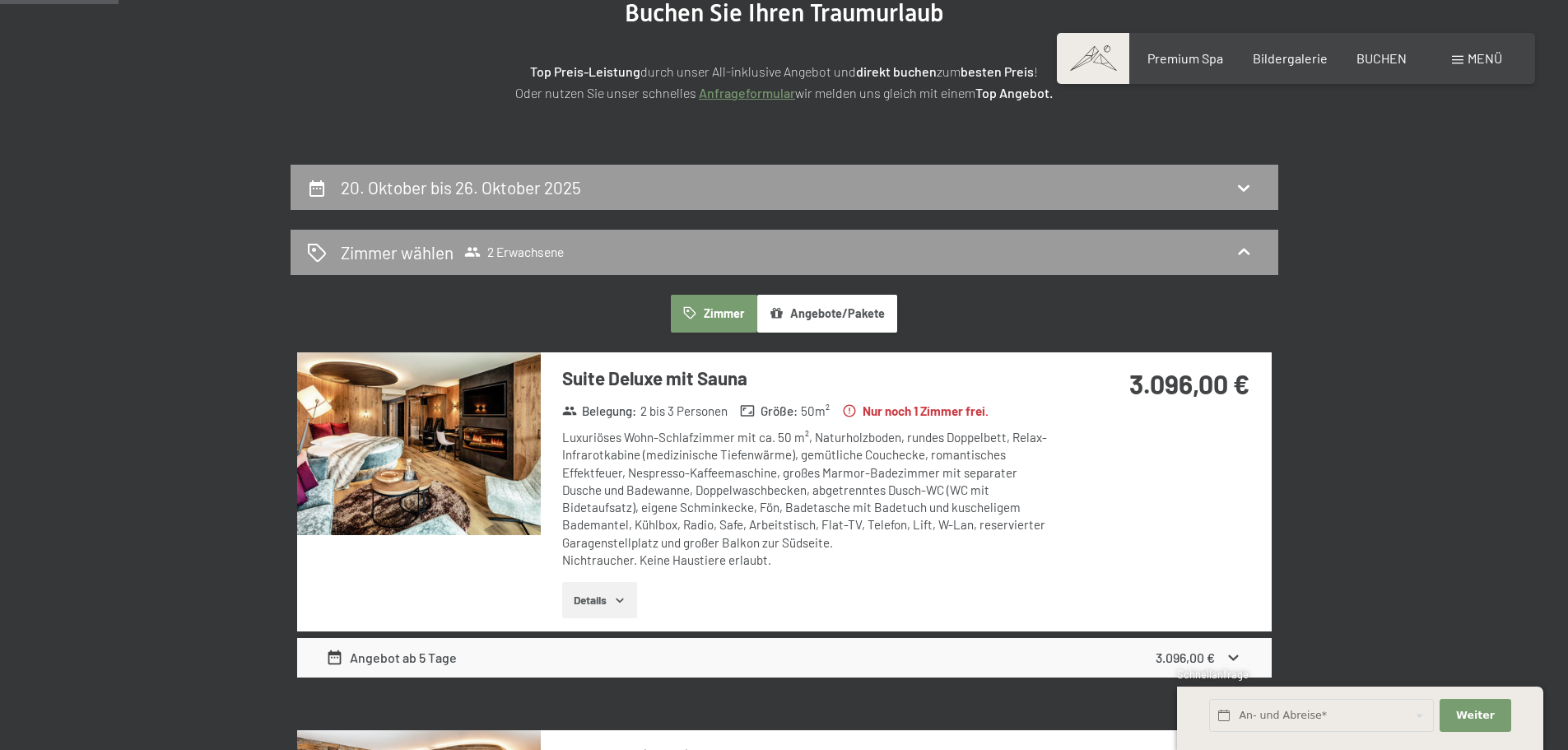
click at [643, 416] on span "Einwilligung Marketing*" at bounding box center [695, 423] width 136 height 17
click at [618, 416] on input "Einwilligung Marketing*" at bounding box center [610, 423] width 17 height 17
checkbox input "false"
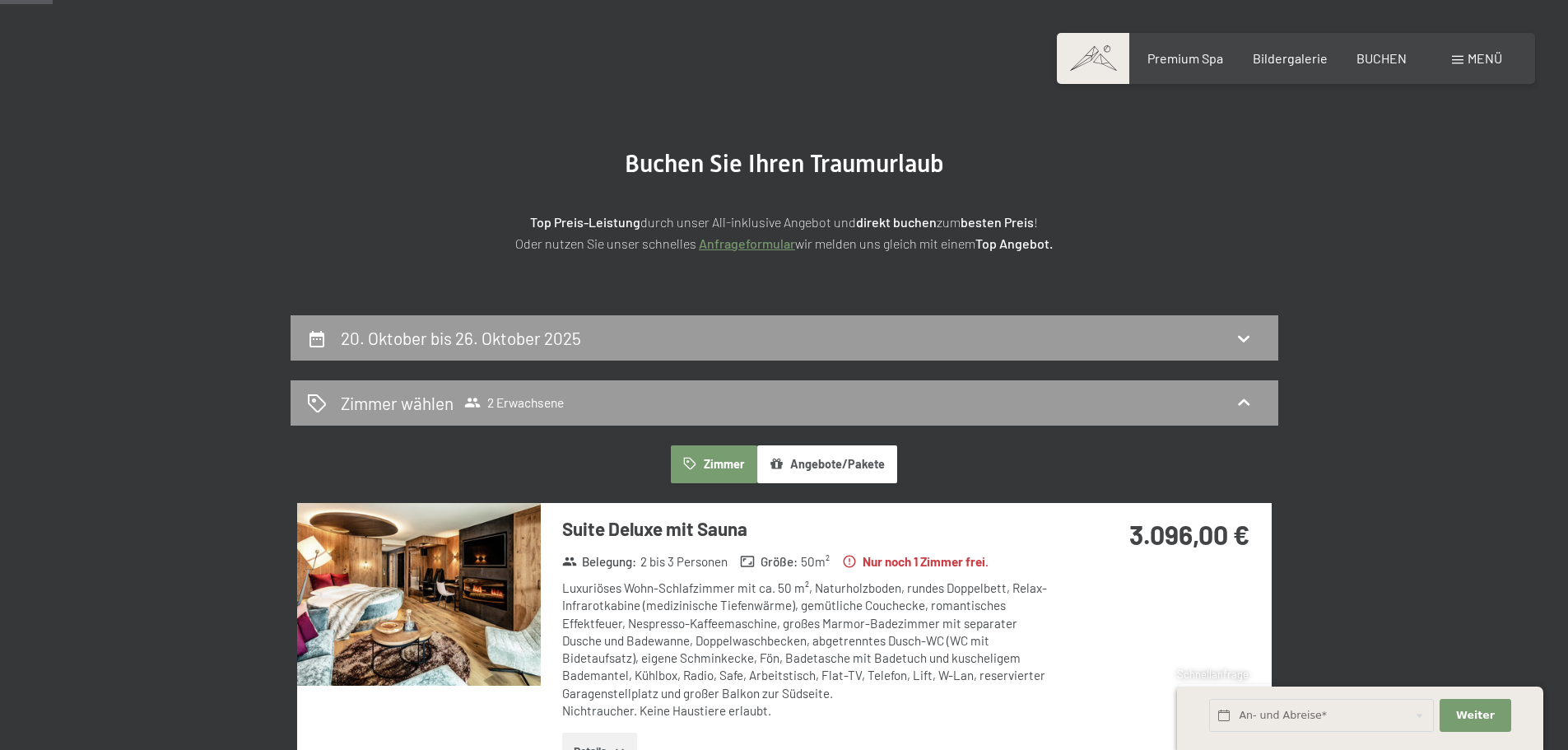
scroll to position [0, 0]
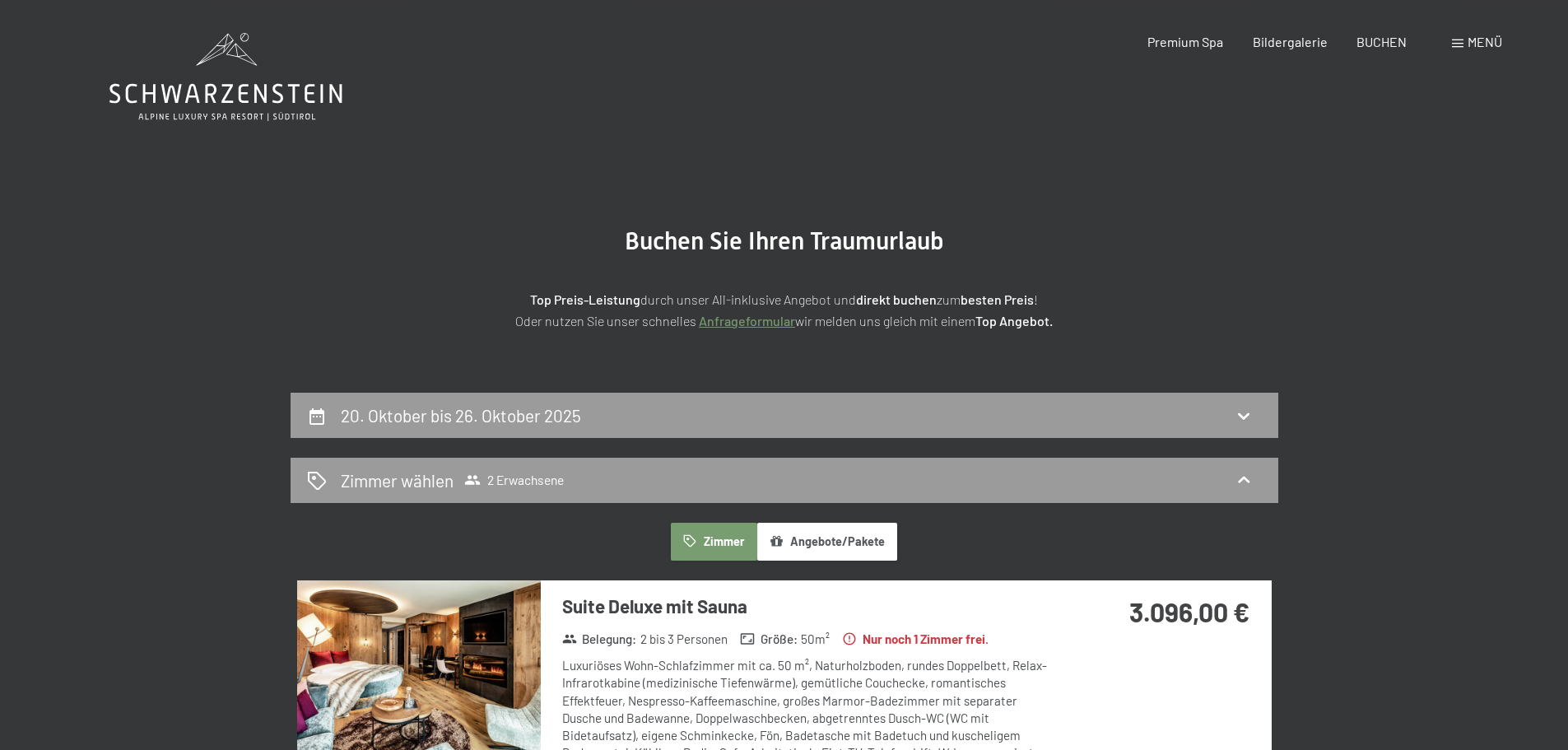
click at [566, 400] on div "20. Oktober bis 26. Oktober 2025" at bounding box center [785, 416] width 988 height 45
select select "[DATE]"
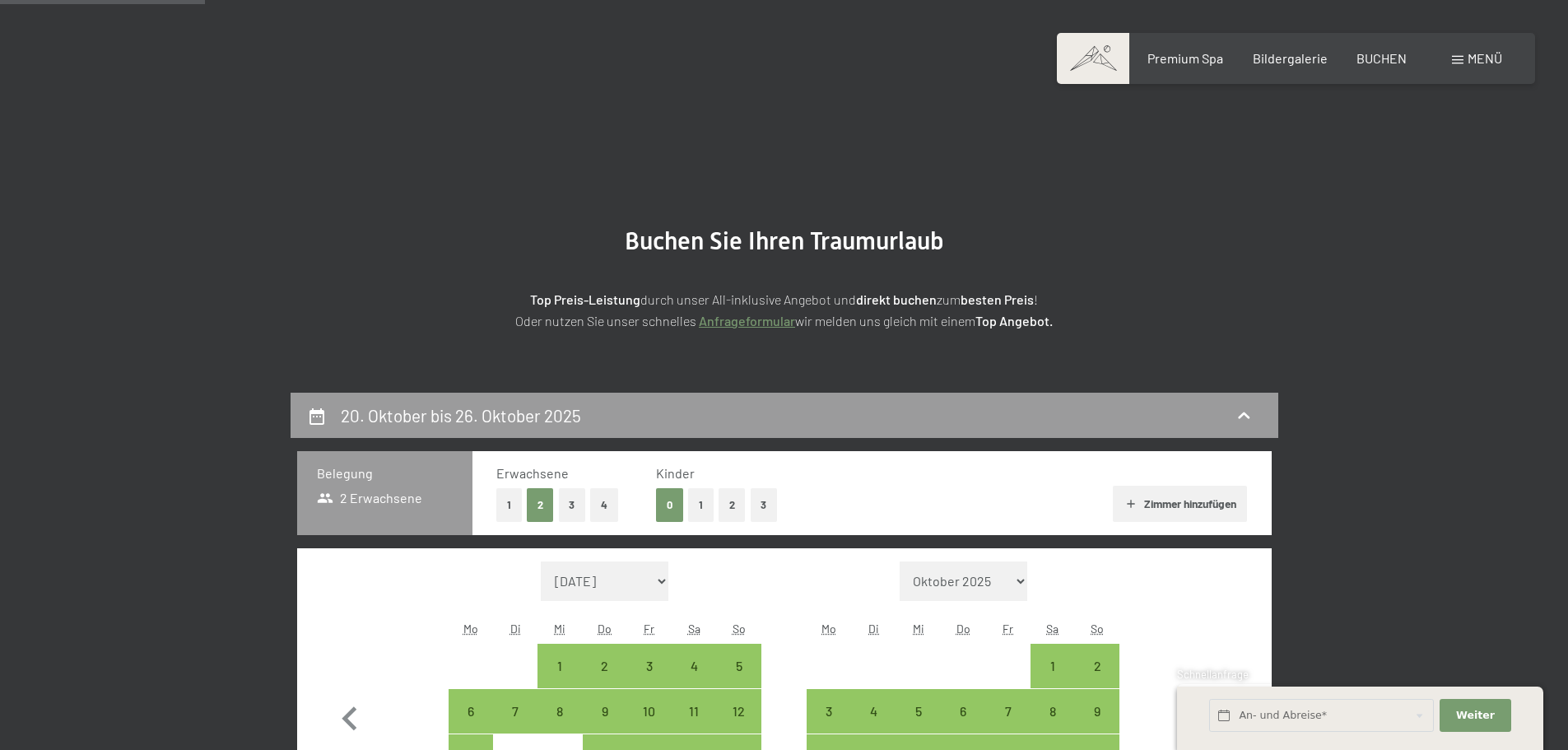
scroll to position [393, 0]
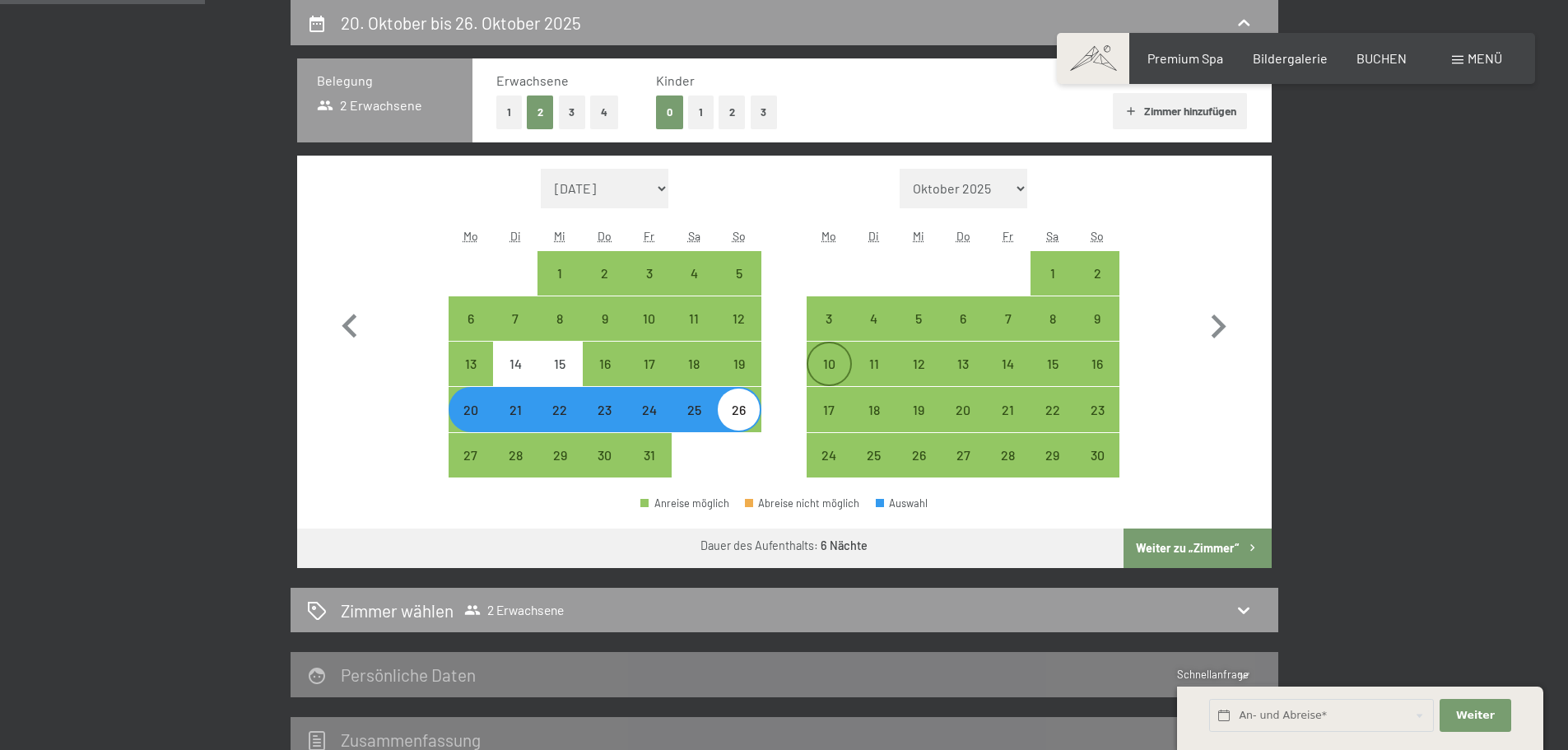
click at [832, 358] on div "10" at bounding box center [829, 378] width 41 height 41
select select "[DATE]"
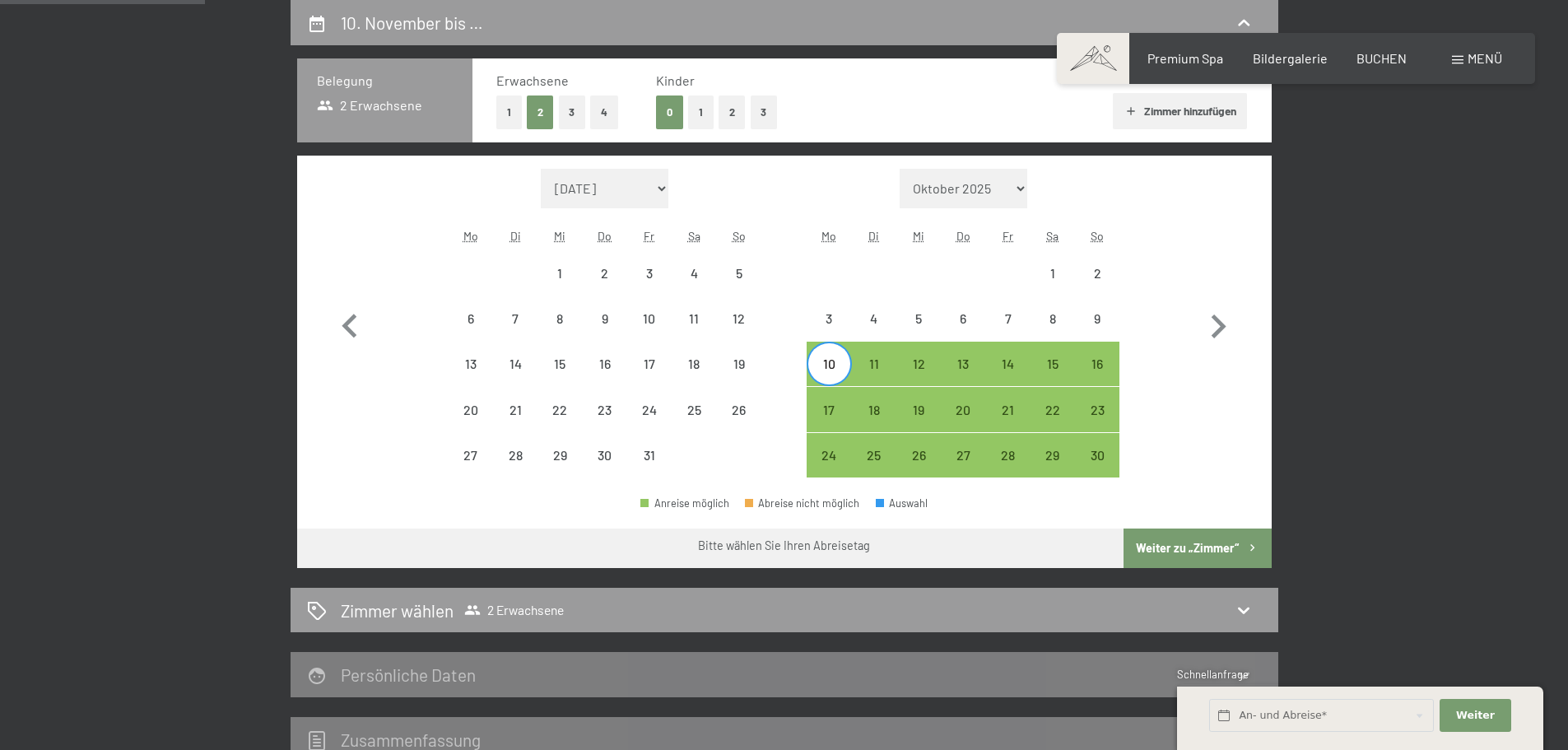
click at [895, 357] on div "11" at bounding box center [873, 364] width 44 height 44
select select "[DATE]"
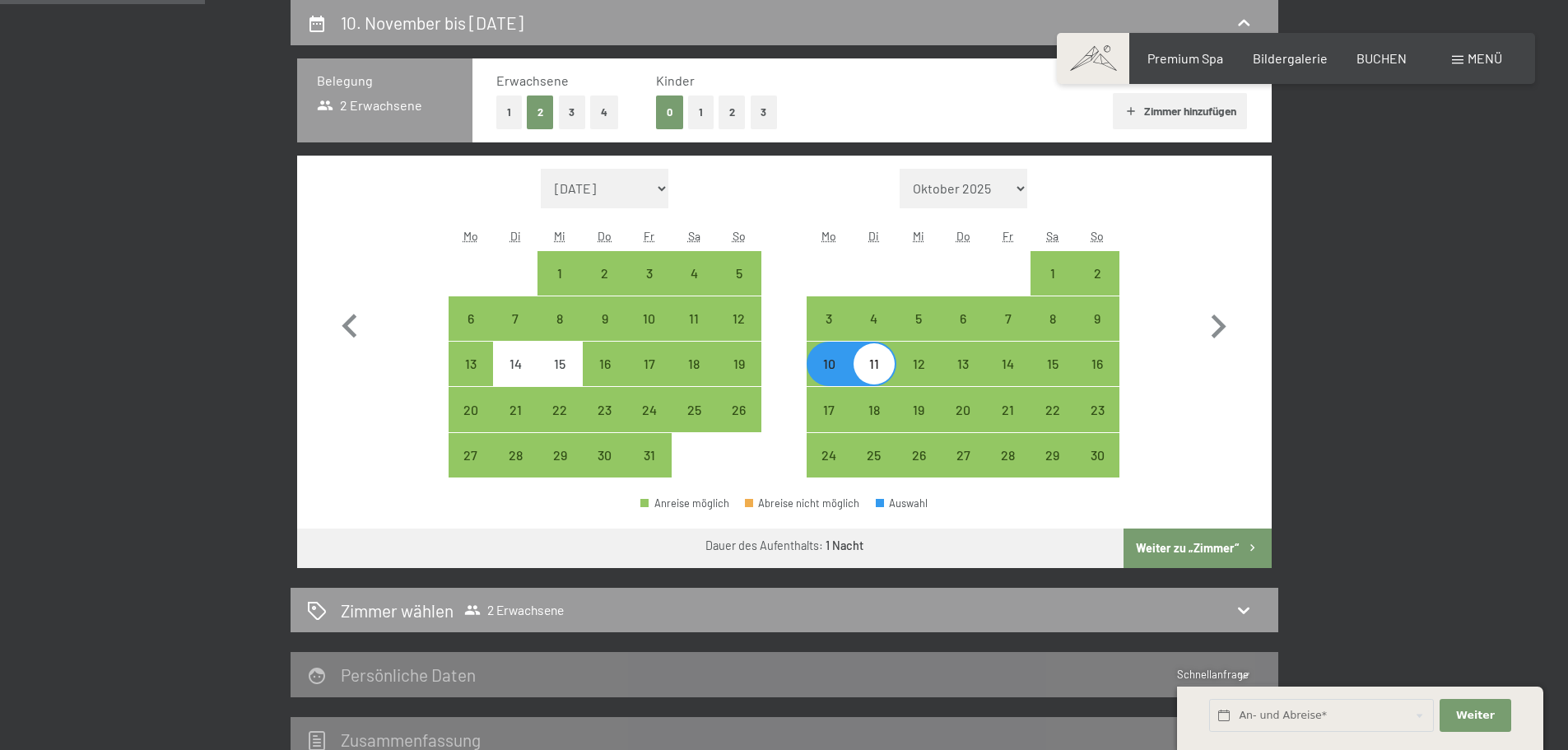
click at [833, 358] on div "10" at bounding box center [829, 378] width 41 height 41
select select "[DATE]"
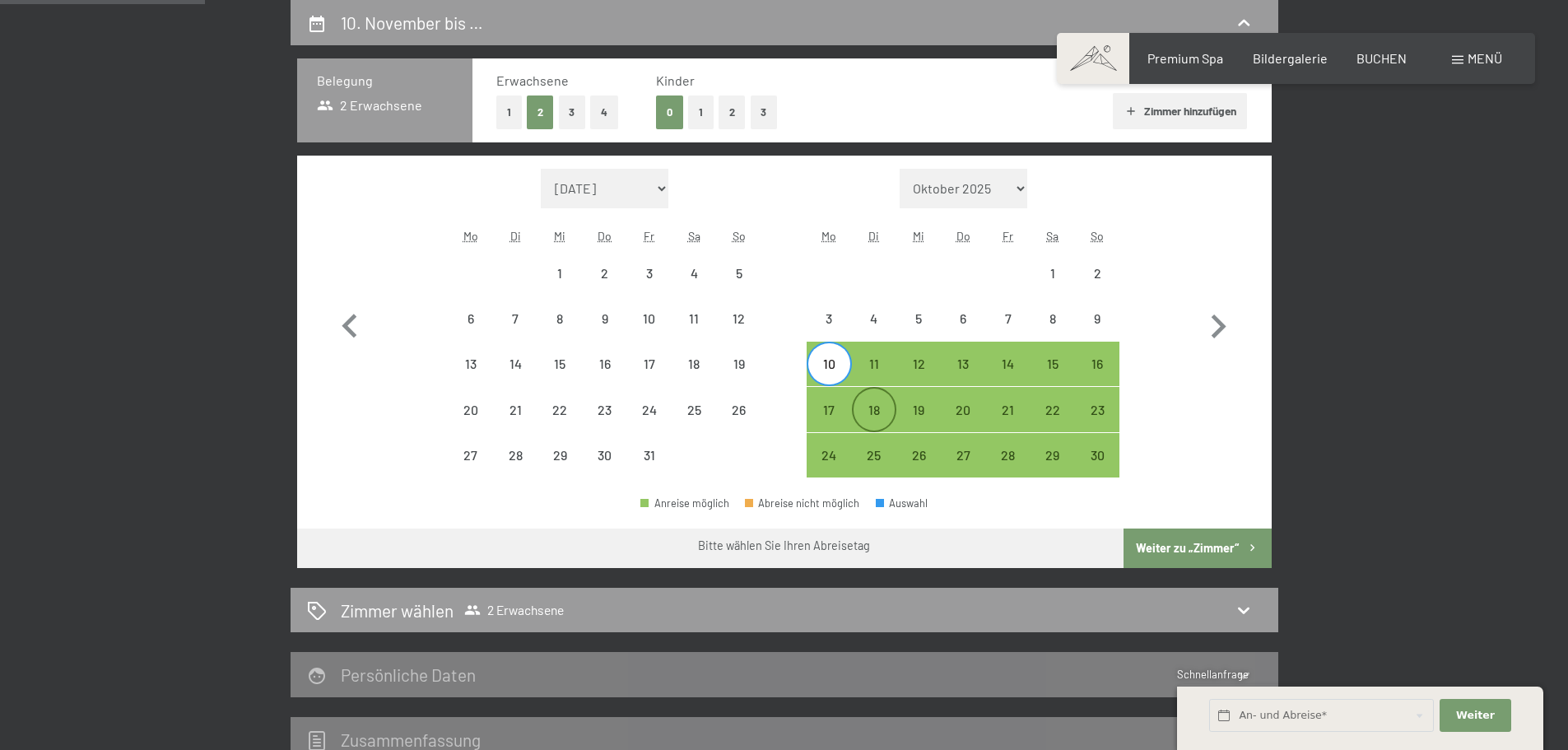
click at [877, 416] on div "18" at bounding box center [874, 425] width 41 height 41
select select "[DATE]"
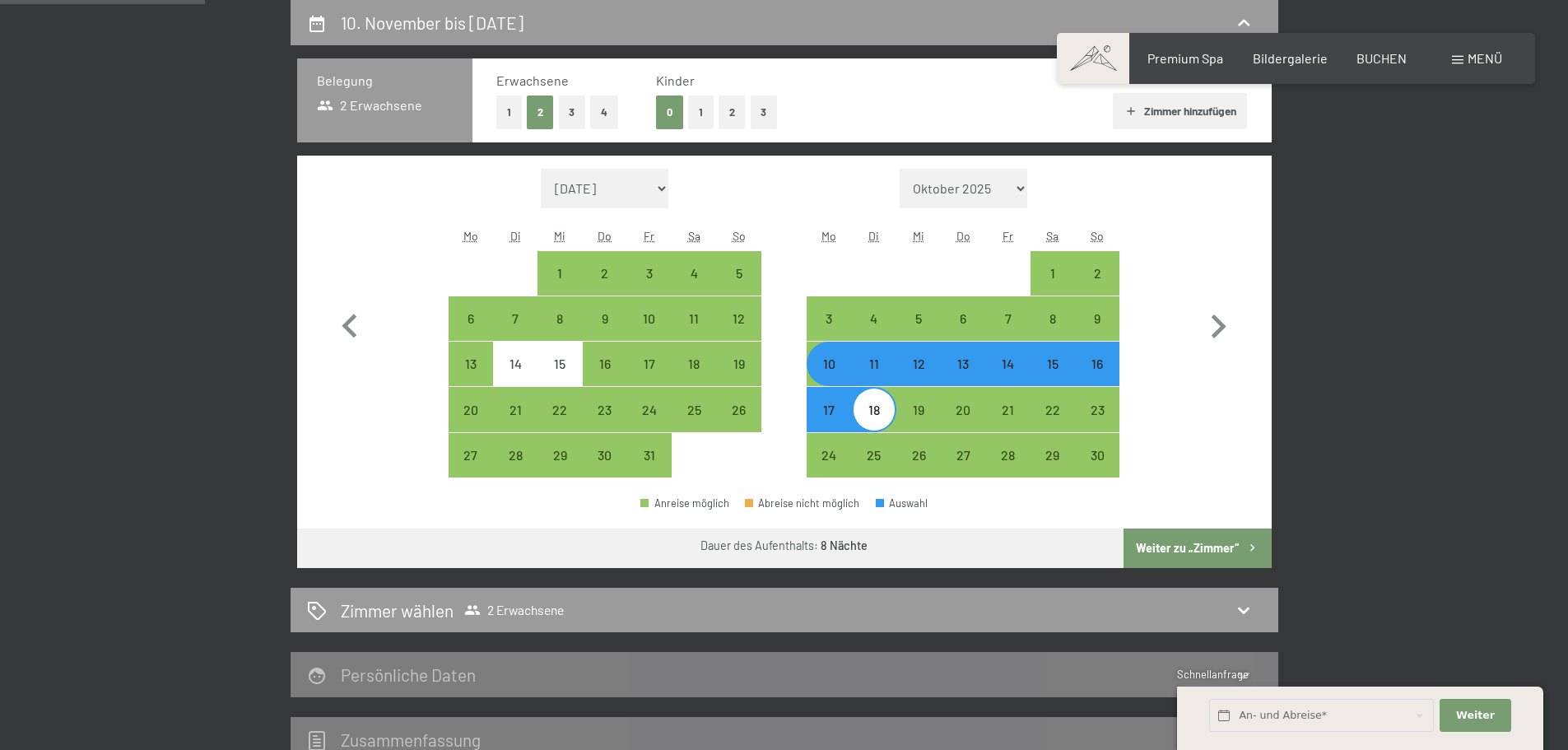
click at [837, 380] on div "10" at bounding box center [829, 378] width 41 height 41
select select "[DATE]"
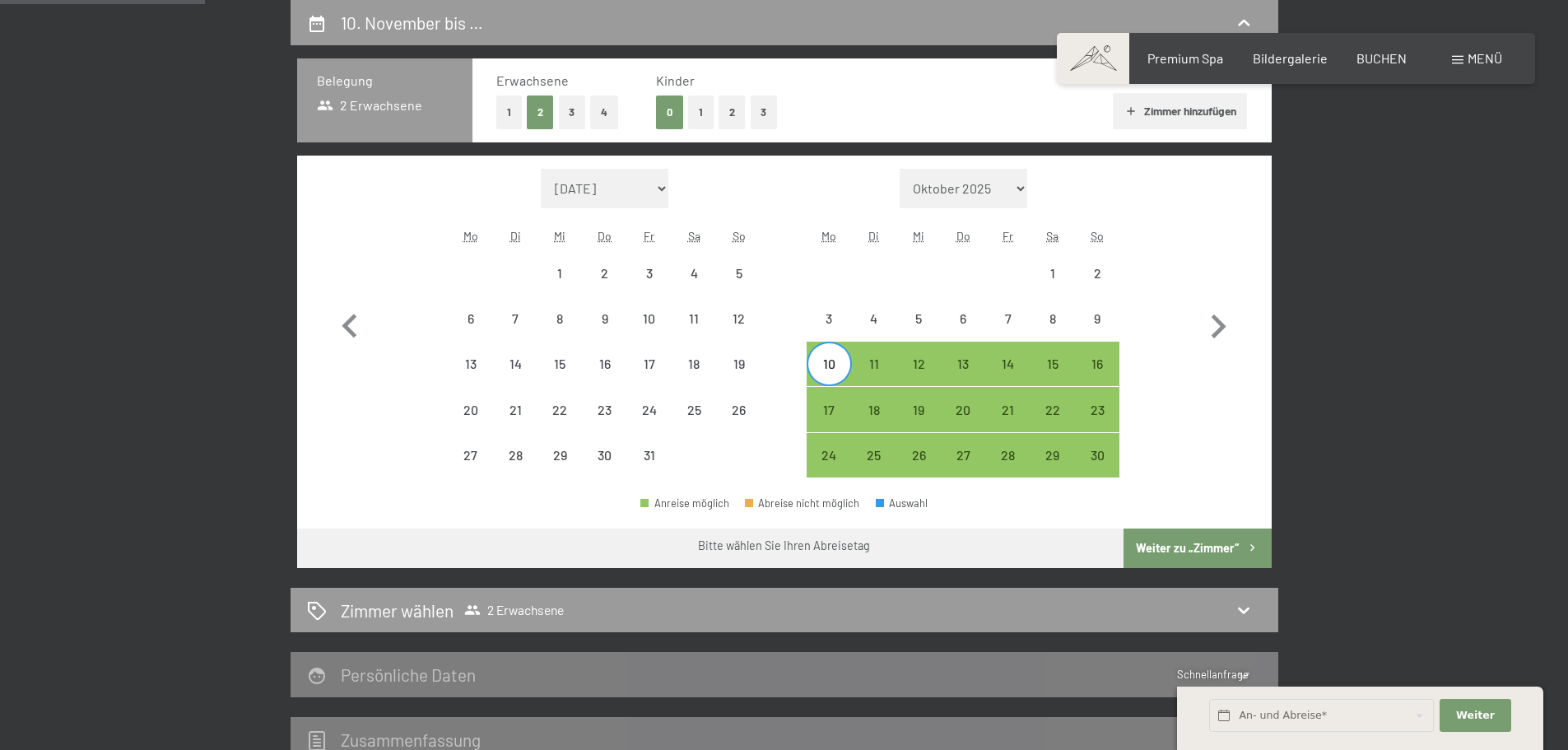
click at [895, 449] on div "24 25 26 27 28 29 30" at bounding box center [963, 456] width 312 height 45
click at [906, 449] on div "26" at bounding box center [919, 470] width 41 height 41
select select "[DATE]"
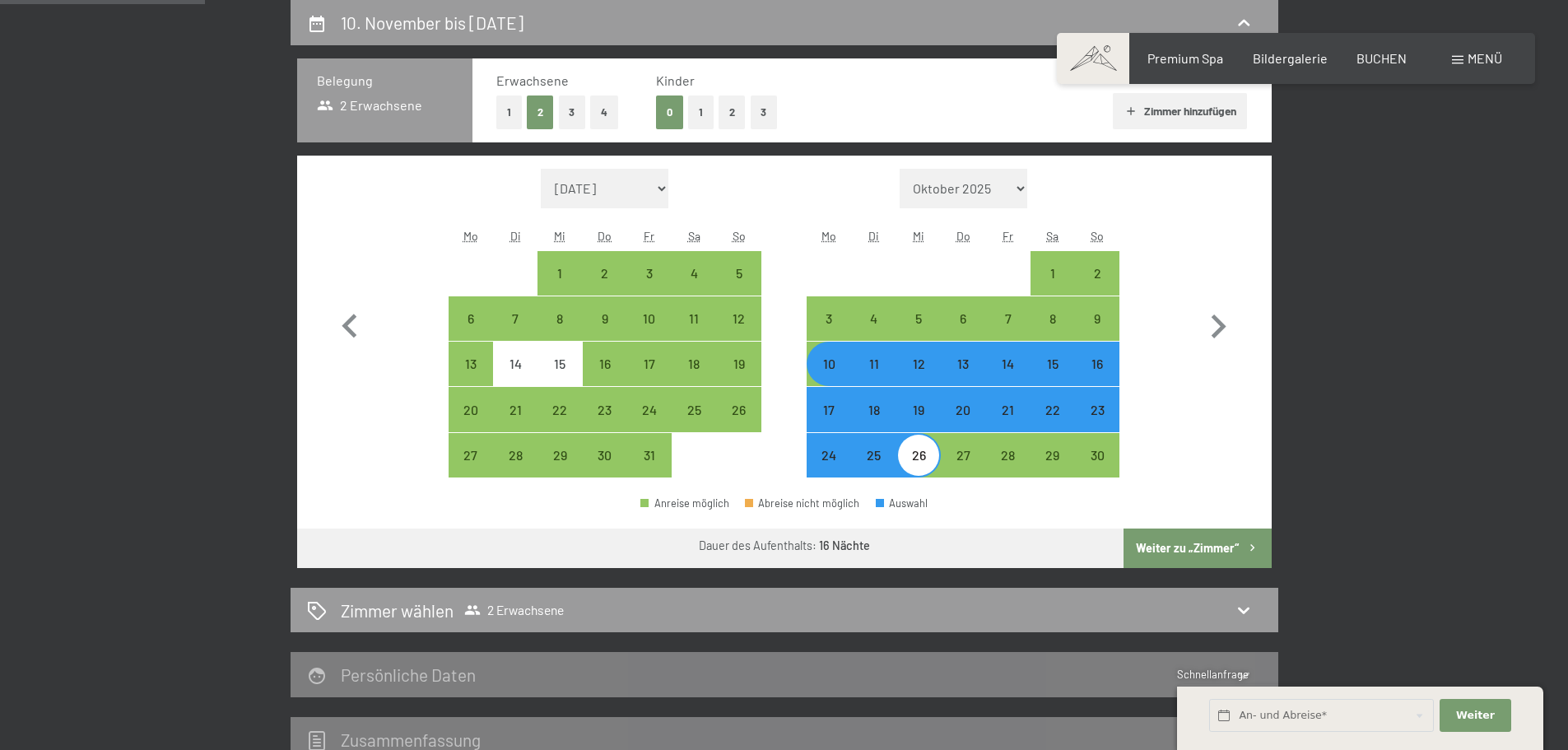
click at [807, 317] on div "3" at bounding box center [828, 318] width 44 height 44
select select "[DATE]"
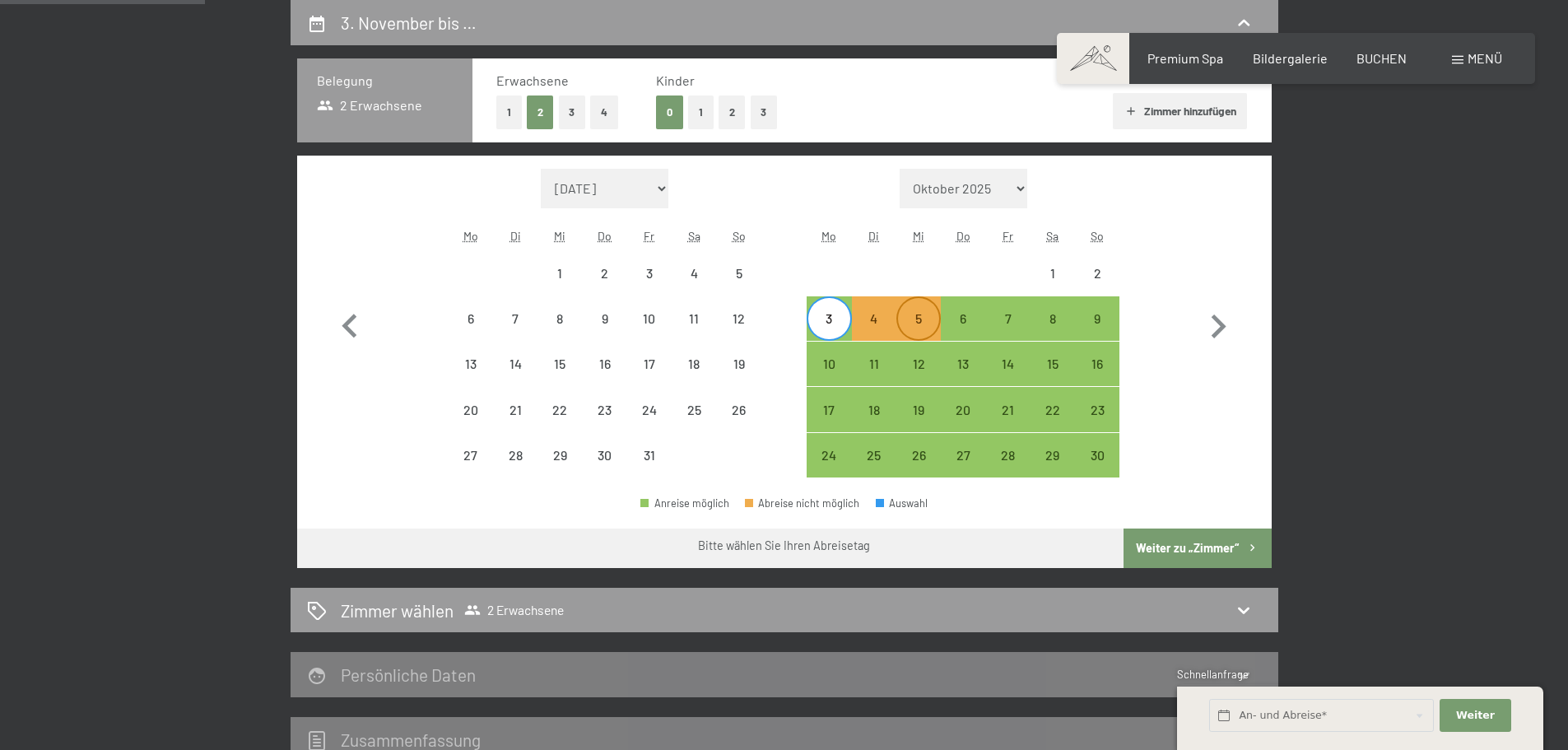
click at [918, 317] on div "5" at bounding box center [919, 333] width 41 height 41
select select "[DATE]"
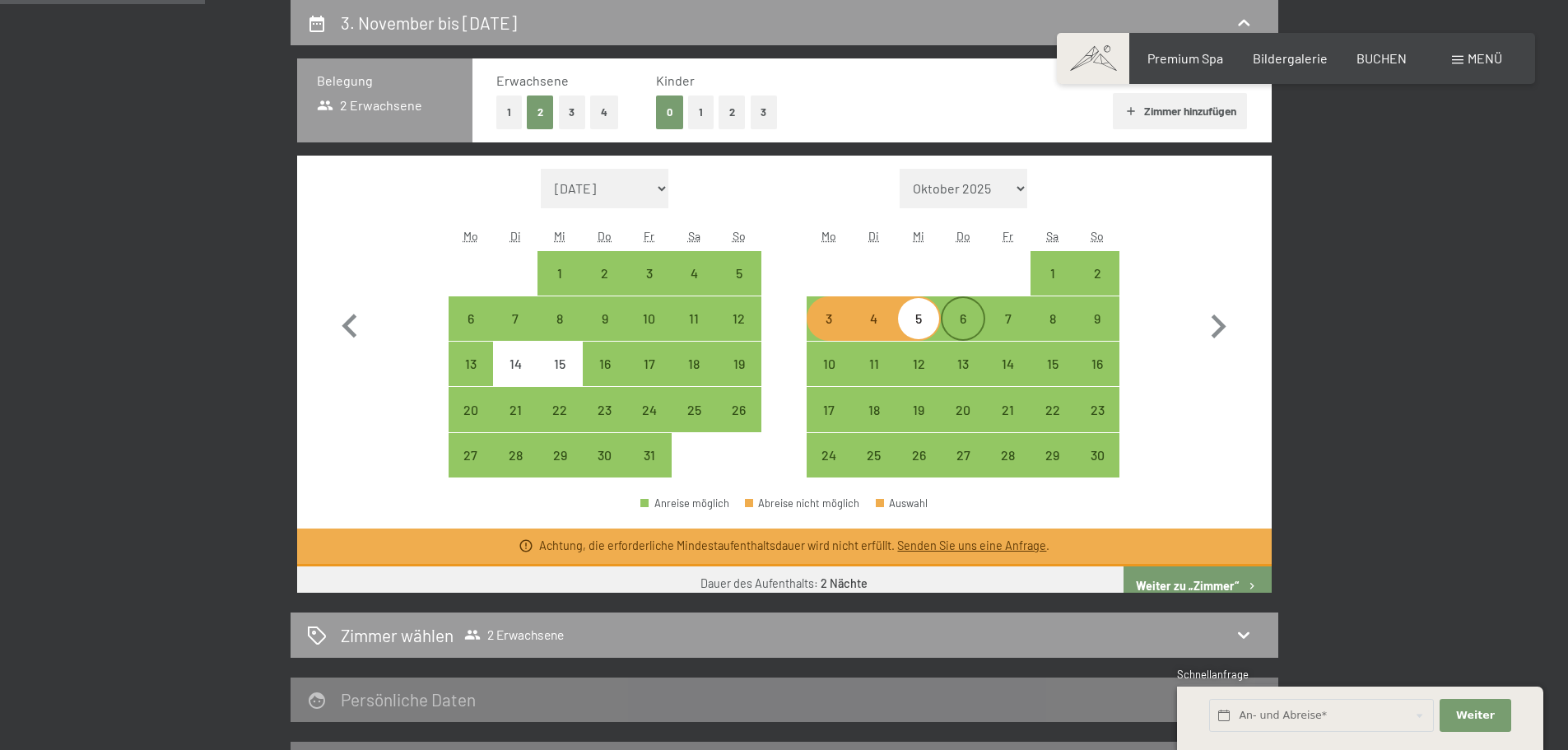
click at [943, 323] on div "6" at bounding box center [963, 333] width 41 height 41
select select "[DATE]"
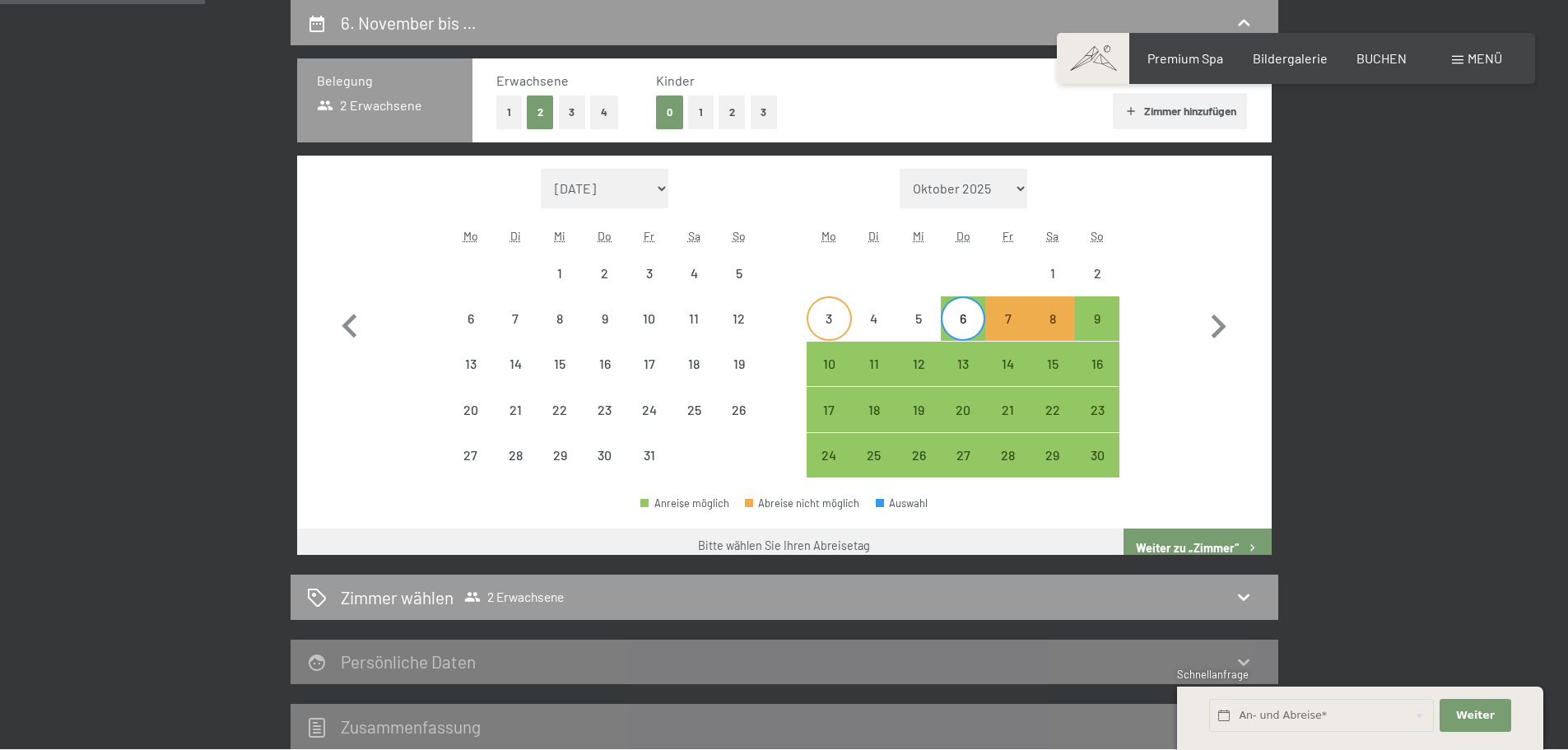
click at [846, 320] on div "3" at bounding box center [829, 333] width 41 height 41
select select "[DATE]"
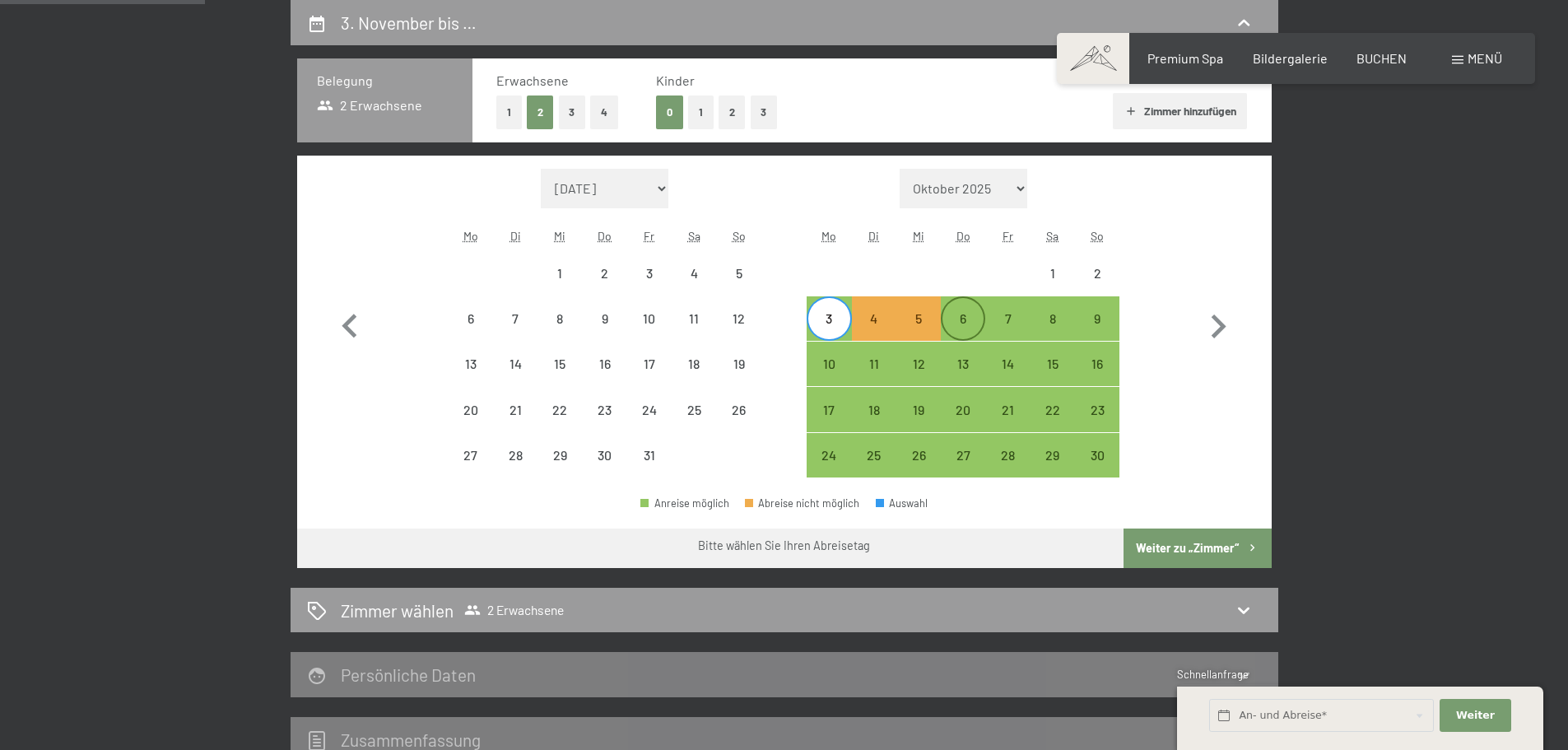
click at [965, 327] on div "6" at bounding box center [963, 333] width 41 height 41
select select "[DATE]"
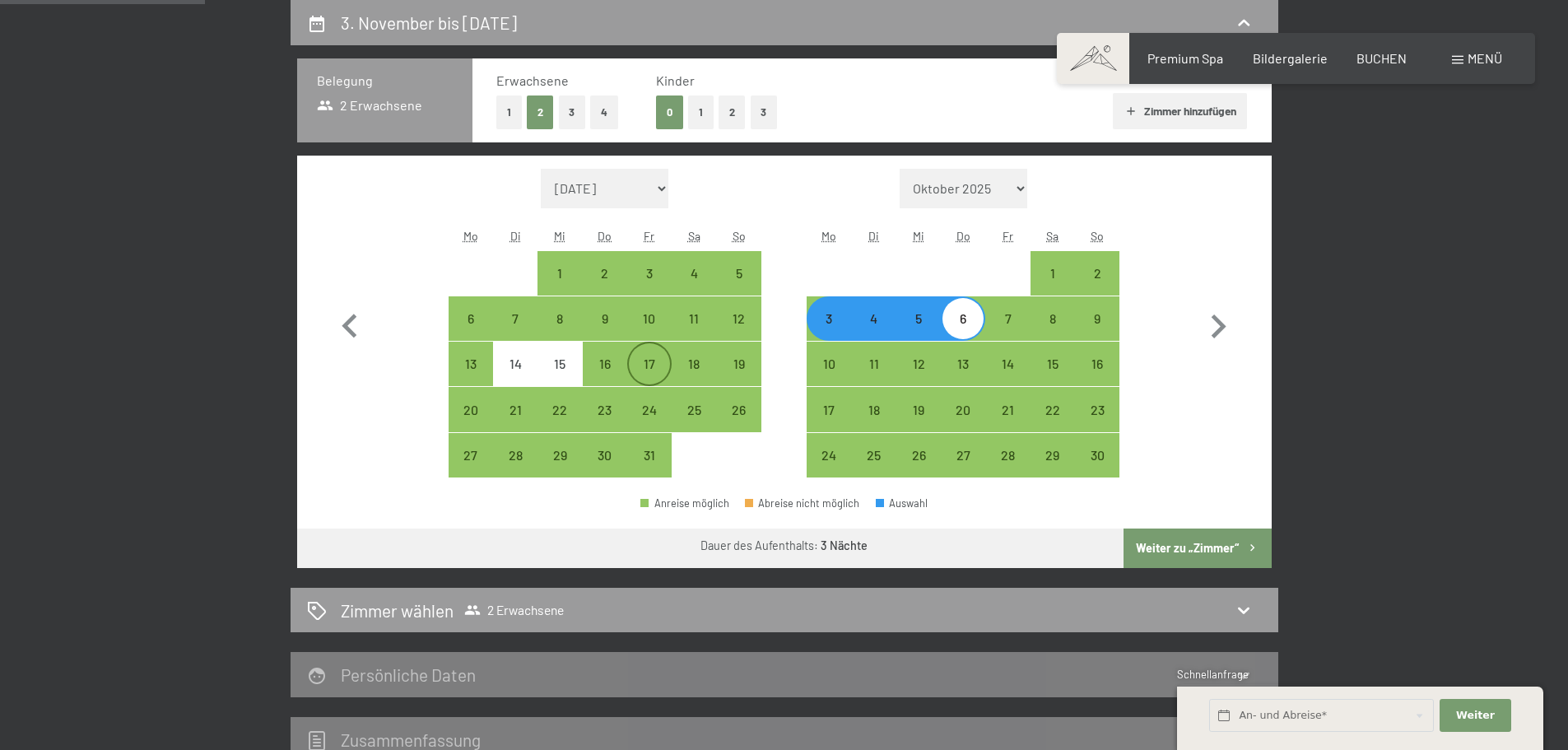
click at [637, 367] on div "17" at bounding box center [649, 378] width 41 height 41
select select "[DATE]"
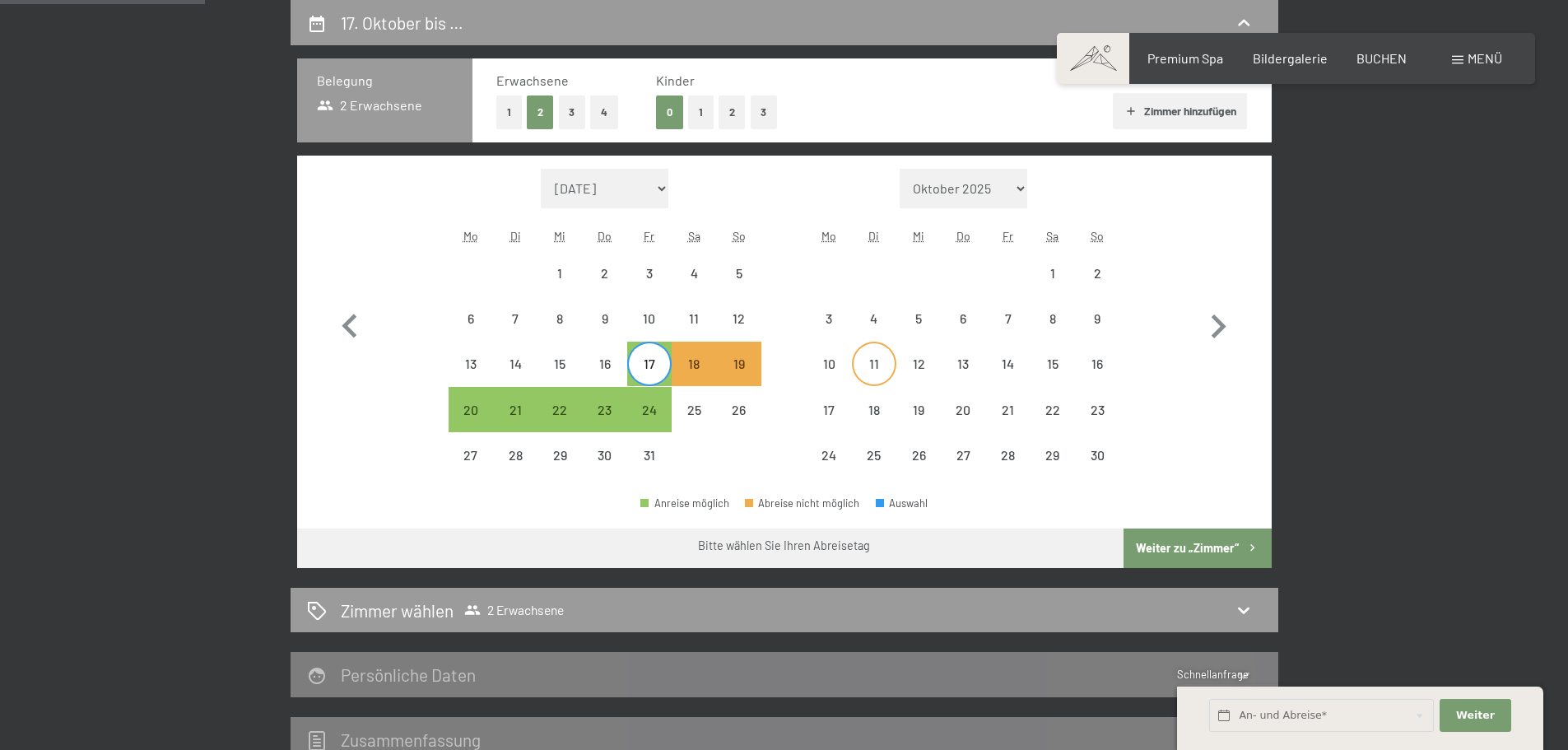
click at [867, 359] on div "11" at bounding box center [874, 378] width 41 height 41
select select "[DATE]"
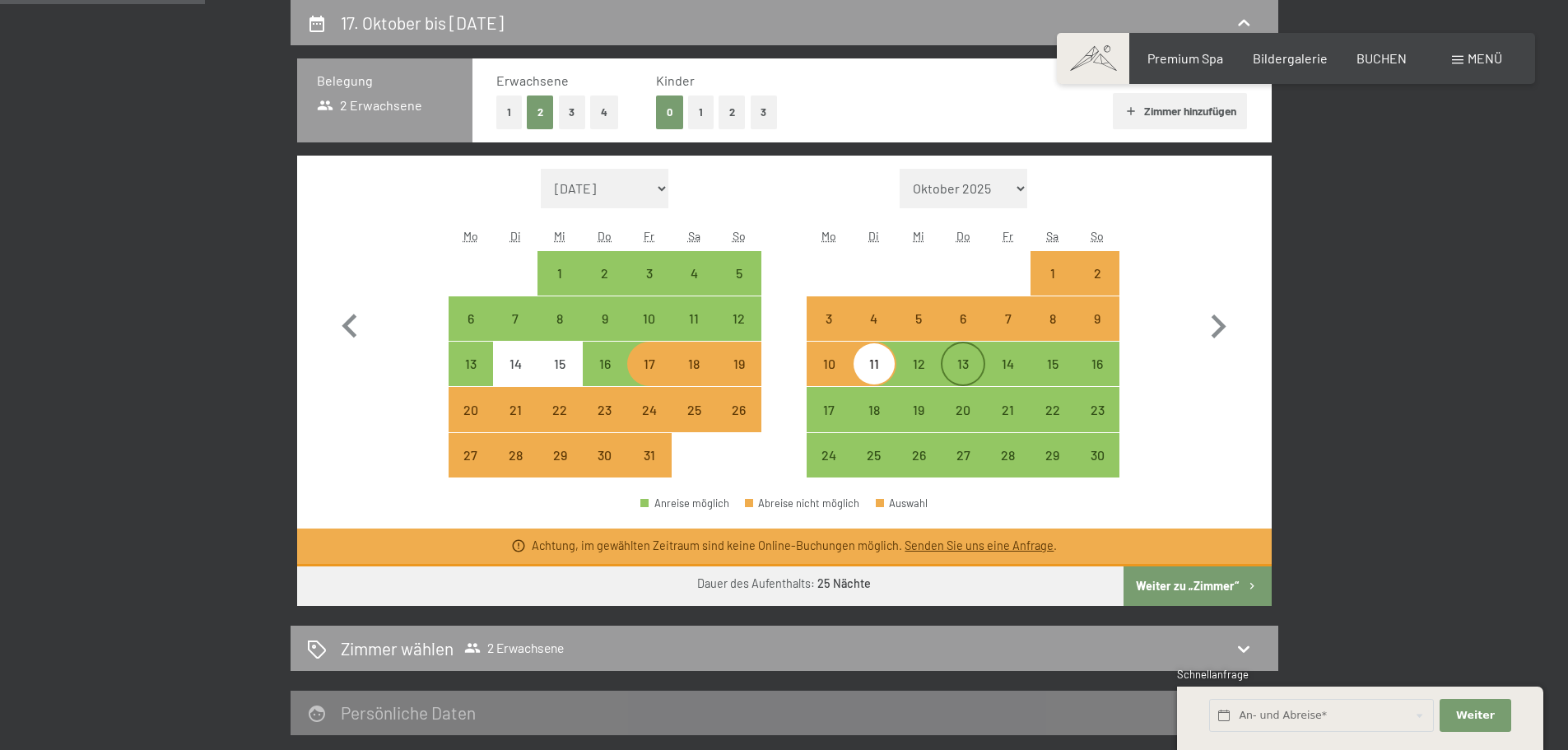
click at [970, 368] on div "13" at bounding box center [963, 378] width 41 height 41
select select "[DATE]"
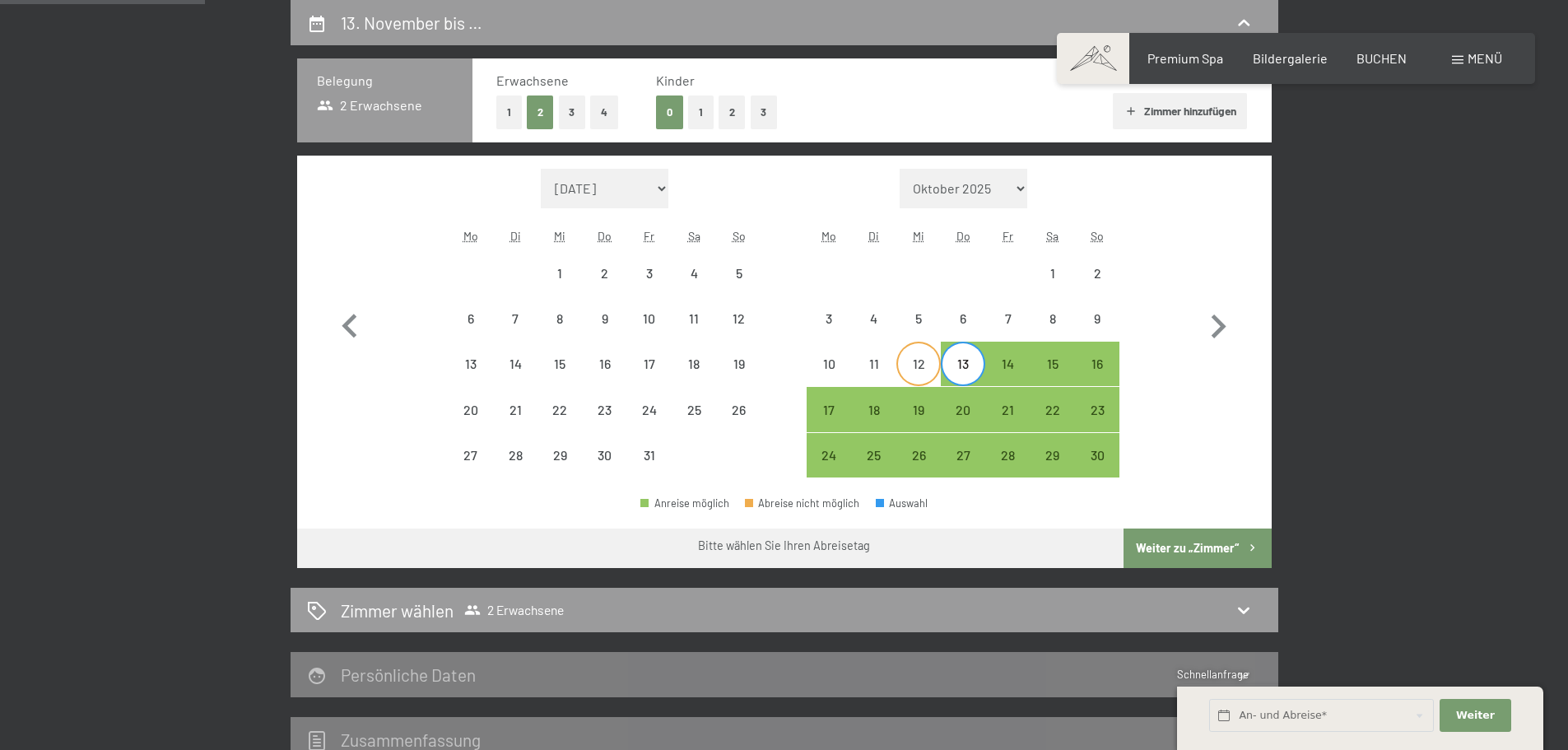
click at [911, 378] on div "12" at bounding box center [919, 378] width 41 height 41
select select "[DATE]"
click at [1026, 375] on div "14" at bounding box center [1008, 378] width 41 height 41
select select "[DATE]"
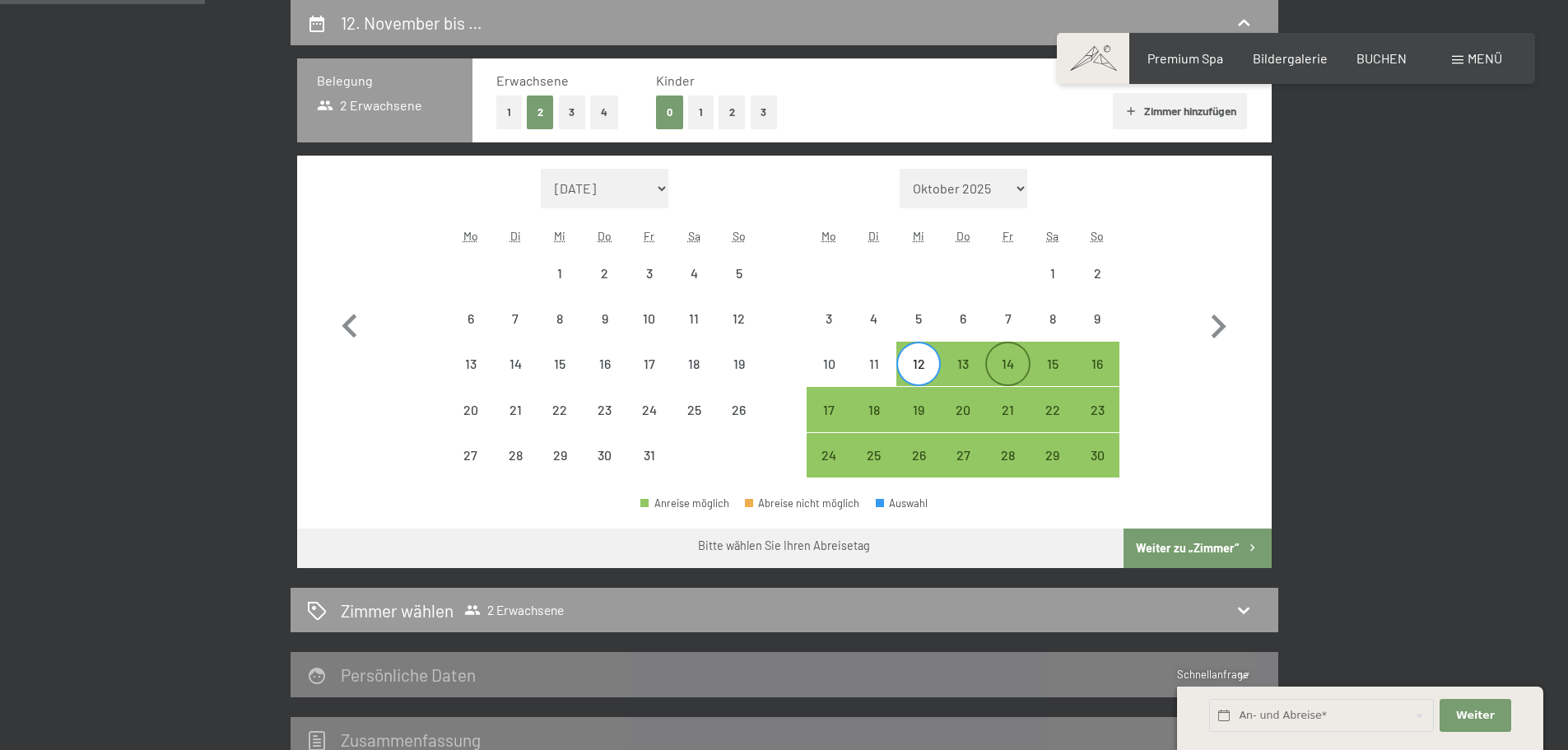
select select "[DATE]"
